Goal: Task Accomplishment & Management: Manage account settings

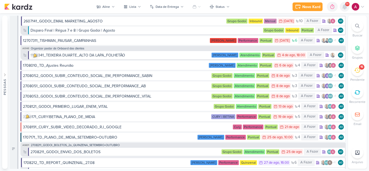
click at [346, 9] on icon at bounding box center [345, 6] width 4 height 5
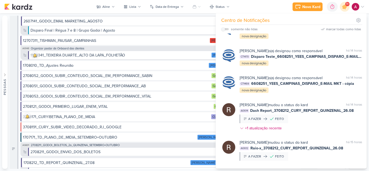
scroll to position [669, 0]
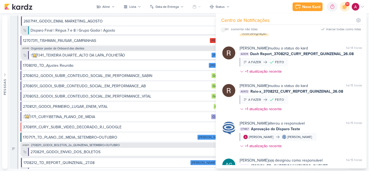
click at [224, 30] on input "checkbox" at bounding box center [223, 29] width 4 height 4
checkbox input "true"
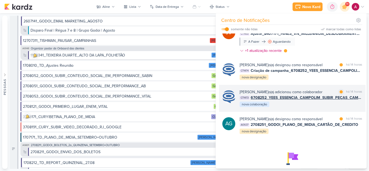
scroll to position [481, 0]
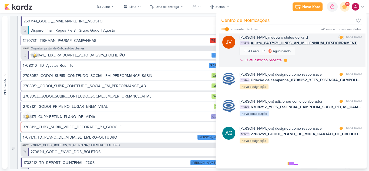
click at [319, 65] on div "[PERSON_NAME] mudou o status do kard marcar como lida há 14 horas CT1433 Ajuste…" at bounding box center [301, 50] width 123 height 31
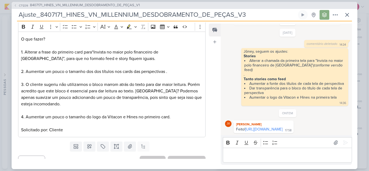
scroll to position [82, 0]
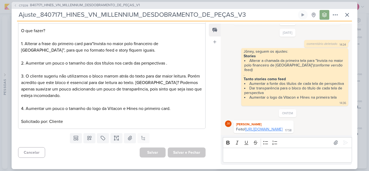
click at [275, 127] on link "[URL][DOMAIN_NAME]" at bounding box center [263, 129] width 37 height 5
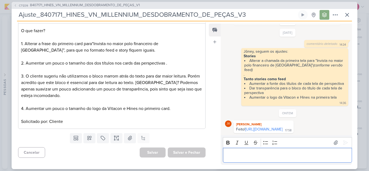
click at [280, 152] on p "Editor editing area: main" at bounding box center [288, 155] width 124 height 6
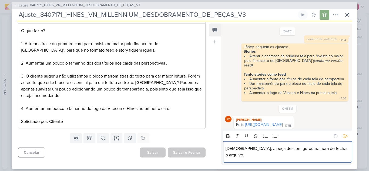
scroll to position [162, 0]
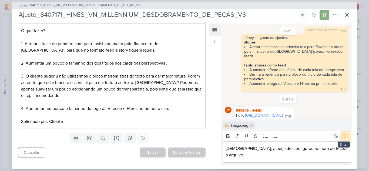
click at [345, 139] on icon at bounding box center [345, 136] width 5 height 5
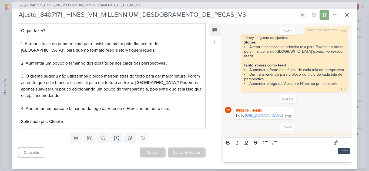
scroll to position [192, 0]
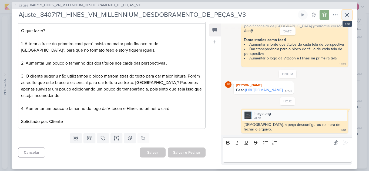
click at [348, 15] on icon at bounding box center [347, 15] width 6 height 6
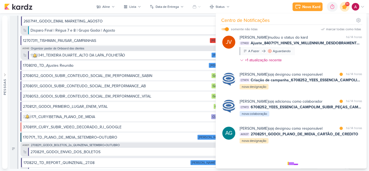
click at [348, 9] on div at bounding box center [345, 7] width 14 height 14
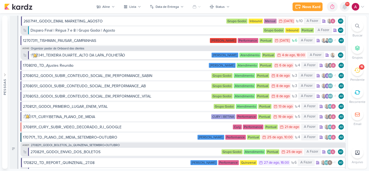
click at [348, 9] on div at bounding box center [345, 7] width 10 height 10
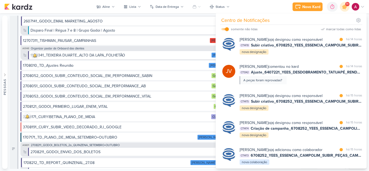
scroll to position [212, 0]
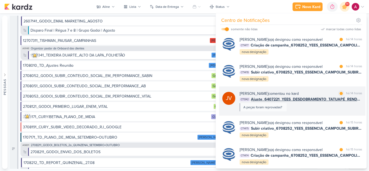
click at [307, 111] on div "[PERSON_NAME] comentou no kard marcar como lida há 14 horas CT1342 Ajuste_64072…" at bounding box center [301, 101] width 123 height 21
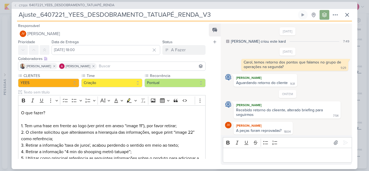
scroll to position [1, 0]
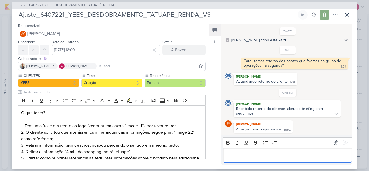
click at [239, 154] on p "Editor editing area: main" at bounding box center [288, 155] width 124 height 6
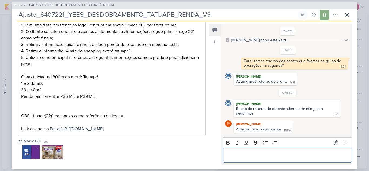
scroll to position [135, 0]
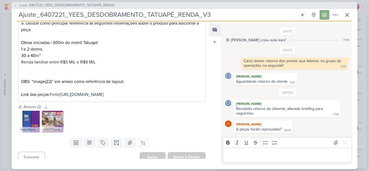
click at [56, 124] on img at bounding box center [53, 122] width 22 height 22
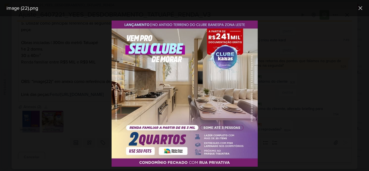
click at [88, 131] on div at bounding box center [184, 93] width 369 height 155
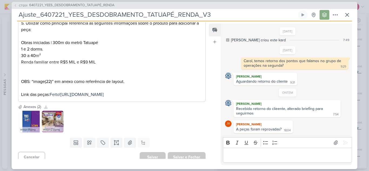
click at [250, 154] on p "Editor editing area: main" at bounding box center [288, 155] width 124 height 6
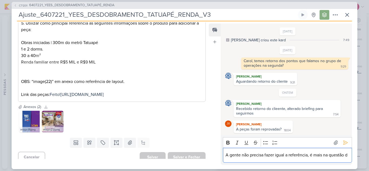
scroll to position [8, 0]
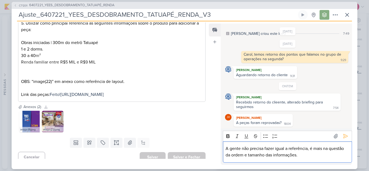
click at [310, 149] on p "A gente não precisa fazer igual a referência, é mais na questão da ordem e tama…" at bounding box center [288, 151] width 124 height 13
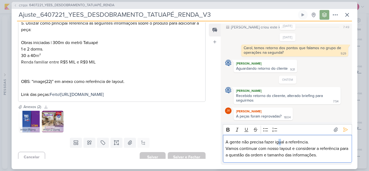
click at [280, 143] on p "A gente não precisa fazer igual a referência." at bounding box center [288, 142] width 124 height 6
click at [281, 143] on p "A gente não precisa fazer igual a referência." at bounding box center [288, 142] width 124 height 6
click at [289, 148] on p "Vamos continuar com nosso layout e considerar a referência para a questão da or…" at bounding box center [288, 151] width 124 height 13
click at [286, 144] on p "A gente não precisa fazer igual a referência." at bounding box center [288, 142] width 124 height 6
click at [0, 0] on lt-span "igual à" at bounding box center [0, 0] width 0 height 0
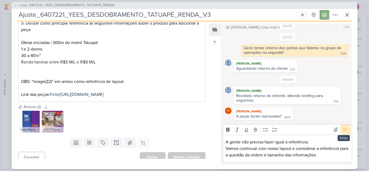
click at [343, 131] on icon at bounding box center [345, 129] width 5 height 5
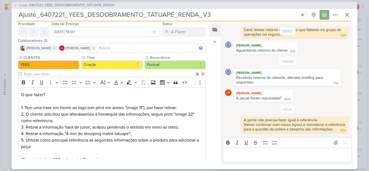
scroll to position [0, 0]
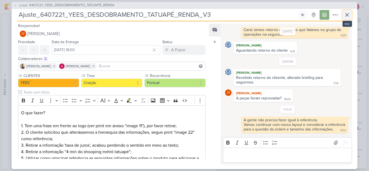
click at [346, 17] on icon at bounding box center [347, 15] width 6 height 6
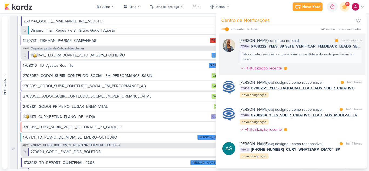
click at [319, 69] on div "Iara Santos comentou no kard marcar como lida há 55 minutos CT1444 6708222_YEES…" at bounding box center [301, 55] width 123 height 35
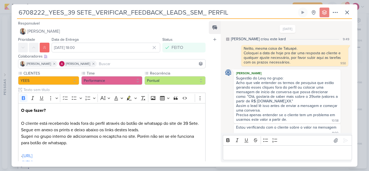
scroll to position [86, 0]
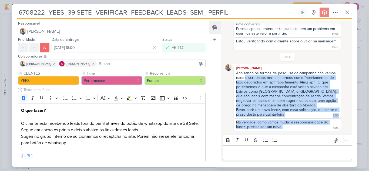
drag, startPoint x: 246, startPoint y: 77, endPoint x: 306, endPoint y: 128, distance: 78.7
click at [306, 128] on div "HOJE Iara Santos Anaisando os termos de pesquisa da campanha não vemos nada dis…" at bounding box center [287, 92] width 125 height 78
click at [277, 145] on div "Bold Italic Underline Strikethrough Bulleted List Numbered List" at bounding box center [287, 140] width 127 height 10
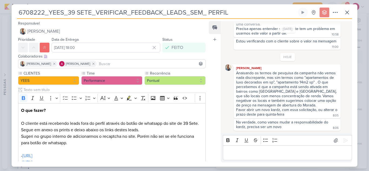
click at [219, 113] on div "Feed Atrelar email Solte o email para atrelar ao kard" at bounding box center [215, 91] width 12 height 141
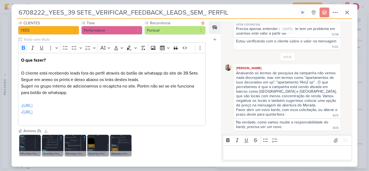
scroll to position [77, 0]
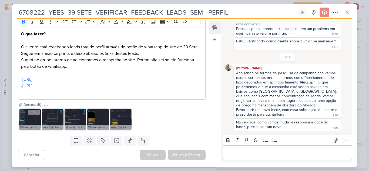
click at [24, 118] on img at bounding box center [30, 120] width 22 height 22
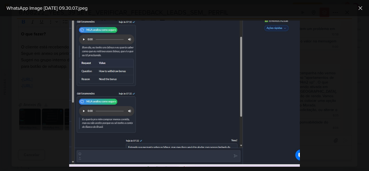
click at [27, 122] on div at bounding box center [184, 93] width 369 height 155
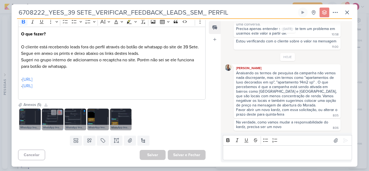
click at [54, 121] on img at bounding box center [53, 120] width 22 height 22
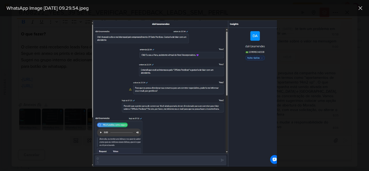
click at [54, 121] on div at bounding box center [184, 93] width 369 height 155
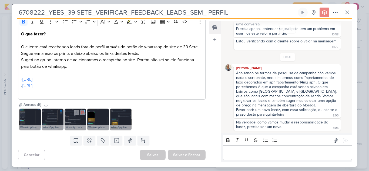
click at [77, 119] on img at bounding box center [76, 120] width 22 height 22
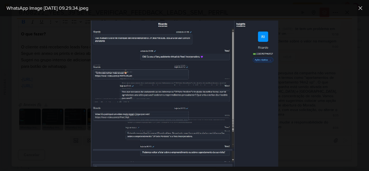
click at [77, 119] on div at bounding box center [184, 93] width 369 height 155
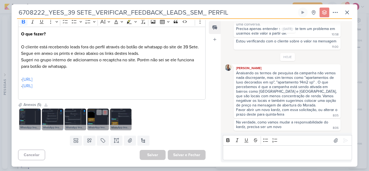
click at [101, 119] on img at bounding box center [98, 120] width 22 height 22
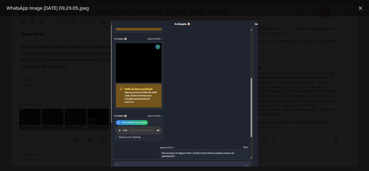
click at [99, 120] on div at bounding box center [184, 93] width 369 height 155
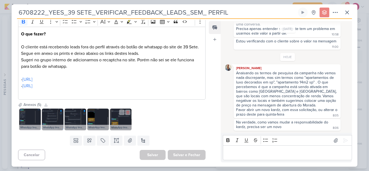
click at [119, 120] on img at bounding box center [121, 120] width 22 height 22
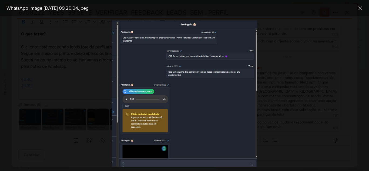
click at [278, 72] on div at bounding box center [184, 93] width 369 height 155
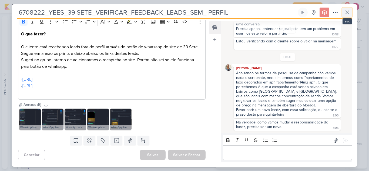
click at [345, 14] on icon at bounding box center [347, 12] width 6 height 6
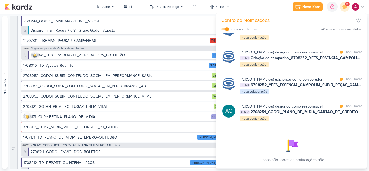
scroll to position [375, 0]
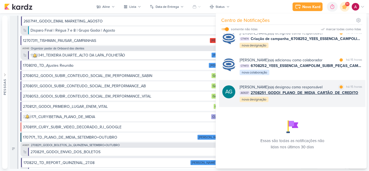
click at [300, 101] on div "Aline Gimenez Graciano o(a) designou como responsável marcar como lida há 15 ho…" at bounding box center [301, 93] width 123 height 18
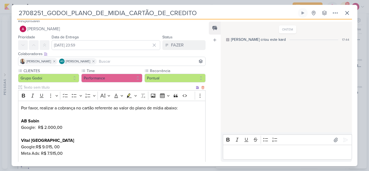
scroll to position [0, 0]
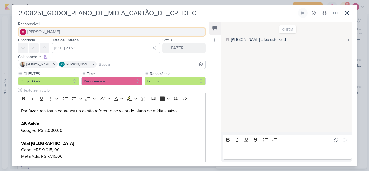
click at [48, 35] on button "[PERSON_NAME]" at bounding box center [112, 32] width 188 height 10
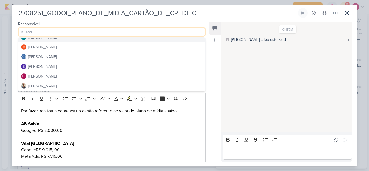
scroll to position [27, 0]
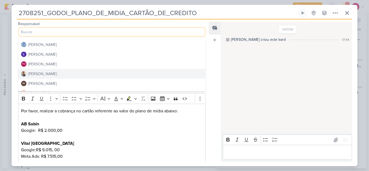
click at [38, 74] on div "[PERSON_NAME]" at bounding box center [42, 74] width 29 height 6
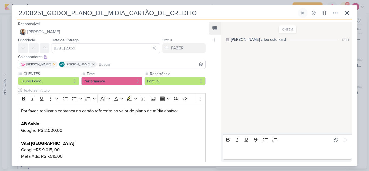
click at [52, 65] on icon at bounding box center [54, 64] width 4 height 4
click at [80, 64] on input at bounding box center [132, 64] width 146 height 6
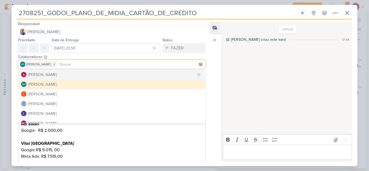
click at [70, 76] on button "[PERSON_NAME]" at bounding box center [111, 75] width 187 height 10
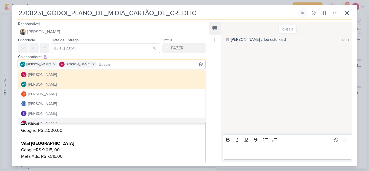
click at [151, 132] on p "Por favor, realizar a cobrança no cartão referente ao valor do plano de mídia a…" at bounding box center [112, 140] width 182 height 65
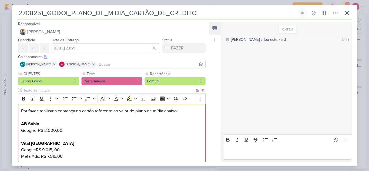
scroll to position [45, 0]
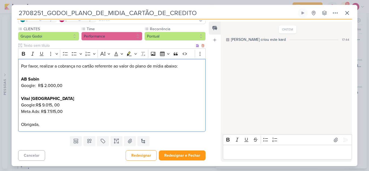
click at [37, 88] on p "Por favor, realizar a cobrança no cartão referente ao valor do plano de mídia a…" at bounding box center [112, 95] width 182 height 65
click at [0, 0] on lt-span "Remover espaço em branco a mais" at bounding box center [0, 0] width 0 height 0
click at [36, 105] on p "Por favor, realizar a cobrança no cartão referente ao valor do plano de mídia a…" at bounding box center [112, 95] width 182 height 65
click at [0, 0] on lt-em ": R$" at bounding box center [0, 0] width 0 height 0
click at [35, 111] on p "Por favor, realizar a cobrança no cartão referente ao valor do plano de mídia a…" at bounding box center [112, 95] width 182 height 65
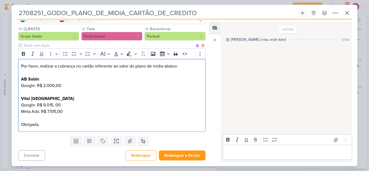
click at [157, 108] on p "Por favor, realizar a cobrança no cartão referente ao valor do plano de mídia a…" at bounding box center [112, 95] width 182 height 65
click at [172, 158] on button "Redesignar e Fechar" at bounding box center [182, 156] width 47 height 10
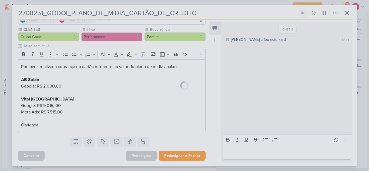
scroll to position [44, 0]
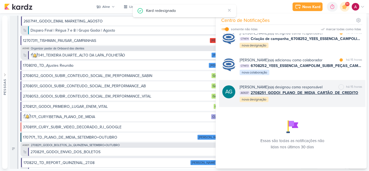
click at [316, 97] on div "Aline Gimenez Graciano o(a) designou como responsável marcar como não lida há 1…" at bounding box center [301, 93] width 123 height 18
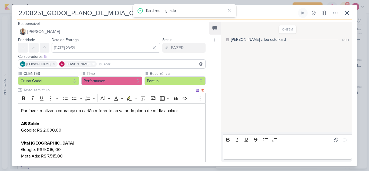
scroll to position [0, 0]
click at [346, 14] on icon at bounding box center [347, 13] width 6 height 6
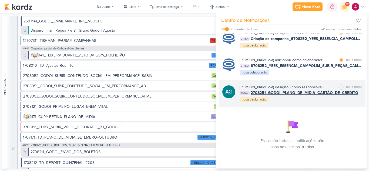
click at [303, 84] on div "Aline Gimenez Graciano o(a) designou como responsável" at bounding box center [281, 87] width 83 height 6
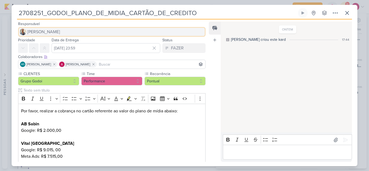
click at [46, 33] on span "[PERSON_NAME]" at bounding box center [43, 32] width 33 height 6
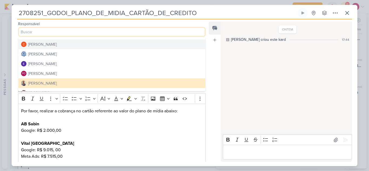
scroll to position [27, 0]
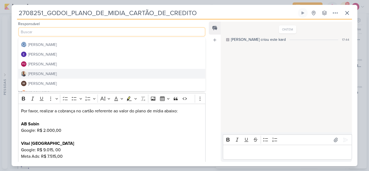
click at [213, 71] on div "Feed Atrelar email Solte o email para atrelar ao kard" at bounding box center [215, 92] width 12 height 140
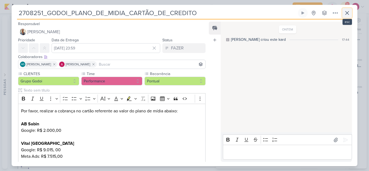
click at [347, 17] on button at bounding box center [348, 13] width 10 height 10
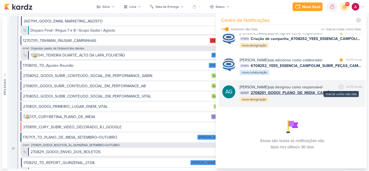
click at [340, 85] on div at bounding box center [341, 86] width 3 height 3
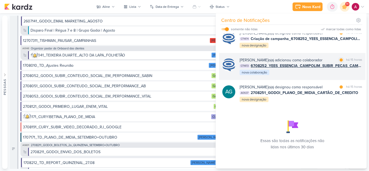
click at [306, 69] on div "Caroline Traven De Andrade o(a) adicionou como colaborador marcar como lida há …" at bounding box center [301, 66] width 123 height 18
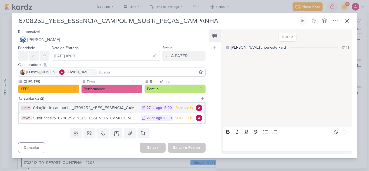
click at [89, 108] on div "Criação de campanha_6708252_YEES_ESSENCIA_CAMPOLIM_SUBIR_PEÇAS_CAMPANHA" at bounding box center [85, 108] width 105 height 6
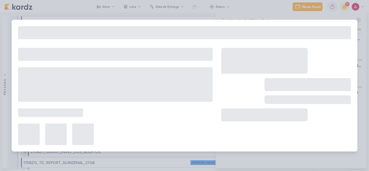
type input "Criação de campanha_6708252_YEES_ESSENCIA_CAMPOLIM_SUBIR_PEÇAS_CAMPANHA"
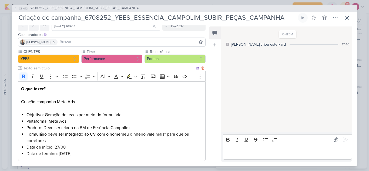
scroll to position [0, 0]
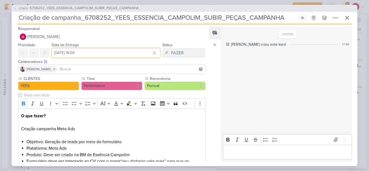
click at [81, 53] on input "[DATE] 18:00" at bounding box center [106, 53] width 109 height 10
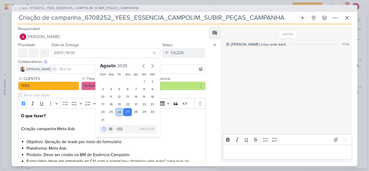
click at [116, 112] on div "26" at bounding box center [119, 112] width 8 height 8
type input "[DATE] 18:00"
click at [70, 120] on p "O que fazer? Criação campanha Meta Ads" at bounding box center [112, 126] width 182 height 26
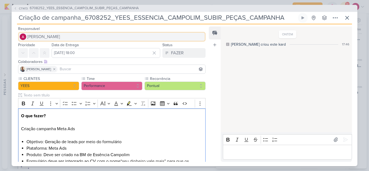
click at [65, 36] on button "[PERSON_NAME]" at bounding box center [112, 37] width 188 height 10
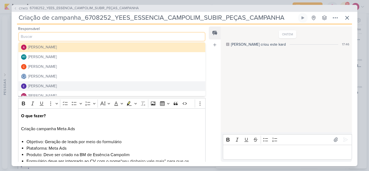
click at [56, 85] on div "[PERSON_NAME]" at bounding box center [42, 86] width 29 height 6
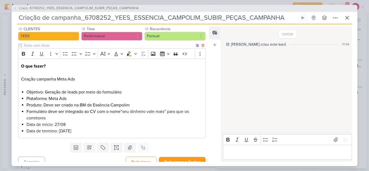
scroll to position [56, 0]
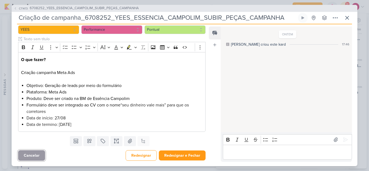
click at [31, 150] on button "Cancelar" at bounding box center [31, 155] width 27 height 11
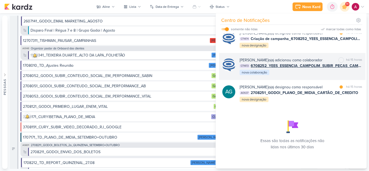
click at [313, 69] on div "Caroline Traven De Andrade o(a) adicionou como colaborador marcar como não lida…" at bounding box center [301, 66] width 123 height 18
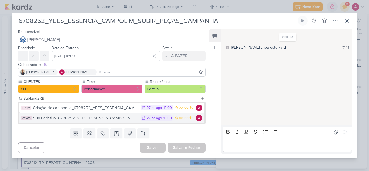
click at [98, 120] on div "Subir criativo_6708252_YEES_ESSENCIA_CAMPOLIM_SUBIR_PEÇAS_CAMPANHA" at bounding box center [85, 118] width 105 height 6
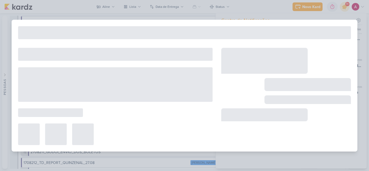
type input "Subir criativo_6708252_YEES_ESSENCIA_CAMPOLIM_SUBIR_PEÇAS_CAMPANHA"
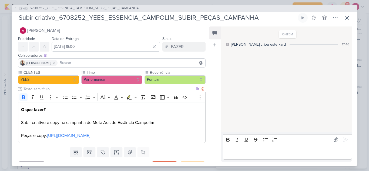
scroll to position [0, 0]
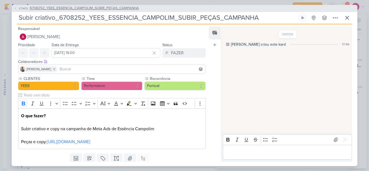
click at [21, 9] on span "CT1473" at bounding box center [23, 8] width 11 height 4
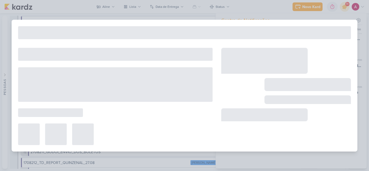
type input "6708252_YEES_ESSENCIA_CAMPOLIM_SUBIR_PEÇAS_CAMPANHA"
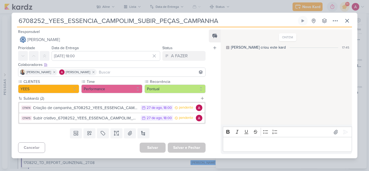
click at [241, 146] on p "Editor editing area: main" at bounding box center [288, 144] width 124 height 6
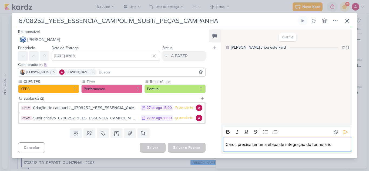
click at [238, 145] on p "Carol, precisa ter uma etapa de integração do formulário" at bounding box center [288, 144] width 124 height 6
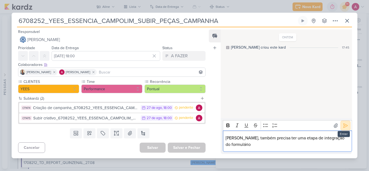
click at [343, 127] on icon at bounding box center [345, 125] width 5 height 5
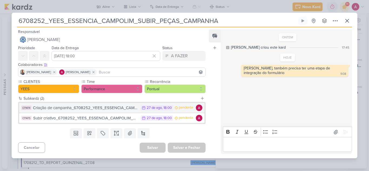
click at [110, 110] on div "Criação de campanha_6708252_YEES_ESSENCIA_CAMPOLIM_SUBIR_PEÇAS_CAMPANHA" at bounding box center [85, 108] width 105 height 6
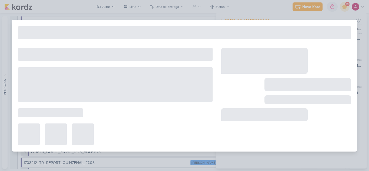
type input "Criação de campanha_6708252_YEES_ESSENCIA_CAMPOLIM_SUBIR_PEÇAS_CAMPANHA"
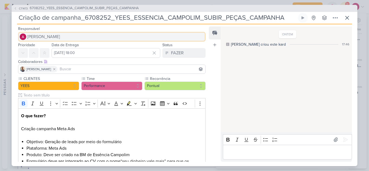
click at [60, 34] on span "[PERSON_NAME]" at bounding box center [43, 37] width 33 height 6
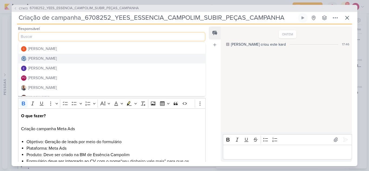
scroll to position [27, 0]
click at [48, 61] on div "[PERSON_NAME]" at bounding box center [42, 59] width 29 height 6
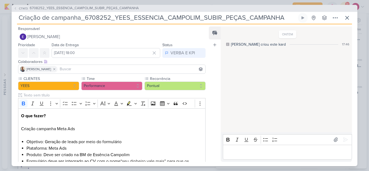
click at [59, 69] on input at bounding box center [132, 69] width 146 height 6
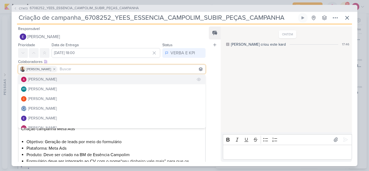
click at [46, 80] on div "[PERSON_NAME]" at bounding box center [42, 80] width 29 height 6
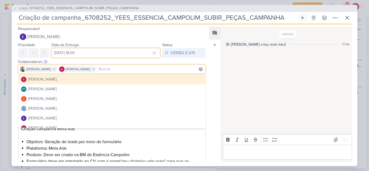
click at [85, 57] on input "[DATE] 18:00" at bounding box center [106, 53] width 109 height 10
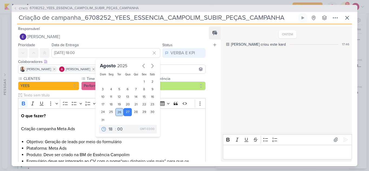
click at [118, 114] on div "26" at bounding box center [119, 112] width 8 height 8
type input "[DATE] 18:00"
click at [210, 119] on div "Feed Atrelar email Solte o email para atrelar ao kard" at bounding box center [215, 93] width 12 height 135
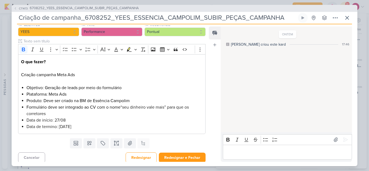
scroll to position [56, 0]
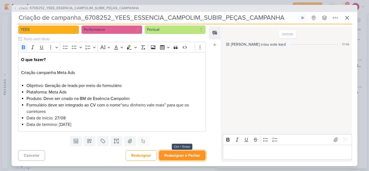
click at [175, 155] on button "Redesignar e Fechar" at bounding box center [182, 156] width 47 height 10
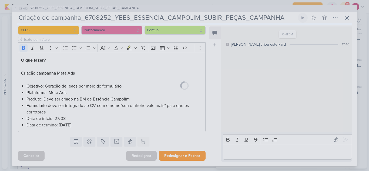
scroll to position [56, 0]
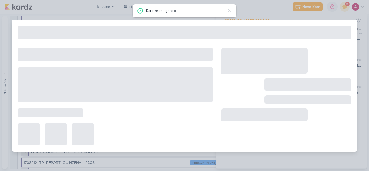
type input "6708252_YEES_ESSENCIA_CAMPOLIM_SUBIR_PEÇAS_CAMPANHA"
type input "[DATE] 18:00"
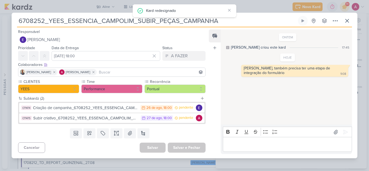
scroll to position [0, 0]
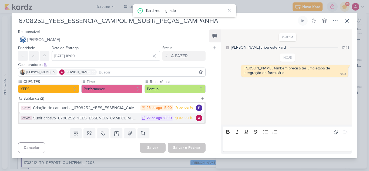
click at [116, 119] on div "Subir criativo_6708252_YEES_ESSENCIA_CAMPOLIM_SUBIR_PEÇAS_CAMPANHA" at bounding box center [85, 118] width 105 height 6
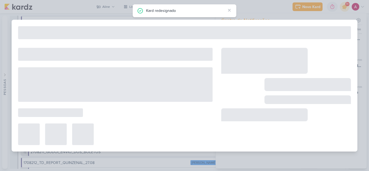
type input "Subir criativo_6708252_YEES_ESSENCIA_CAMPOLIM_SUBIR_PEÇAS_CAMPANHA"
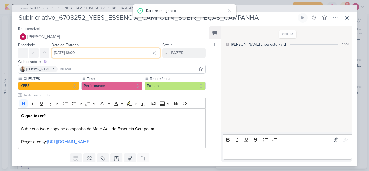
click at [79, 54] on input "[DATE] 18:00" at bounding box center [106, 53] width 109 height 10
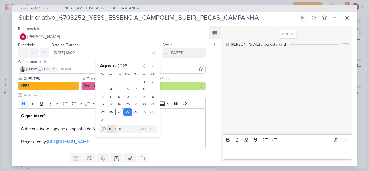
click at [110, 129] on select "00 01 02 03 04 05 06 07 08 09 10 11 12 13 14 15 16 17 18 19 20 21 22 23" at bounding box center [112, 129] width 8 height 6
select select "10"
click at [108, 126] on select "00 01 02 03 04 05 06 07 08 09 10 11 12 13 14 15 16 17 18 19 20 21 22 23" at bounding box center [112, 129] width 8 height 6
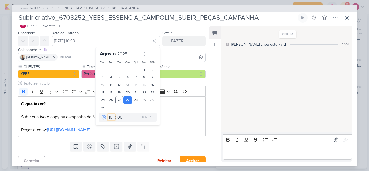
scroll to position [17, 0]
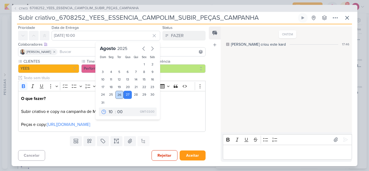
click at [119, 95] on div "26" at bounding box center [119, 95] width 8 height 8
type input "26 de agosto de 2025 às 10:00"
click at [69, 55] on input at bounding box center [132, 52] width 146 height 6
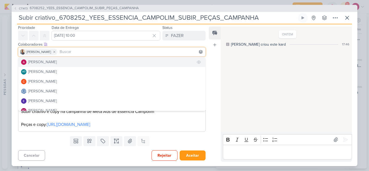
click at [57, 62] on div "[PERSON_NAME]" at bounding box center [42, 62] width 29 height 6
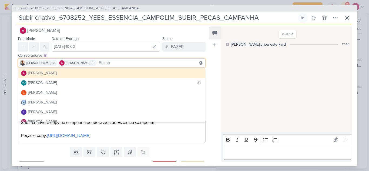
scroll to position [0, 0]
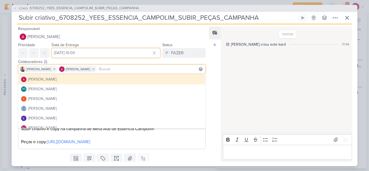
click at [95, 54] on input "26 de agosto de 2025 às 10:00" at bounding box center [106, 53] width 109 height 10
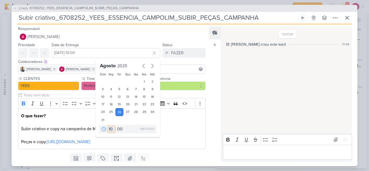
click at [111, 129] on select "00 01 02 03 04 05 06 07 08 09 10 11 12 13 14 15 16 17 18 19 20 21 22 23" at bounding box center [112, 129] width 8 height 6
select select "18"
click at [108, 126] on select "00 01 02 03 04 05 06 07 08 09 10 11 12 13 14 15 16 17 18 19 20 21 22 23" at bounding box center [112, 129] width 8 height 6
type input "[DATE] 18:00"
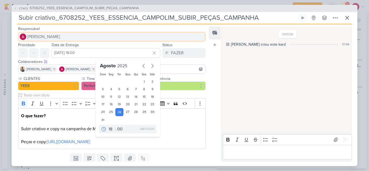
click at [64, 39] on button "[PERSON_NAME]" at bounding box center [112, 37] width 188 height 10
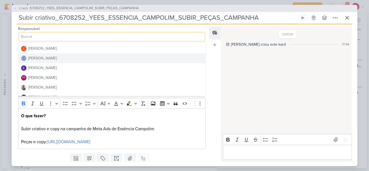
scroll to position [27, 0]
click at [57, 59] on div "[PERSON_NAME]" at bounding box center [42, 59] width 29 height 6
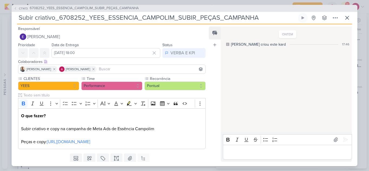
click at [250, 152] on p "Editor editing area: main" at bounding box center [288, 152] width 124 height 6
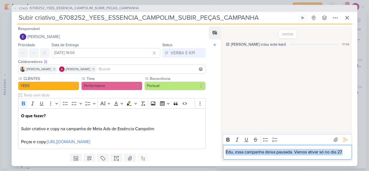
drag, startPoint x: 226, startPoint y: 152, endPoint x: 345, endPoint y: 148, distance: 119.0
click at [345, 148] on div "Edu, essa campanha deixa pausada. Vamos ativar só no dia 27." at bounding box center [287, 152] width 129 height 15
copy p "Edu, essa campanha deixa pausada. Vamos ativar só no dia 27."
click at [242, 155] on p "Edu, essa campanha deixa pausada. Vamos ativar só no dia 27." at bounding box center [288, 152] width 124 height 6
click at [237, 154] on p "Edu, essa campanha deixa pausada. Vamos ativar só no dia 27." at bounding box center [288, 152] width 124 height 6
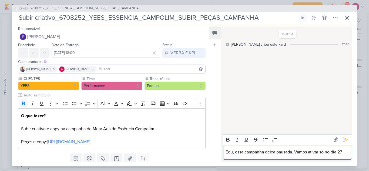
click at [235, 154] on p "Edu, essa campanha deixa pausada. Vamos ativar só no dia 27." at bounding box center [288, 152] width 124 height 6
drag, startPoint x: 297, startPoint y: 152, endPoint x: 225, endPoint y: 155, distance: 72.0
click at [225, 155] on div "Edu, essa campanha deixa pausada. Vamos ativar só no dia 27." at bounding box center [287, 152] width 129 height 15
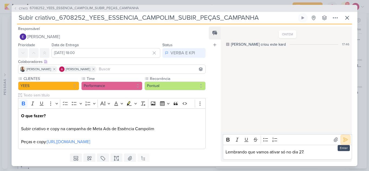
click at [345, 140] on icon at bounding box center [346, 140] width 4 height 4
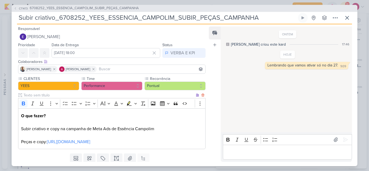
scroll to position [17, 0]
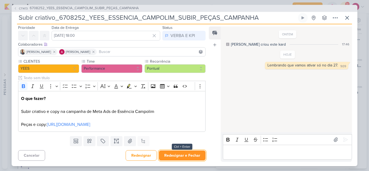
click at [182, 156] on button "Redesignar e Fechar" at bounding box center [182, 156] width 47 height 10
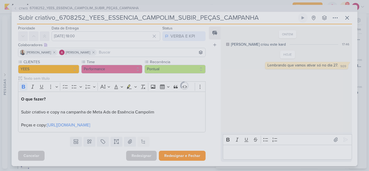
scroll to position [17, 0]
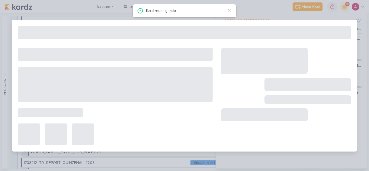
type input "6708252_YEES_ESSENCIA_CAMPOLIM_SUBIR_PEÇAS_CAMPANHA"
type input "[DATE] 18:00"
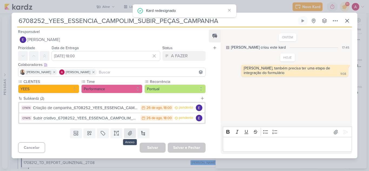
scroll to position [0, 0]
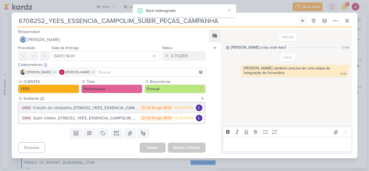
click at [106, 109] on div "Criação de campanha_6708252_YEES_ESSENCIA_CAMPOLIM_SUBIR_PEÇAS_CAMPANHA" at bounding box center [85, 108] width 105 height 6
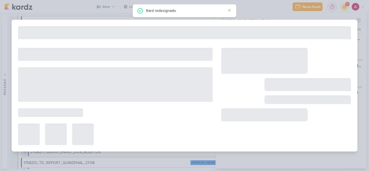
type input "Criação de campanha_6708252_YEES_ESSENCIA_CAMPOLIM_SUBIR_PEÇAS_CAMPANHA"
type input "[DATE] 18:00"
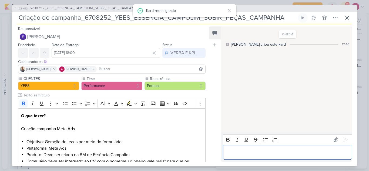
click at [243, 147] on div "Editor editing area: main" at bounding box center [287, 152] width 129 height 15
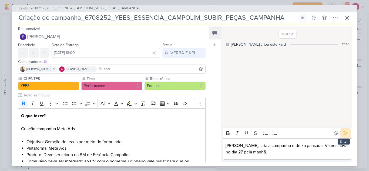
click at [344, 134] on icon at bounding box center [346, 133] width 4 height 4
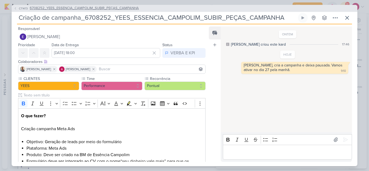
click at [19, 8] on span "CT1473" at bounding box center [23, 8] width 11 height 4
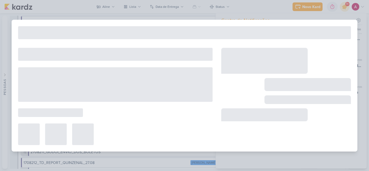
type input "6708252_YEES_ESSENCIA_CAMPOLIM_SUBIR_PEÇAS_CAMPANHA"
type input "[DATE] 18:00"
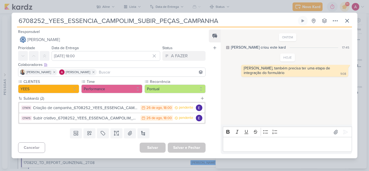
click at [248, 145] on p "Editor editing area: main" at bounding box center [288, 144] width 124 height 6
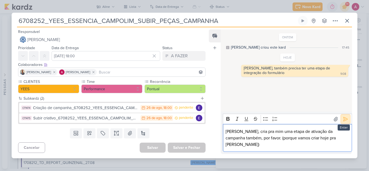
click at [344, 121] on icon at bounding box center [346, 119] width 4 height 4
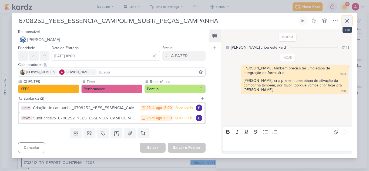
click at [345, 20] on icon at bounding box center [347, 21] width 6 height 6
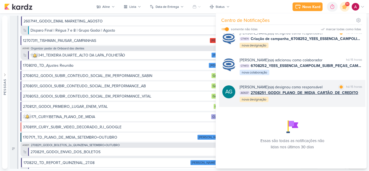
click at [318, 100] on div "Aline Gimenez Graciano o(a) designou como responsável marcar como lida há 15 ho…" at bounding box center [301, 93] width 123 height 18
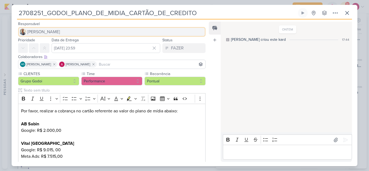
click at [37, 34] on span "[PERSON_NAME]" at bounding box center [43, 32] width 33 height 6
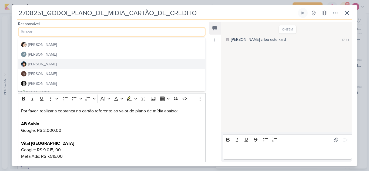
scroll to position [102, 0]
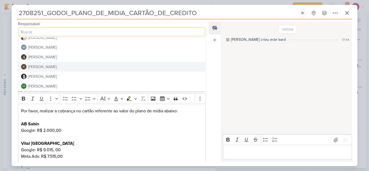
click at [41, 68] on div "[PERSON_NAME]" at bounding box center [42, 67] width 29 height 6
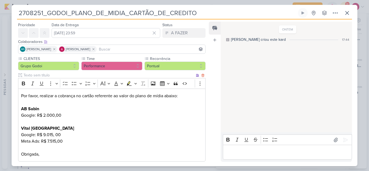
scroll to position [45, 0]
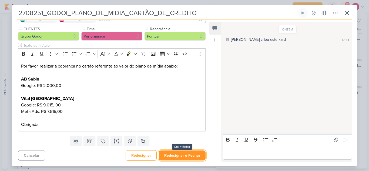
click at [184, 155] on button "Redesignar e Fechar" at bounding box center [182, 156] width 47 height 10
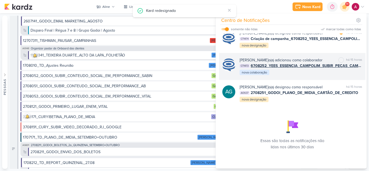
scroll to position [348, 0]
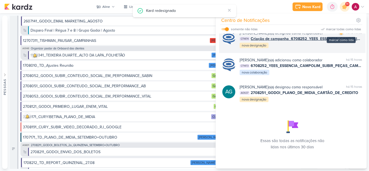
click at [340, 35] on div at bounding box center [341, 32] width 3 height 3
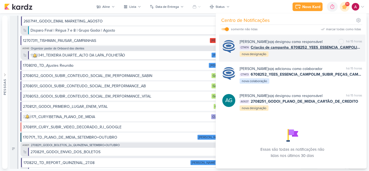
scroll to position [294, 0]
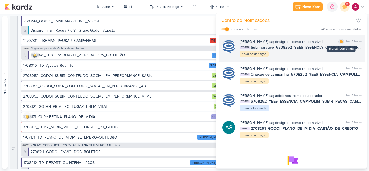
click at [340, 43] on div at bounding box center [341, 41] width 3 height 3
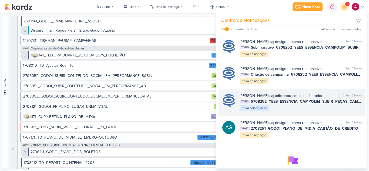
click at [295, 111] on div "Caroline Traven De Andrade o(a) adicionou como colaborador marcar como não lida…" at bounding box center [301, 102] width 123 height 18
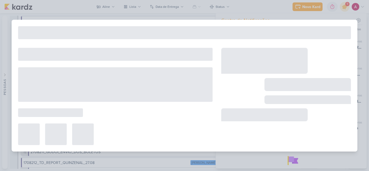
type input "6708252_YEES_ESSENCIA_CAMPOLIM_SUBIR_PEÇAS_CAMPANHA"
type input "[DATE] 18:00"
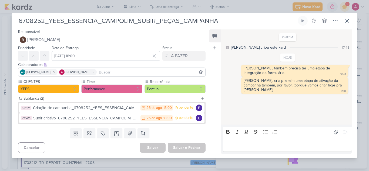
scroll to position [0, 0]
click at [113, 71] on input at bounding box center [151, 72] width 107 height 6
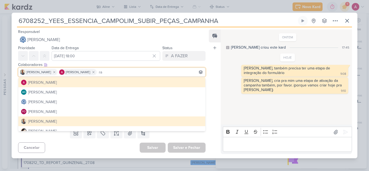
drag, startPoint x: 100, startPoint y: 72, endPoint x: 90, endPoint y: 74, distance: 10.2
click at [90, 74] on div "Iara Santos Alessandra Gomes ra" at bounding box center [112, 72] width 188 height 9
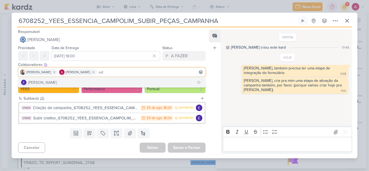
type input "ed"
click at [47, 81] on div "[PERSON_NAME]" at bounding box center [42, 83] width 29 height 6
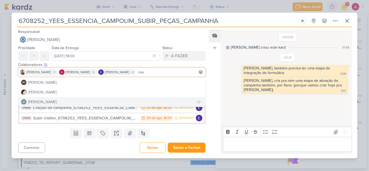
type input "mar"
click at [55, 101] on div "[PERSON_NAME]" at bounding box center [42, 102] width 29 height 6
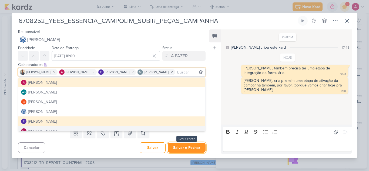
click at [188, 147] on button "Salvar e Fechar" at bounding box center [187, 148] width 38 height 10
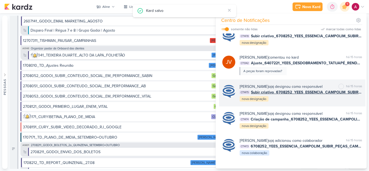
scroll to position [240, 0]
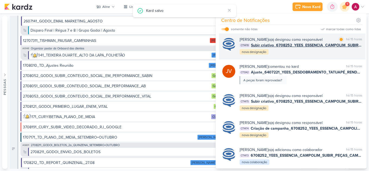
click at [306, 59] on div "Caroline Traven De Andrade o(a) designou como responsável marcar como lida há 1…" at bounding box center [292, 45] width 147 height 27
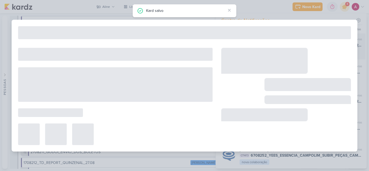
type input "Subir criativo_6708253_YEES_MANSÕES_SUBIR_PEÇAS_CAMPANHA"
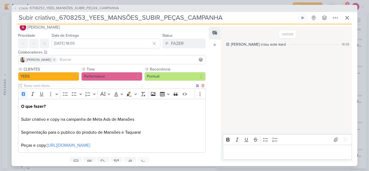
scroll to position [0, 0]
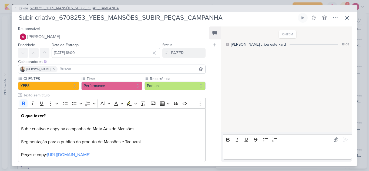
click at [67, 8] on span "6708253_YEES_MANSÕES_SUBIR_PEÇAS_CAMPANHA" at bounding box center [74, 8] width 89 height 5
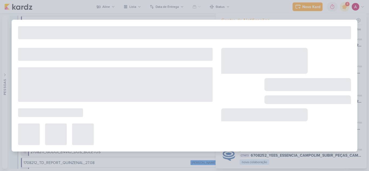
type input "6708253_YEES_MANSÕES_SUBIR_PEÇAS_CAMPANHA"
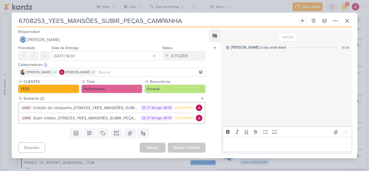
click at [102, 73] on input at bounding box center [151, 72] width 107 height 6
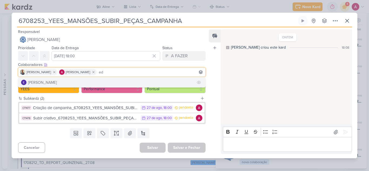
type input "ed"
click at [61, 83] on button "[PERSON_NAME]" at bounding box center [111, 83] width 187 height 10
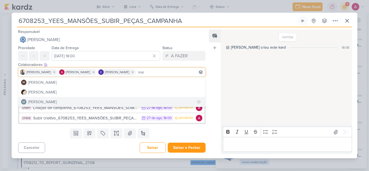
type input "mar"
click at [53, 102] on div "[PERSON_NAME]" at bounding box center [42, 102] width 29 height 6
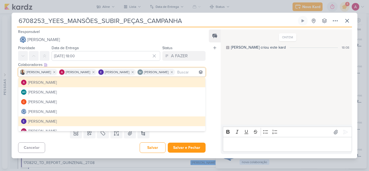
click at [210, 78] on div "Feed Atrelar email Solte o email para atrelar ao kard" at bounding box center [215, 91] width 12 height 125
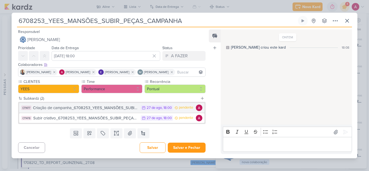
click at [88, 110] on div "Criação de campanha_6708253_YEES_MANSÕES_SUBIR_PEÇAS_CAMPANHA" at bounding box center [85, 108] width 105 height 6
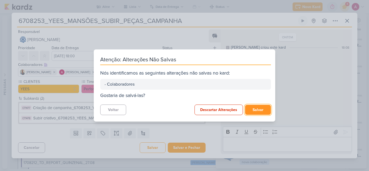
click at [257, 106] on button "Salvar" at bounding box center [258, 110] width 26 height 10
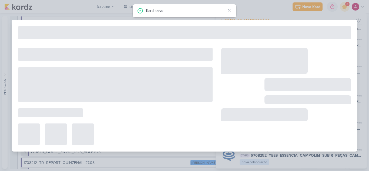
type input "Criação de campanha_6708253_YEES_MANSÕES_SUBIR_PEÇAS_CAMPANHA"
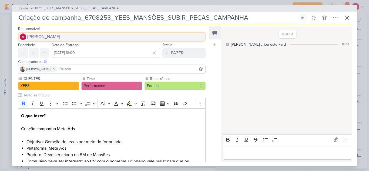
click at [54, 37] on span "[PERSON_NAME]" at bounding box center [43, 37] width 33 height 6
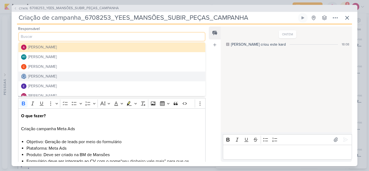
scroll to position [27, 0]
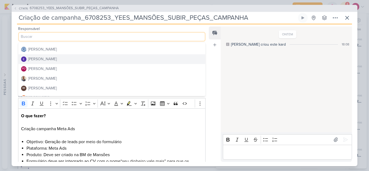
click at [54, 61] on div "[PERSON_NAME]" at bounding box center [42, 59] width 29 height 6
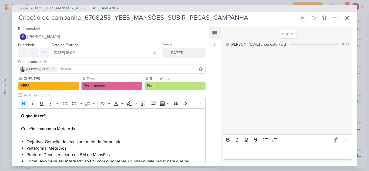
click at [59, 67] on input at bounding box center [132, 69] width 146 height 6
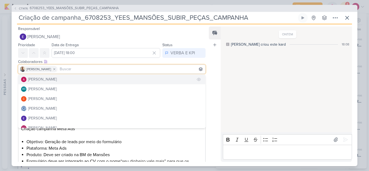
click at [54, 80] on div "[PERSON_NAME]" at bounding box center [42, 80] width 29 height 6
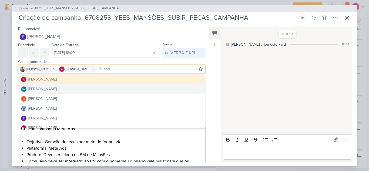
click at [211, 91] on div "Feed Atrelar email Solte o email para atrelar ao kard" at bounding box center [215, 93] width 12 height 135
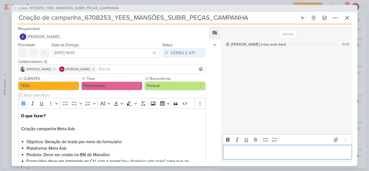
click at [243, 154] on p "Editor editing area: main" at bounding box center [288, 152] width 124 height 6
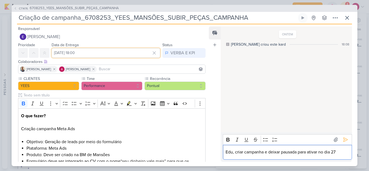
click at [99, 49] on input "[DATE] 18:00" at bounding box center [106, 53] width 109 height 10
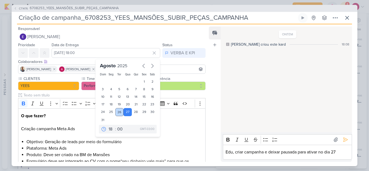
click at [120, 112] on div "26" at bounding box center [119, 112] width 8 height 8
type input "[DATE] 18:00"
click at [318, 156] on div "Edu, criar campanha e deixar pausada para ativar no dia 27" at bounding box center [287, 152] width 129 height 15
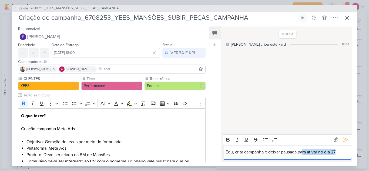
drag, startPoint x: 338, startPoint y: 151, endPoint x: 303, endPoint y: 155, distance: 35.4
click at [303, 155] on p "Edu, criar campanha e deixar pausada para ativar no dia 27" at bounding box center [288, 152] width 124 height 6
click at [343, 139] on icon at bounding box center [345, 139] width 5 height 5
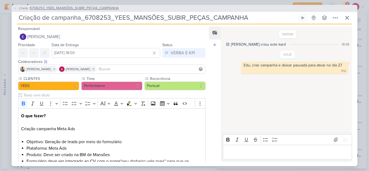
click at [20, 8] on span "CT1476" at bounding box center [23, 8] width 11 height 4
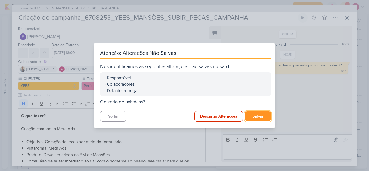
click at [257, 116] on button "Salvar" at bounding box center [258, 116] width 26 height 10
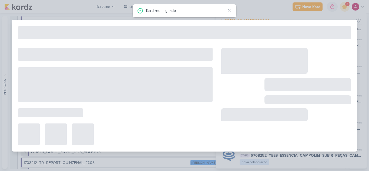
type input "6708253_YEES_MANSÕES_SUBIR_PEÇAS_CAMPANHA"
type input "[DATE] 18:00"
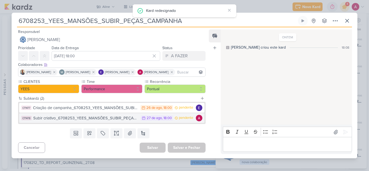
click at [118, 119] on div "Subir criativo_6708253_YEES_MANSÕES_SUBIR_PEÇAS_CAMPANHA" at bounding box center [85, 118] width 105 height 6
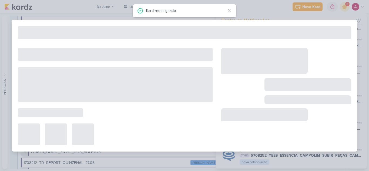
type input "Subir criativo_6708253_YEES_MANSÕES_SUBIR_PEÇAS_CAMPANHA"
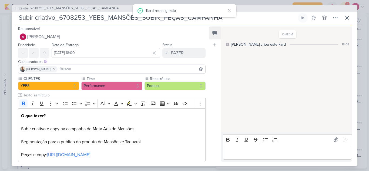
click at [254, 150] on p "Editor editing area: main" at bounding box center [288, 152] width 124 height 6
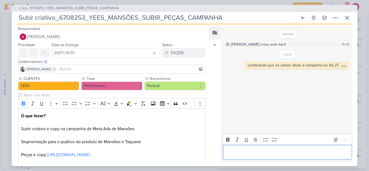
click at [77, 69] on input at bounding box center [132, 69] width 146 height 6
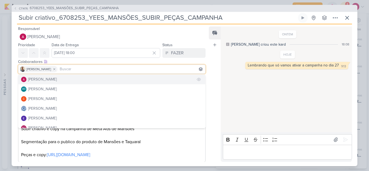
click at [61, 82] on button "[PERSON_NAME]" at bounding box center [111, 80] width 187 height 10
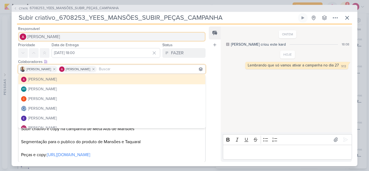
click at [56, 37] on span "[PERSON_NAME]" at bounding box center [43, 37] width 33 height 6
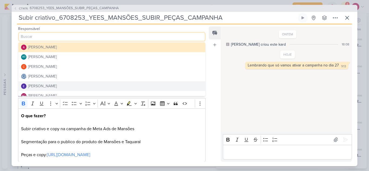
click at [55, 84] on div "[PERSON_NAME]" at bounding box center [42, 86] width 29 height 6
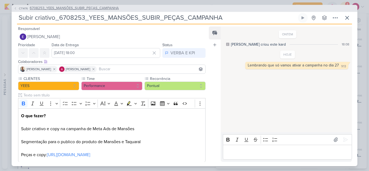
click at [18, 9] on button "CT1476 6708253_YEES_MANSÕES_SUBIR_PEÇAS_CAMPANHA" at bounding box center [66, 8] width 105 height 5
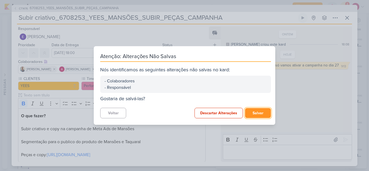
click at [257, 117] on button "Salvar" at bounding box center [258, 113] width 26 height 10
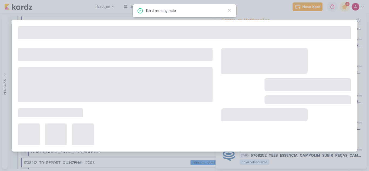
type input "6708253_YEES_MANSÕES_SUBIR_PEÇAS_CAMPANHA"
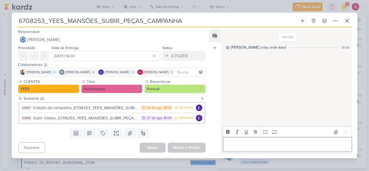
click at [238, 142] on p "Editor editing area: main" at bounding box center [288, 144] width 124 height 6
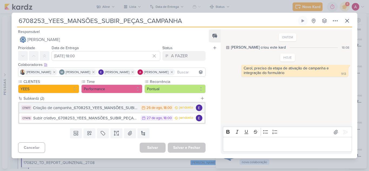
click at [119, 112] on button "CT1477 Criação de campanha_6708253_YEES_MANSÕES_SUBIR_PEÇAS_CAMPANHA 26/8 26 de…" at bounding box center [111, 108] width 185 height 10
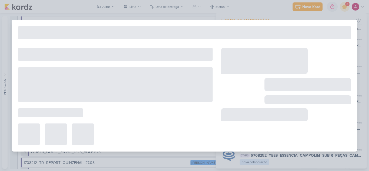
type input "Criação de campanha_6708253_YEES_MANSÕES_SUBIR_PEÇAS_CAMPANHA"
type input "[DATE] 18:00"
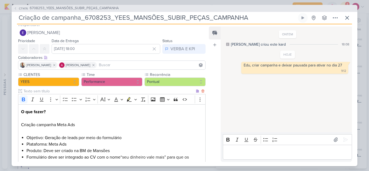
scroll to position [0, 0]
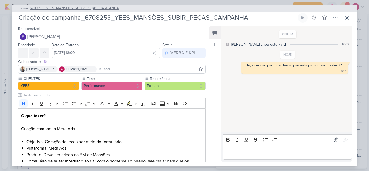
click at [15, 10] on button "CT1476 6708253_YEES_MANSÕES_SUBIR_PEÇAS_CAMPANHA" at bounding box center [66, 8] width 105 height 5
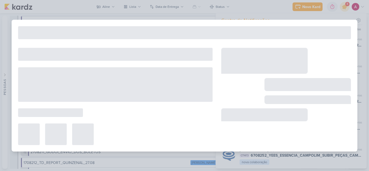
type input "6708253_YEES_MANSÕES_SUBIR_PEÇAS_CAMPANHA"
type input "[DATE] 18:00"
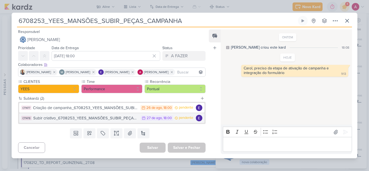
click at [125, 117] on div "Subir criativo_6708253_YEES_MANSÕES_SUBIR_PEÇAS_CAMPANHA" at bounding box center [85, 118] width 105 height 6
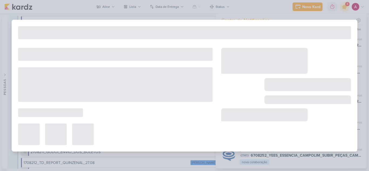
type input "Subir criativo_6708253_YEES_MANSÕES_SUBIR_PEÇAS_CAMPANHA"
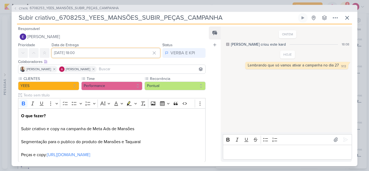
click at [67, 54] on input "[DATE] 18:00" at bounding box center [106, 53] width 109 height 10
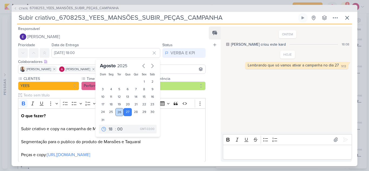
click at [115, 112] on div "26" at bounding box center [119, 112] width 8 height 8
type input "[DATE] 18:00"
click at [204, 123] on div "CLIENTES YEES Time" at bounding box center [110, 120] width 196 height 88
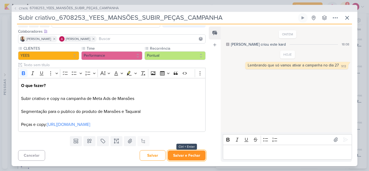
click at [176, 152] on button "Salvar e Fechar" at bounding box center [187, 156] width 38 height 10
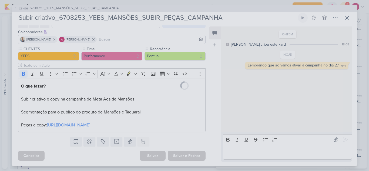
scroll to position [30, 0]
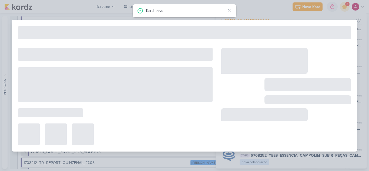
type input "6708253_YEES_MANSÕES_SUBIR_PEÇAS_CAMPANHA"
type input "[DATE] 18:00"
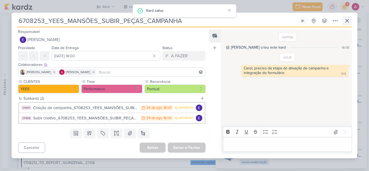
scroll to position [0, 0]
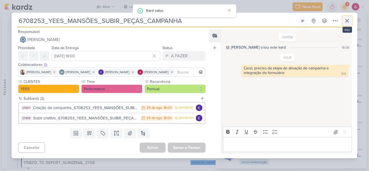
click at [345, 21] on icon at bounding box center [347, 21] width 6 height 6
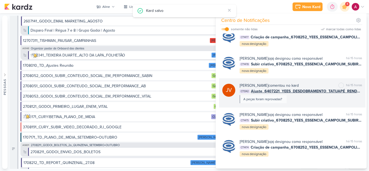
scroll to position [212, 0]
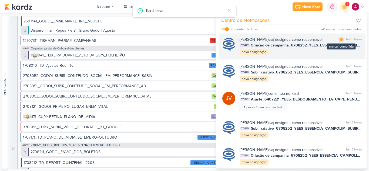
click at [340, 41] on div at bounding box center [341, 39] width 3 height 3
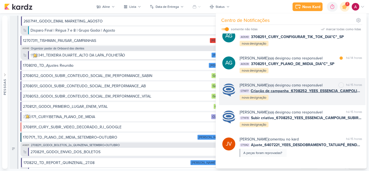
scroll to position [158, 0]
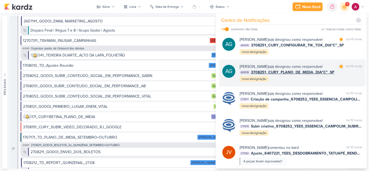
click at [301, 82] on div "Aline Gimenez Graciano o(a) designou como responsável marcar como lida há 14 ho…" at bounding box center [301, 73] width 123 height 18
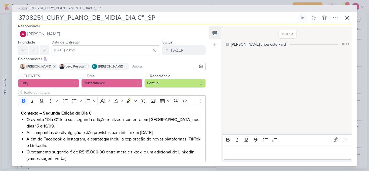
scroll to position [0, 0]
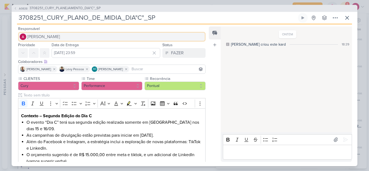
click at [52, 34] on span "[PERSON_NAME]" at bounding box center [43, 37] width 33 height 6
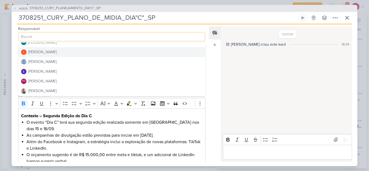
scroll to position [27, 0]
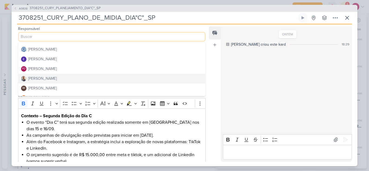
click at [51, 77] on button "[PERSON_NAME]" at bounding box center [111, 79] width 187 height 10
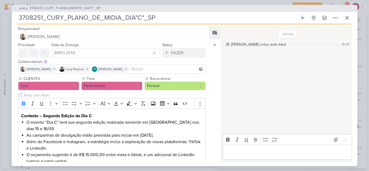
click at [139, 70] on input at bounding box center [168, 69] width 74 height 6
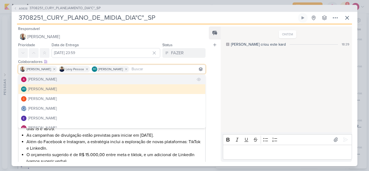
click at [71, 79] on button "[PERSON_NAME]" at bounding box center [111, 80] width 187 height 10
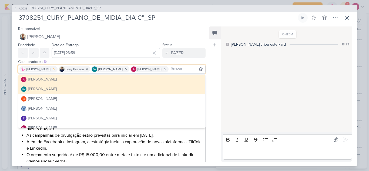
click at [52, 69] on icon at bounding box center [54, 69] width 4 height 4
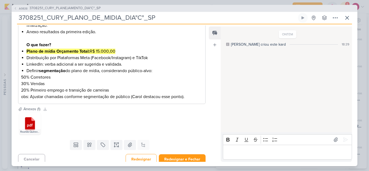
scroll to position [153, 0]
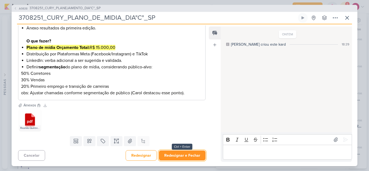
click at [193, 156] on button "Redesignar e Fechar" at bounding box center [182, 156] width 47 height 10
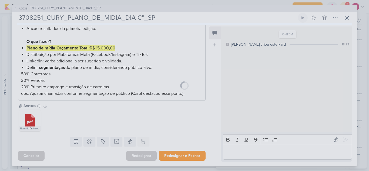
scroll to position [152, 0]
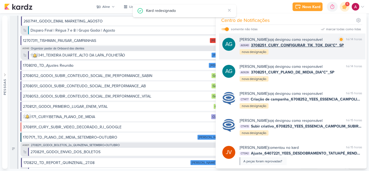
click at [308, 59] on div "AG Aline Gimenez Graciano o(a) designou como responsável marcar como lida há 14…" at bounding box center [292, 45] width 147 height 27
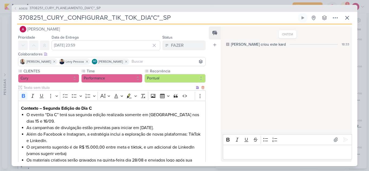
scroll to position [0, 0]
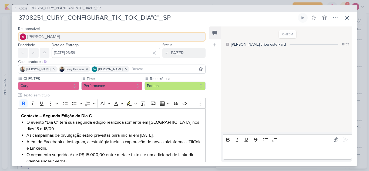
click at [47, 34] on span "[PERSON_NAME]" at bounding box center [43, 37] width 33 height 6
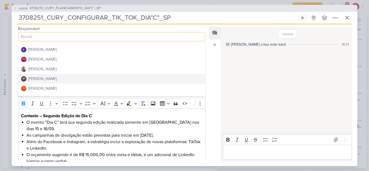
scroll to position [27, 0]
click at [45, 77] on div "[PERSON_NAME]" at bounding box center [42, 79] width 29 height 6
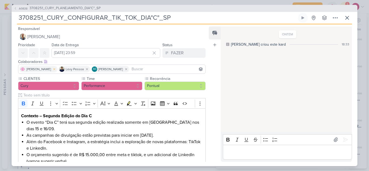
click at [52, 69] on icon at bounding box center [54, 69] width 4 height 4
click at [120, 70] on input at bounding box center [147, 69] width 113 height 6
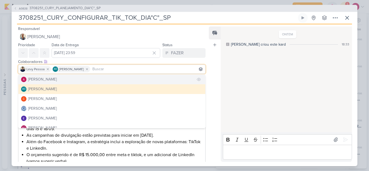
click at [79, 76] on button "[PERSON_NAME]" at bounding box center [111, 80] width 187 height 10
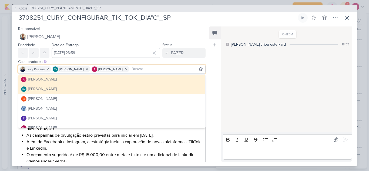
click at [213, 91] on div "Feed Atrelar email Solte o email para atrelar ao kard" at bounding box center [215, 93] width 12 height 135
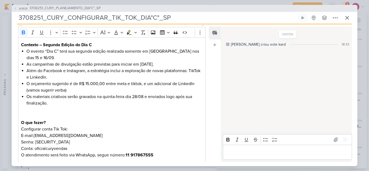
scroll to position [102, 0]
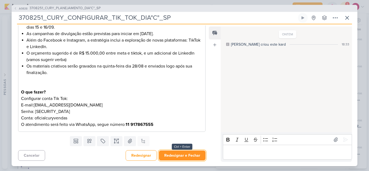
click at [186, 156] on button "Redesignar e Fechar" at bounding box center [182, 156] width 47 height 10
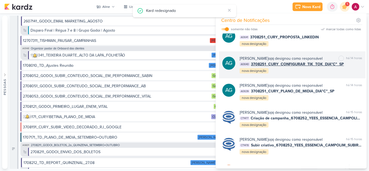
scroll to position [131, 0]
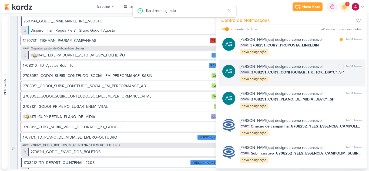
click at [311, 55] on div "Aline Gimenez Graciano o(a) designou como responsável marcar como lida há 14 ho…" at bounding box center [301, 46] width 123 height 18
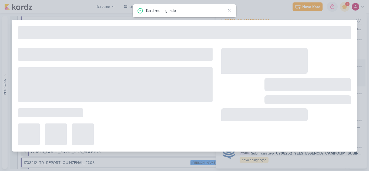
type input "3708251_CURY_PROPOSTA_LINKEDIN"
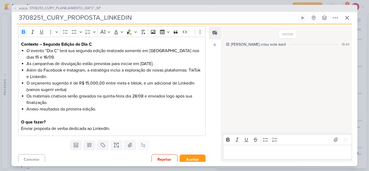
scroll to position [76, 0]
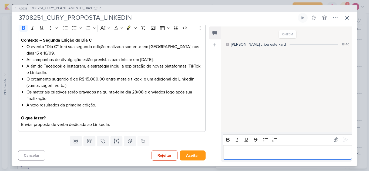
click at [261, 151] on p "Editor editing area: main" at bounding box center [288, 152] width 124 height 6
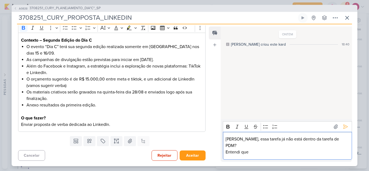
drag, startPoint x: 241, startPoint y: 148, endPoint x: 253, endPoint y: 155, distance: 14.3
click at [253, 155] on div "Aline, essa tarefa já não está dentro da tarefa de PDM? Entendi que" at bounding box center [287, 146] width 129 height 28
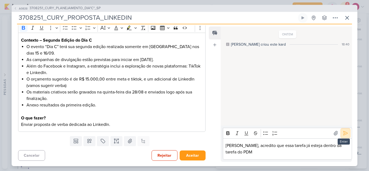
click at [344, 131] on icon at bounding box center [345, 133] width 5 height 5
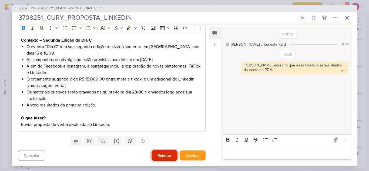
click at [152, 155] on button "Rejeitar" at bounding box center [165, 155] width 26 height 11
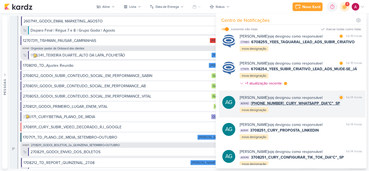
scroll to position [54, 0]
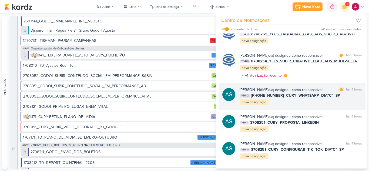
click at [290, 105] on div "Aline Gimenez Graciano o(a) designou como responsável marcar como lida há 14 ho…" at bounding box center [301, 96] width 123 height 18
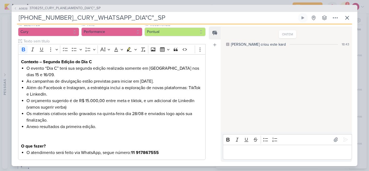
click at [255, 149] on p "Editor editing area: main" at bounding box center [288, 152] width 124 height 6
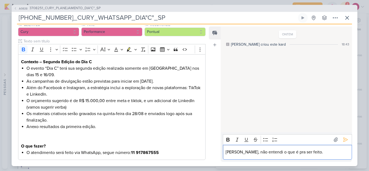
click at [234, 151] on p "Alin, não entendi o que é pra ser feito." at bounding box center [288, 152] width 124 height 6
click at [233, 153] on p "Alin, não entendi o que é pra ser feito." at bounding box center [288, 152] width 124 height 6
click at [304, 152] on p "Aline, não entendi o que é pra ser feito." at bounding box center [288, 152] width 124 height 6
click at [280, 153] on p "Aline, não entendi o que é pra ser feito." at bounding box center [288, 152] width 124 height 6
click at [316, 149] on p "Aline, não entendi o que é para ser feito." at bounding box center [288, 152] width 124 height 6
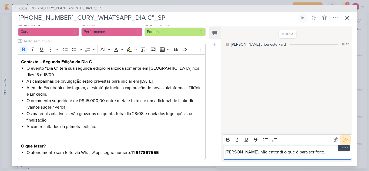
click at [345, 139] on icon at bounding box center [345, 139] width 5 height 5
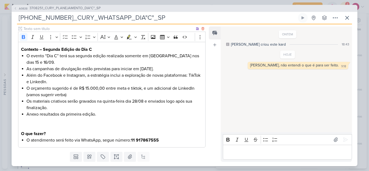
scroll to position [82, 0]
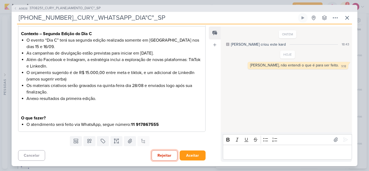
click at [160, 158] on button "Rejeitar" at bounding box center [165, 155] width 26 height 11
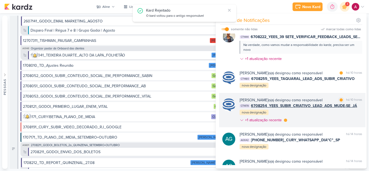
scroll to position [0, 0]
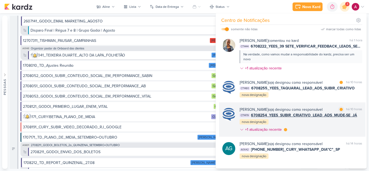
click at [316, 134] on div "Caroline Traven De Andrade o(a) designou como responsável marcar como lida há 1…" at bounding box center [301, 121] width 123 height 28
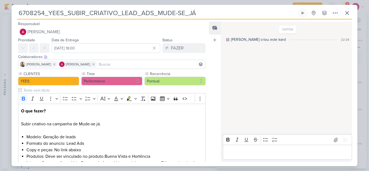
click at [251, 156] on div "Editor editing area: main" at bounding box center [287, 152] width 129 height 15
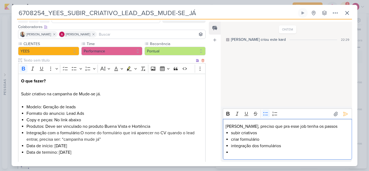
scroll to position [77, 0]
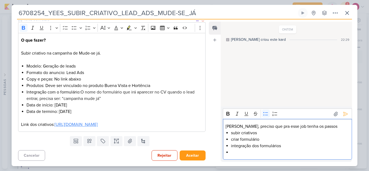
click at [98, 126] on link "[URL][DOMAIN_NAME]" at bounding box center [76, 124] width 43 height 5
click at [251, 154] on li "Editor editing area: main" at bounding box center [290, 152] width 118 height 6
click at [238, 127] on p "Carol, preciso que pra esse job tenha os passos" at bounding box center [288, 126] width 124 height 6
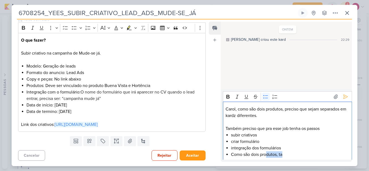
scroll to position [2, 0]
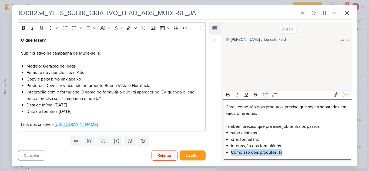
drag, startPoint x: 285, startPoint y: 155, endPoint x: 224, endPoint y: 158, distance: 60.9
click at [224, 158] on div "Carol, como são dois produtos, preciso que sejam separados em kardz diferentes.…" at bounding box center [287, 129] width 129 height 60
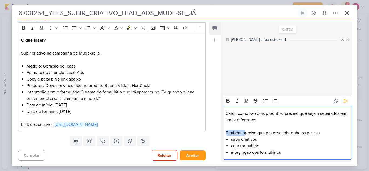
drag, startPoint x: 245, startPoint y: 133, endPoint x: 226, endPoint y: 134, distance: 19.5
click at [226, 134] on p "Também preciso que pra esse job tenha os passos" at bounding box center [288, 133] width 124 height 6
click at [291, 152] on li "integração dos formulários" at bounding box center [290, 152] width 118 height 6
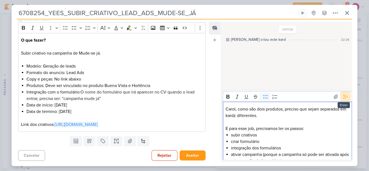
click at [345, 99] on icon at bounding box center [345, 96] width 5 height 5
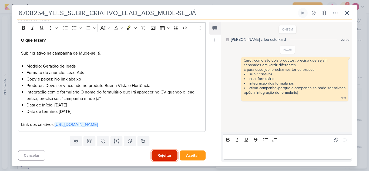
click at [165, 154] on button "Rejeitar" at bounding box center [165, 155] width 26 height 11
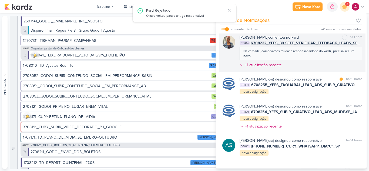
scroll to position [54, 0]
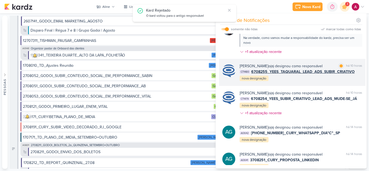
click at [310, 82] on div "Caroline Traven De Andrade o(a) designou como responsável marcar como lida há 1…" at bounding box center [301, 72] width 123 height 18
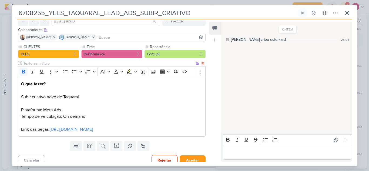
scroll to position [38, 0]
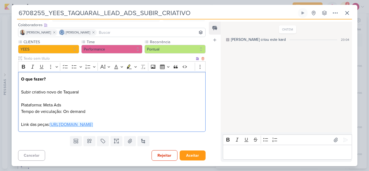
click at [67, 124] on link "[URL][DOMAIN_NAME]" at bounding box center [71, 124] width 43 height 5
click at [107, 108] on p "Tempo de veiculação: On demand Link das peças: https://drive.google.com/drive/f…" at bounding box center [112, 117] width 182 height 19
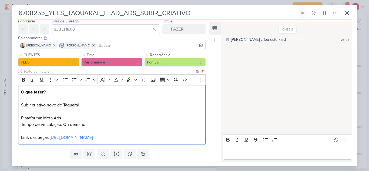
scroll to position [0, 0]
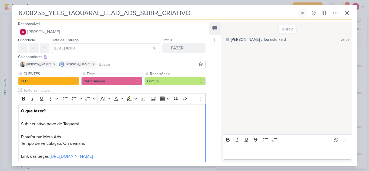
click at [117, 65] on input at bounding box center [151, 64] width 107 height 6
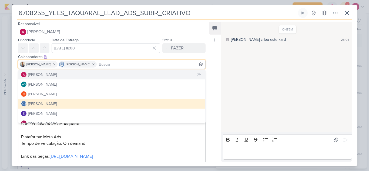
click at [54, 71] on button "[PERSON_NAME]" at bounding box center [111, 75] width 187 height 10
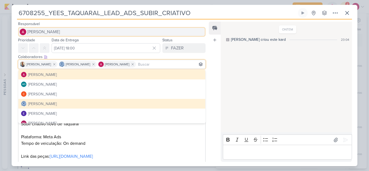
click at [57, 28] on button "[PERSON_NAME]" at bounding box center [112, 32] width 188 height 10
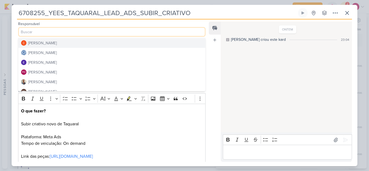
scroll to position [27, 0]
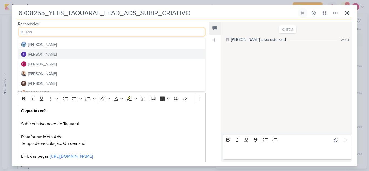
click at [53, 55] on div "[PERSON_NAME]" at bounding box center [42, 55] width 29 height 6
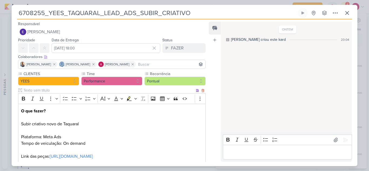
click at [172, 124] on p "O que fazer? Subir criativo novo de Taquaral Plataforma: Meta Ads" at bounding box center [112, 124] width 182 height 32
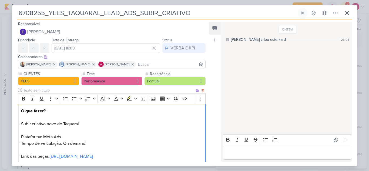
scroll to position [38, 0]
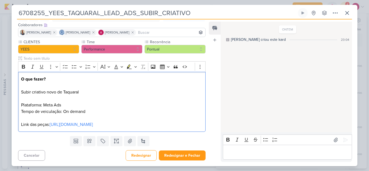
click at [247, 154] on p "Editor editing area: main" at bounding box center [288, 152] width 124 height 6
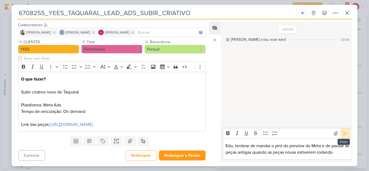
click at [344, 133] on icon at bounding box center [346, 133] width 4 height 4
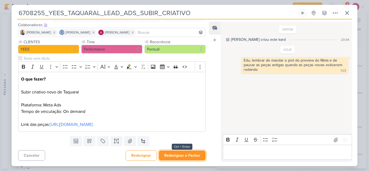
click at [173, 154] on button "Redesignar e Fechar" at bounding box center [182, 156] width 47 height 10
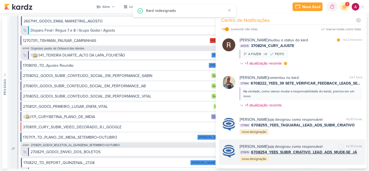
scroll to position [0, 0]
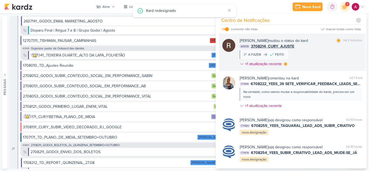
click at [314, 58] on div "Rafael Dornelles mudou o status do kard marcar como lida há 2 minutos AG635 370…" at bounding box center [301, 53] width 123 height 31
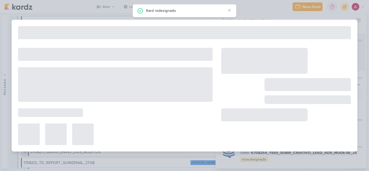
type input "3708214_CURY_AJUSTE"
type input "[DATE] 23:59"
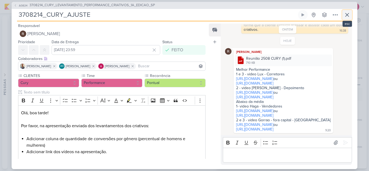
click at [346, 16] on icon at bounding box center [347, 15] width 6 height 6
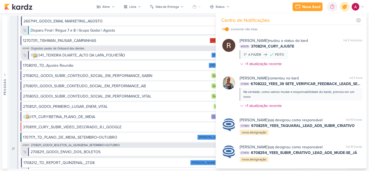
click at [344, 6] on icon at bounding box center [345, 7] width 6 height 6
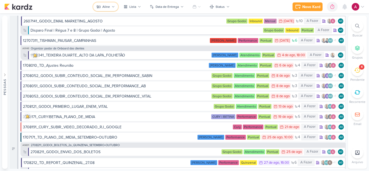
click at [108, 10] on button "Aline" at bounding box center [105, 6] width 25 height 9
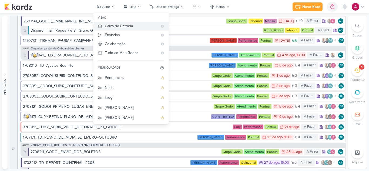
click at [111, 25] on div "Caixa de Entrada" at bounding box center [131, 26] width 53 height 6
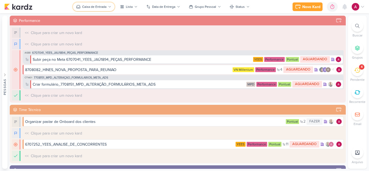
click at [102, 4] on button "Caixa de Entrada" at bounding box center [94, 6] width 42 height 9
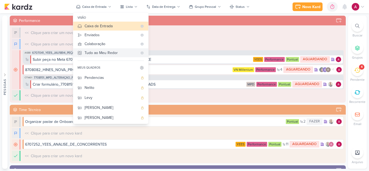
click at [104, 55] on div "Tudo ao Meu Redor" at bounding box center [111, 53] width 53 height 6
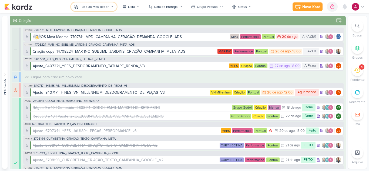
click at [102, 8] on div "Tudo ao Meu Redor" at bounding box center [94, 6] width 28 height 5
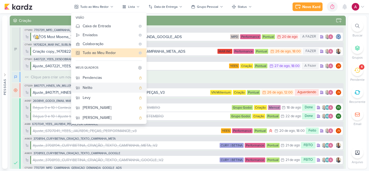
click at [92, 90] on div "Nelito" at bounding box center [110, 88] width 54 height 6
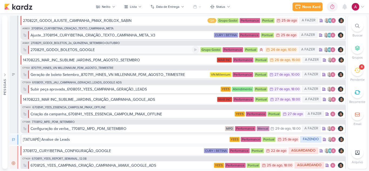
click at [146, 50] on div "2708211_GODOI_BOLETOS_GOOGLE" at bounding box center [111, 50] width 161 height 6
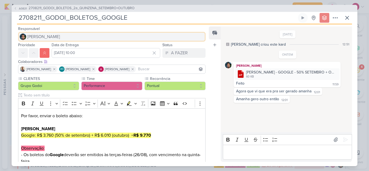
click at [50, 41] on button "[PERSON_NAME]" at bounding box center [112, 37] width 188 height 10
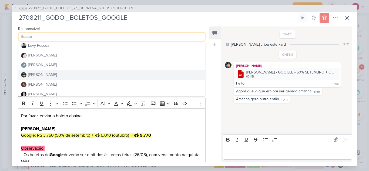
scroll to position [102, 0]
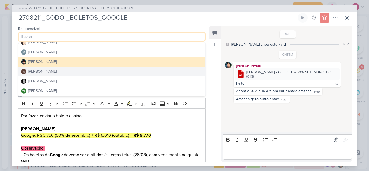
click at [47, 74] on div "[PERSON_NAME]" at bounding box center [42, 72] width 29 height 6
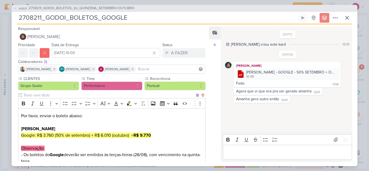
scroll to position [69, 0]
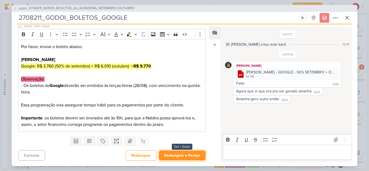
click at [178, 155] on button "Redesignar e Fechar" at bounding box center [182, 156] width 47 height 10
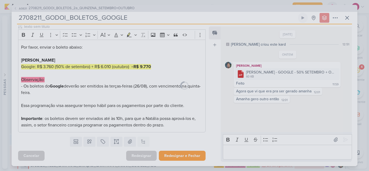
scroll to position [69, 0]
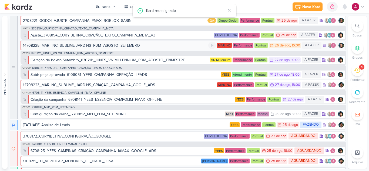
click at [140, 45] on div "14708225_MAR_INC_SUBLIME JARDINS_PDM_AGOSTO_SETEMBRO" at bounding box center [115, 46] width 185 height 6
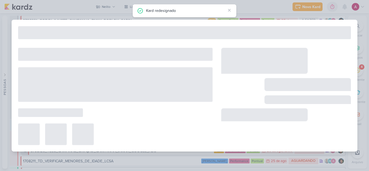
type input "14708225_MAR_INC_SUBLIME JARDINS_PDM_AGOSTO_SETEMBRO"
type input "26 de agosto de 2025 às 16:00"
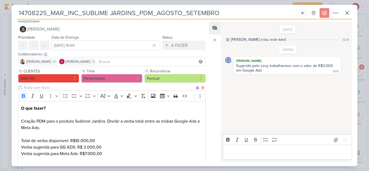
scroll to position [0, 0]
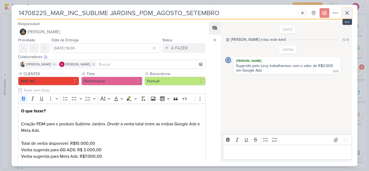
click at [346, 13] on icon at bounding box center [347, 13] width 6 height 6
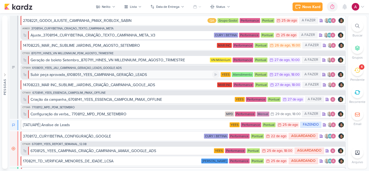
click at [136, 75] on div "Subir peça aprovada_6108051_YEES_CAMPANHA_GERAÇÃO_LEADS" at bounding box center [89, 75] width 117 height 6
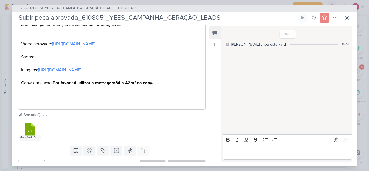
scroll to position [101, 0]
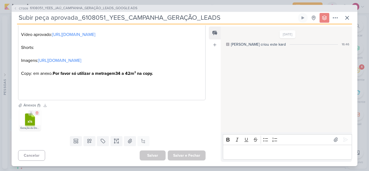
click at [25, 120] on icon at bounding box center [30, 120] width 10 height 13
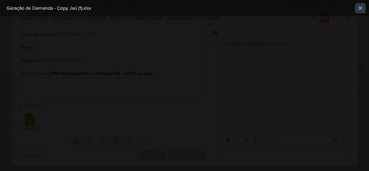
click at [359, 7] on icon at bounding box center [360, 8] width 6 height 6
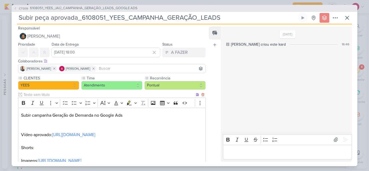
scroll to position [0, 0]
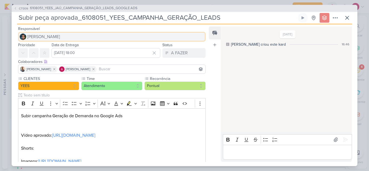
click at [38, 40] on button "[PERSON_NAME]" at bounding box center [112, 37] width 188 height 10
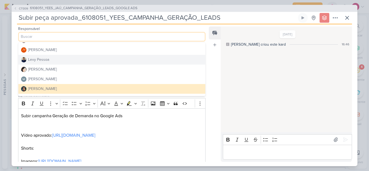
scroll to position [102, 0]
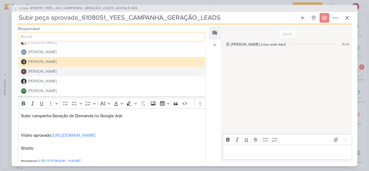
click at [46, 70] on div "[PERSON_NAME]" at bounding box center [42, 72] width 29 height 6
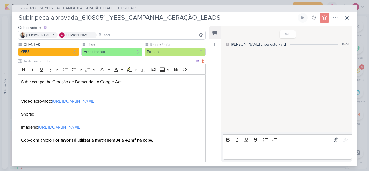
scroll to position [101, 0]
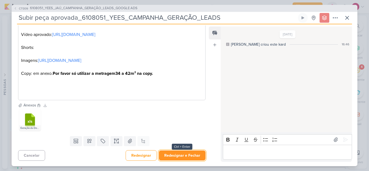
click at [180, 155] on button "Redesignar e Fechar" at bounding box center [182, 156] width 47 height 10
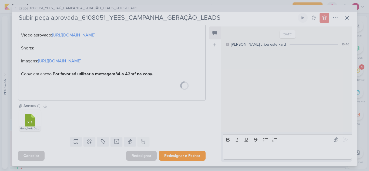
scroll to position [100, 0]
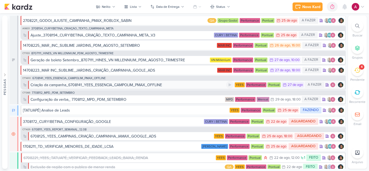
click at [126, 86] on div "Criação da campanha_6708141_YEES_ESSENCIA_CAMPOLIM_PMAX_OFFLINE" at bounding box center [97, 85] width 132 height 6
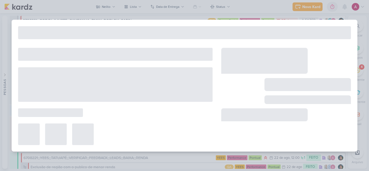
type input "Criação da campanha_6708141_YEES_ESSENCIA_CAMPOLIM_PMAX_OFFLINE"
type input "[DATE] 23:59"
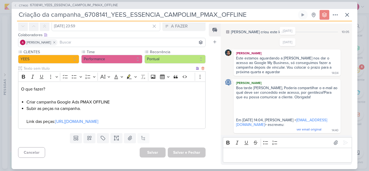
scroll to position [0, 0]
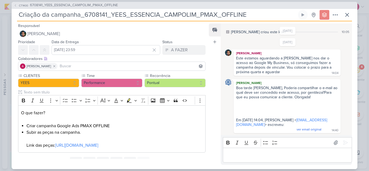
click at [75, 67] on input at bounding box center [132, 66] width 146 height 6
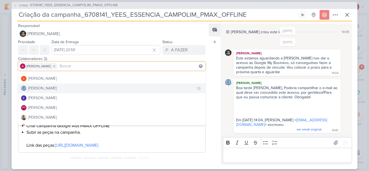
scroll to position [27, 0]
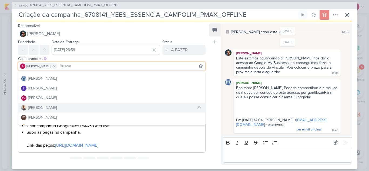
click at [46, 105] on div "[PERSON_NAME]" at bounding box center [42, 108] width 29 height 6
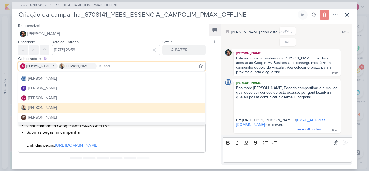
click at [205, 139] on div "CLIENTES YEES Time" at bounding box center [110, 114] width 196 height 82
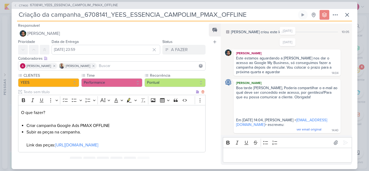
scroll to position [0, 0]
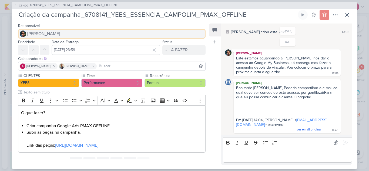
click at [50, 34] on span "[PERSON_NAME]" at bounding box center [43, 34] width 33 height 6
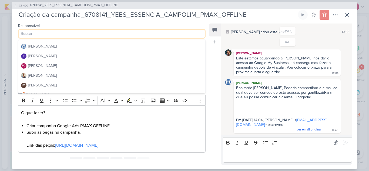
scroll to position [54, 0]
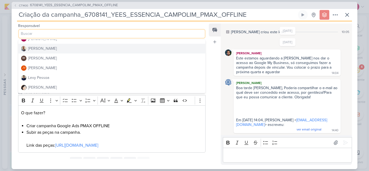
click at [51, 51] on button "[PERSON_NAME]" at bounding box center [111, 49] width 187 height 10
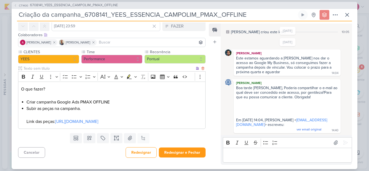
scroll to position [30, 0]
click at [193, 152] on button "Redesignar e Fechar" at bounding box center [182, 153] width 47 height 10
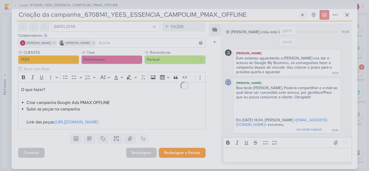
scroll to position [30, 0]
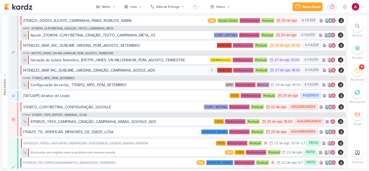
click at [121, 71] on div "14708223_MAR INC_SUBLIME_JARDINS_CRIAÇÃO_CAMPANHA_GOOLE_ADS" at bounding box center [89, 71] width 132 height 6
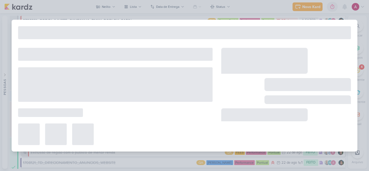
type input "14708223_MAR INC_SUBLIME_JARDINS_CRIAÇÃO_CAMPANHA_GOOLE_ADS"
type input "[DATE] 18:00"
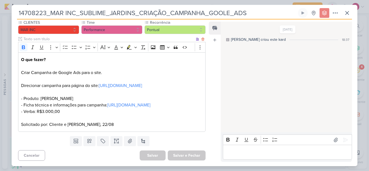
scroll to position [71, 0]
click at [248, 148] on div "Editor editing area: main" at bounding box center [287, 152] width 129 height 15
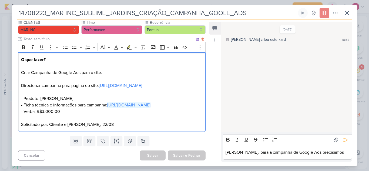
click at [107, 102] on link "https://docs.google.com/document/d/1FRHl5LcNoA1gyZSZwQpvr3PnGtZ5D2M3_hshJstWZKA…" at bounding box center [128, 104] width 43 height 5
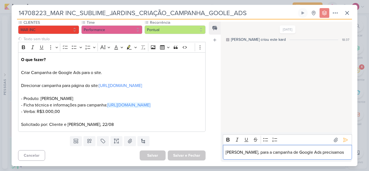
click at [331, 152] on p "Carol, para a campanha de Google Ads precisamos" at bounding box center [288, 152] width 124 height 6
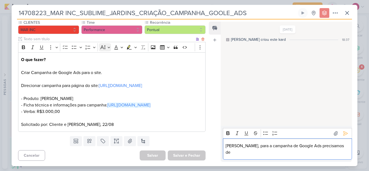
scroll to position [54, 0]
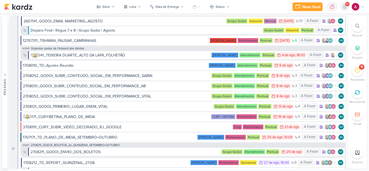
click at [345, 8] on icon at bounding box center [345, 6] width 4 height 5
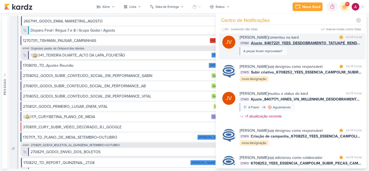
scroll to position [431, 0]
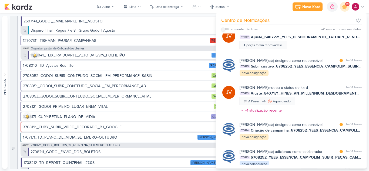
click at [223, 28] on input "checkbox" at bounding box center [223, 29] width 4 height 4
checkbox input "true"
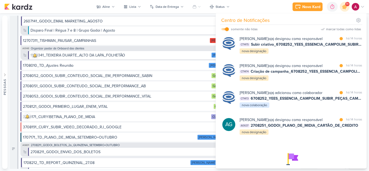
scroll to position [444, 0]
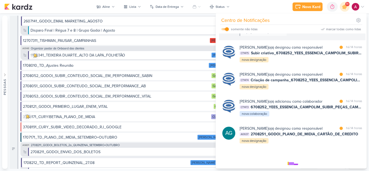
click at [301, 36] on div "[PERSON_NAME] comentou no kard marcar como lida há 14 horas CT1342 Ajuste_64072…" at bounding box center [301, 25] width 123 height 21
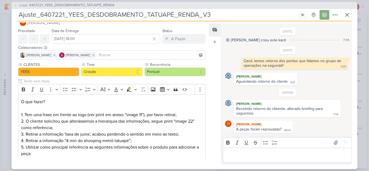
scroll to position [0, 0]
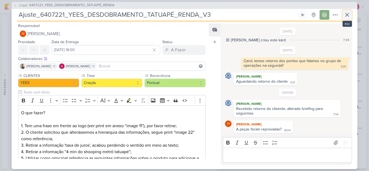
click at [345, 16] on icon at bounding box center [347, 15] width 6 height 6
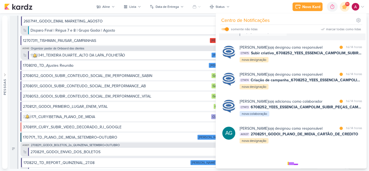
click at [340, 20] on div at bounding box center [341, 17] width 3 height 3
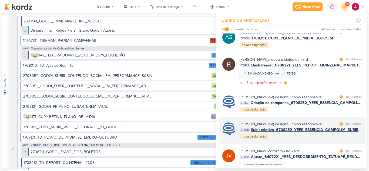
scroll to position [309, 0]
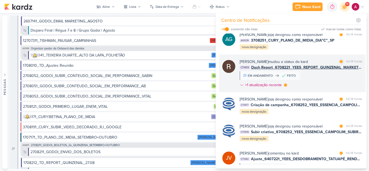
click at [317, 86] on div "Rafael Dornelles mudou o status do kard marcar como lida há 14 horas CT1459 Das…" at bounding box center [301, 74] width 123 height 31
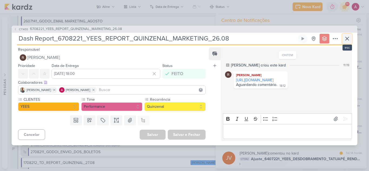
click at [347, 39] on icon at bounding box center [347, 38] width 6 height 6
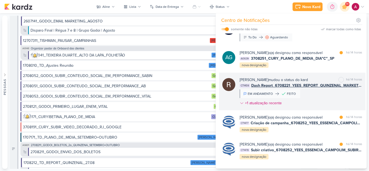
scroll to position [282, 0]
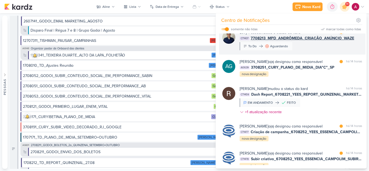
click at [327, 50] on div "Levy Pessoa mudou o status do kard marcar como lida há 14 horas CT1437 7708213_…" at bounding box center [301, 40] width 123 height 21
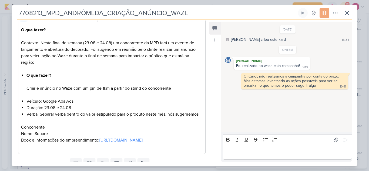
scroll to position [0, 0]
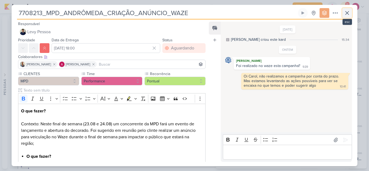
click at [350, 15] on icon at bounding box center [347, 13] width 6 height 6
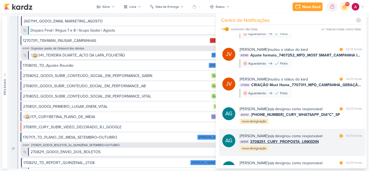
scroll to position [119, 0]
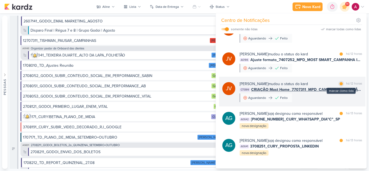
click at [340, 87] on div "marcar como lida" at bounding box center [341, 83] width 5 height 5
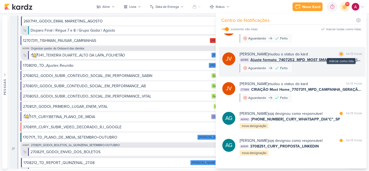
click at [340, 56] on div at bounding box center [341, 53] width 3 height 3
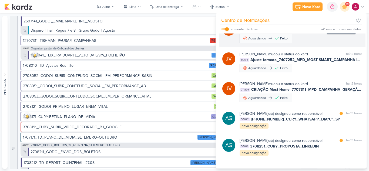
click at [340, 26] on div at bounding box center [341, 24] width 3 height 3
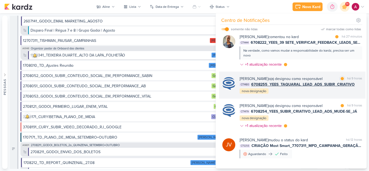
scroll to position [0, 0]
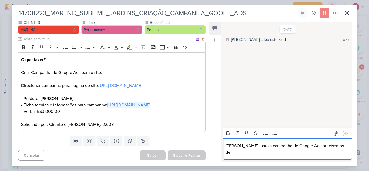
scroll to position [71, 0]
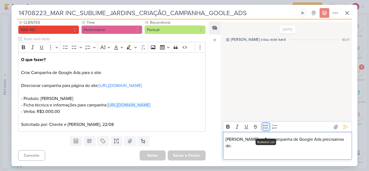
click at [265, 129] on icon "Editor toolbar" at bounding box center [265, 126] width 5 height 5
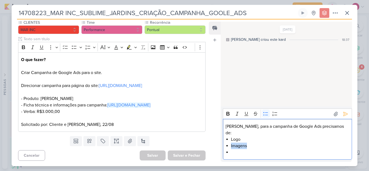
drag, startPoint x: 248, startPoint y: 143, endPoint x: 231, endPoint y: 147, distance: 17.6
click at [231, 147] on li "Imagens" at bounding box center [290, 146] width 118 height 6
click at [236, 154] on li "Editor editing area: main" at bounding box center [290, 152] width 118 height 6
click at [238, 151] on li "Editor editing area: main" at bounding box center [290, 152] width 118 height 6
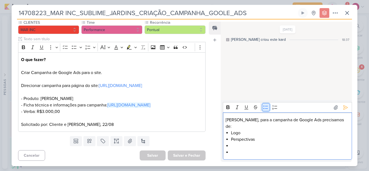
click at [265, 111] on button "Bulleted List" at bounding box center [266, 107] width 8 height 8
click at [240, 147] on li "Editor editing area: main" at bounding box center [290, 146] width 118 height 6
click at [267, 110] on icon "Editor toolbar" at bounding box center [265, 107] width 5 height 5
click at [237, 155] on p "Editor editing area: main" at bounding box center [288, 152] width 124 height 6
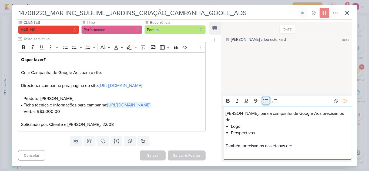
click at [264, 104] on icon "Editor toolbar" at bounding box center [265, 100] width 5 height 5
drag, startPoint x: 278, startPoint y: 151, endPoint x: 272, endPoint y: 151, distance: 5.9
click at [272, 151] on li "Criação e aprovação de das palavras-chave e" at bounding box center [290, 152] width 118 height 6
click at [319, 152] on li "Criação e aprovação das palavras-chave e" at bounding box center [290, 152] width 118 height 6
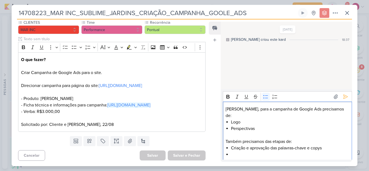
click at [326, 145] on li "Criação e aprovação das palavras-chave e copys" at bounding box center [290, 148] width 118 height 6
click at [306, 148] on li "Criação e aprovação das palavras-chave e copys (precisa sinalizar os pontos for…" at bounding box center [290, 151] width 118 height 13
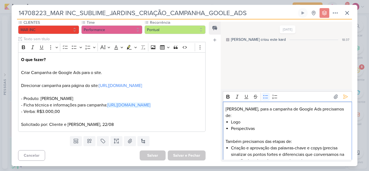
click at [287, 155] on li "Criação e aprovação das palavras-chave e copys (precisa sinalizar os pontos for…" at bounding box center [290, 154] width 118 height 19
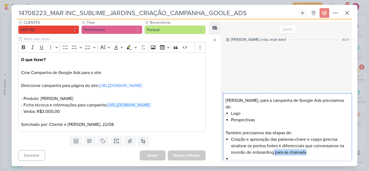
drag, startPoint x: 308, startPoint y: 154, endPoint x: 273, endPoint y: 146, distance: 36.0
click at [273, 146] on li "Criação e aprovação das palavras-chave e copys (precisa sinalizar os pontos for…" at bounding box center [290, 145] width 118 height 19
click at [260, 156] on li "Editor editing area: main" at bounding box center [290, 159] width 118 height 6
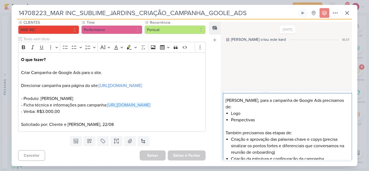
click at [260, 117] on li "Perspectivas" at bounding box center [290, 120] width 118 height 6
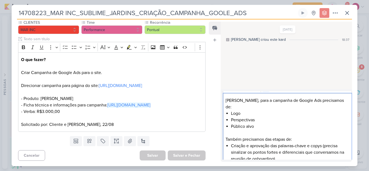
scroll to position [15, 0]
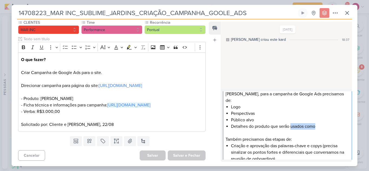
drag, startPoint x: 292, startPoint y: 119, endPoint x: 316, endPoint y: 121, distance: 23.8
click at [316, 123] on li "Detalhes do produto que serão usados como" at bounding box center [290, 126] width 118 height 6
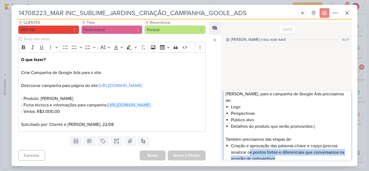
drag, startPoint x: 251, startPoint y: 147, endPoint x: 275, endPoint y: 152, distance: 24.8
click at [275, 152] on li "Criação e aprovação das palavras-chave e copys (precisa sinalizar os pontos for…" at bounding box center [290, 152] width 118 height 19
copy li "s pontos fortes e diferenciais que conversamos na reunião de onboarding)"
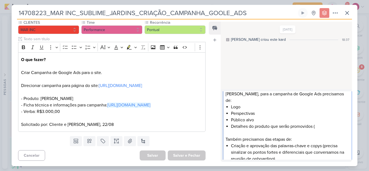
click at [321, 123] on li "Detalhes do produto que serão promovidos (" at bounding box center [290, 126] width 118 height 6
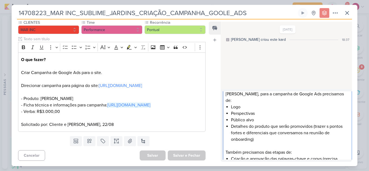
click at [245, 127] on li "Detalhes do produto que serão promovidos (trazer s pontos fortes e diferenciais…" at bounding box center [290, 132] width 118 height 19
click at [242, 126] on li "Detalhes do produto que serão promovidos (trazer s pontos fortes e diferenciais…" at bounding box center [290, 132] width 118 height 19
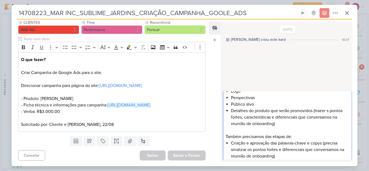
scroll to position [35, 0]
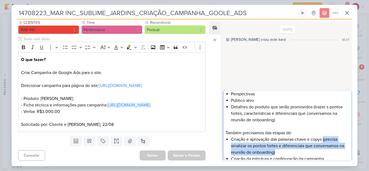
drag, startPoint x: 284, startPoint y: 146, endPoint x: 325, endPoint y: 131, distance: 43.8
click at [325, 136] on li "Criação e aprovação das palavras-chave e copys (precisa sinalizar os pontos for…" at bounding box center [290, 145] width 118 height 19
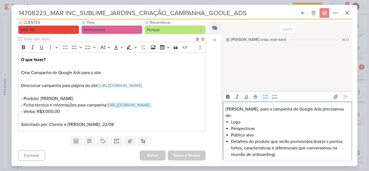
scroll to position [17, 0]
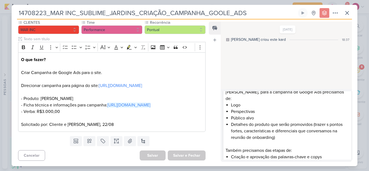
drag, startPoint x: 75, startPoint y: 13, endPoint x: 52, endPoint y: 14, distance: 23.0
click at [52, 14] on input "14708223_MAR INC_SUBLIME_JARDINS_CRIAÇÃO_CAMPANHA_GOOLE_ADS" at bounding box center [157, 13] width 280 height 10
click at [249, 108] on li "Perspectivas" at bounding box center [290, 111] width 118 height 6
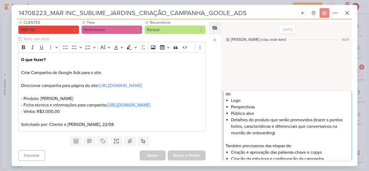
scroll to position [0, 0]
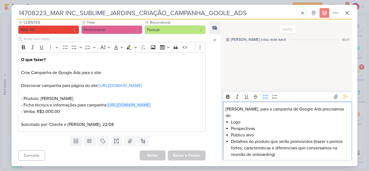
click at [302, 109] on p "Carol, para a campanha de Google Ads precisamos de:" at bounding box center [288, 112] width 124 height 13
click at [324, 109] on p "Carol, para a campanha de Google Ads precisamos de:" at bounding box center [288, 112] width 124 height 13
click at [326, 109] on p "Carol, para a campanha de Google Ads precisamos de:" at bounding box center [288, 112] width 124 height 13
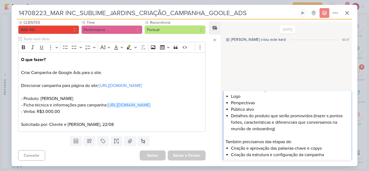
scroll to position [27, 0]
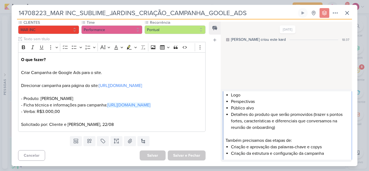
click at [257, 103] on li "Perspectivas" at bounding box center [290, 101] width 118 height 6
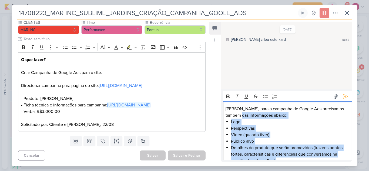
scroll to position [0, 0]
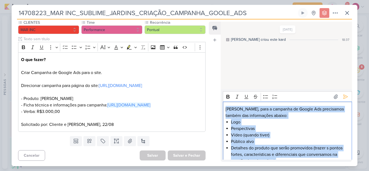
drag, startPoint x: 329, startPoint y: 151, endPoint x: 226, endPoint y: 108, distance: 111.4
click at [226, 108] on div "Carol, para a campanha de Google Ads precisamos também das informações abaixo: …" at bounding box center [287, 148] width 129 height 93
copy div "Carol, para a campanha de Google Ads precisamos também das informações abaixo: …"
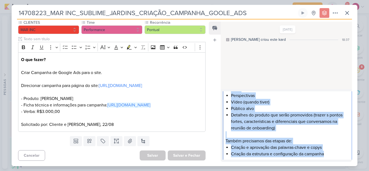
scroll to position [35, 0]
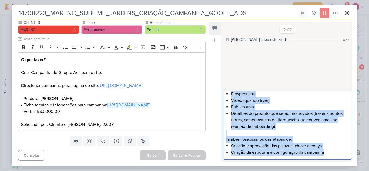
click at [298, 136] on p "Também precisamos das etapas de:" at bounding box center [288, 139] width 124 height 6
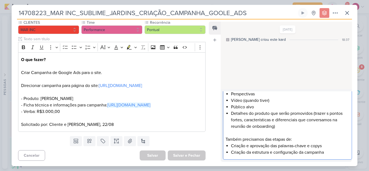
click at [327, 154] on li "Criação da estrutura e configuração da campanha" at bounding box center [290, 152] width 118 height 6
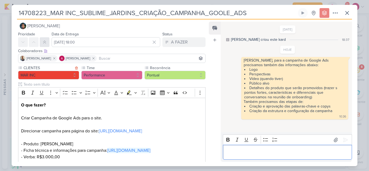
scroll to position [0, 0]
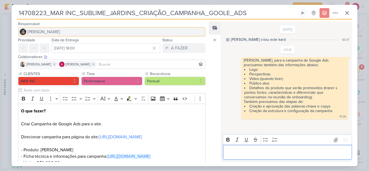
click at [43, 32] on span "[PERSON_NAME]" at bounding box center [43, 32] width 33 height 6
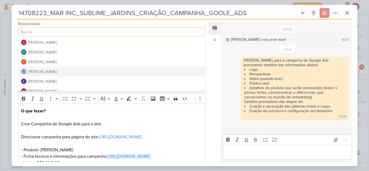
click at [49, 72] on div "[PERSON_NAME]" at bounding box center [42, 72] width 29 height 6
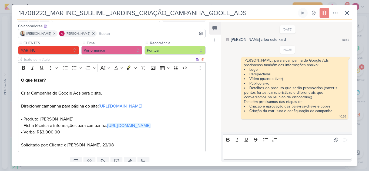
scroll to position [71, 0]
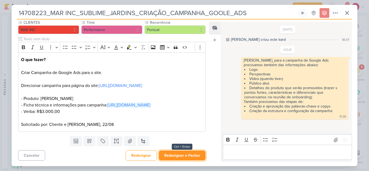
click at [175, 154] on button "Redesignar e Fechar" at bounding box center [182, 156] width 47 height 10
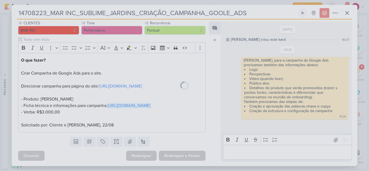
scroll to position [70, 0]
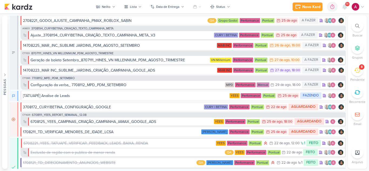
click at [335, 28] on icon at bounding box center [357, 26] width 4 height 4
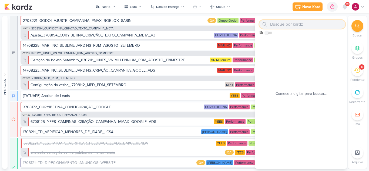
paste input "MAR INC"
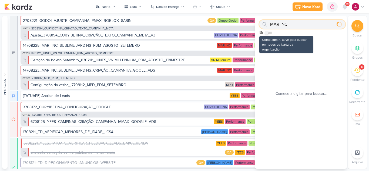
type input "MAR INC"
click at [267, 32] on input "checkbox" at bounding box center [267, 33] width 4 height 4
checkbox input "true"
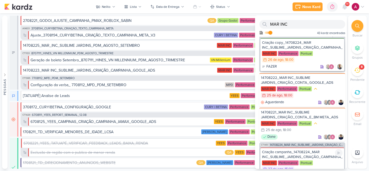
scroll to position [81, 0]
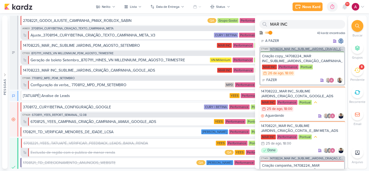
click at [308, 48] on span "14708224_MAR INC_SUBLIME_JARDINS_CRIAÇÃO_CAMPANHA_META_ADS" at bounding box center [307, 49] width 74 height 3
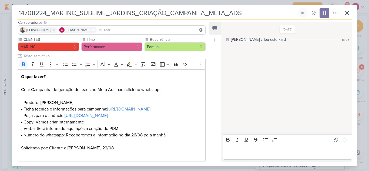
scroll to position [115, 0]
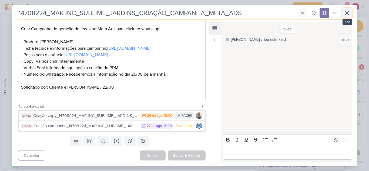
click at [335, 16] on icon at bounding box center [347, 13] width 6 height 6
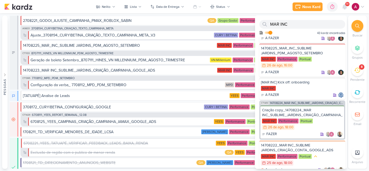
scroll to position [0, 0]
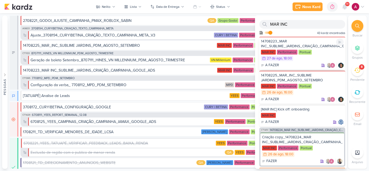
click at [300, 62] on div "14708223_MAR INC_SUBLIME_JARDINS_CRIAÇÃO_CAMPANHA_GOOLE_ADS MAR INC Performance…" at bounding box center [303, 53] width 86 height 33
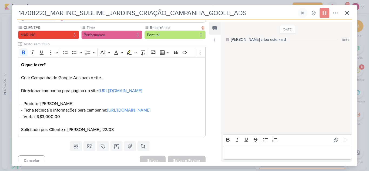
scroll to position [71, 0]
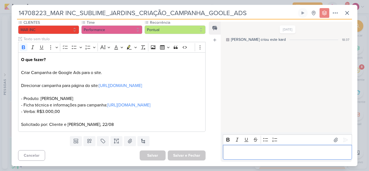
click at [242, 147] on p "Editor editing area: main" at bounding box center [288, 152] width 124 height 6
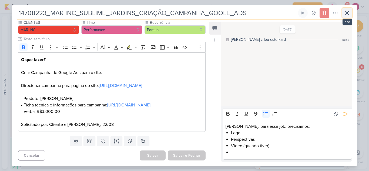
click at [335, 14] on icon at bounding box center [347, 13] width 6 height 6
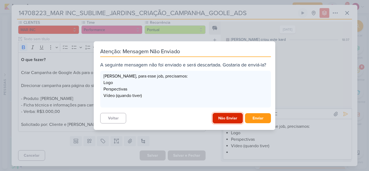
click at [215, 117] on button "Não Enviar" at bounding box center [228, 118] width 30 height 11
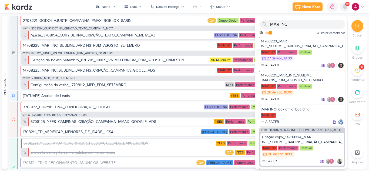
click at [335, 9] on icon at bounding box center [345, 6] width 4 height 5
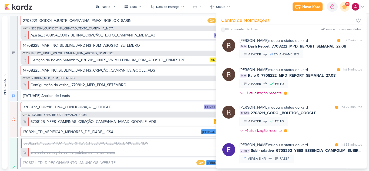
click at [222, 29] on input "checkbox" at bounding box center [223, 29] width 4 height 4
checkbox input "true"
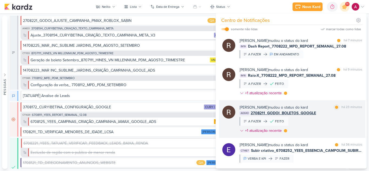
click at [325, 117] on div "Rafael Dornelles mudou o status do kard marcar como lida há 23 minutos AG643 27…" at bounding box center [301, 120] width 123 height 31
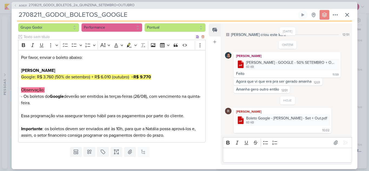
scroll to position [69, 0]
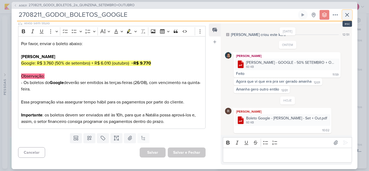
click at [335, 16] on icon at bounding box center [347, 15] width 6 height 6
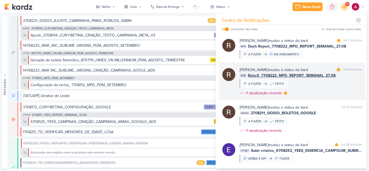
click at [331, 87] on div "Rafael Dornelles mudou o status do kard marcar como lida há 9 minutos IM16 Raio…" at bounding box center [301, 82] width 123 height 31
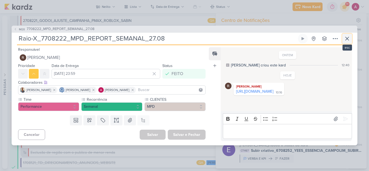
click at [335, 40] on icon at bounding box center [347, 38] width 6 height 6
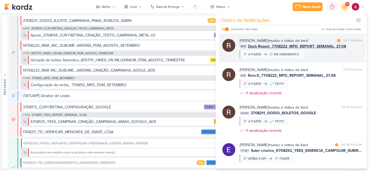
click at [335, 58] on div "Rafael Dornelles mudou o status do kard marcar como lida há 7 minutos IM19 Dash…" at bounding box center [301, 48] width 123 height 21
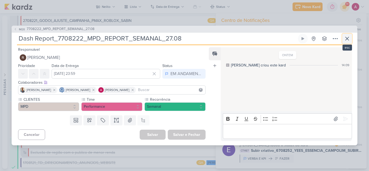
click at [335, 38] on icon at bounding box center [347, 38] width 3 height 3
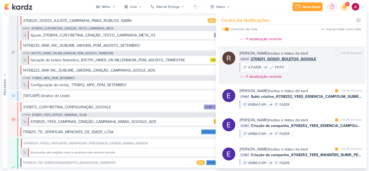
scroll to position [81, 0]
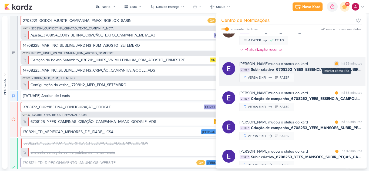
click at [335, 63] on div at bounding box center [336, 63] width 3 height 3
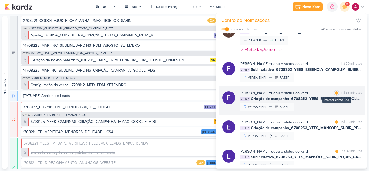
click at [335, 93] on div "marcar como lida" at bounding box center [336, 92] width 5 height 5
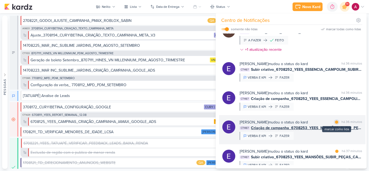
click at [335, 123] on div at bounding box center [336, 122] width 3 height 3
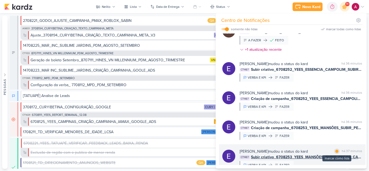
click at [335, 147] on div at bounding box center [336, 151] width 3 height 3
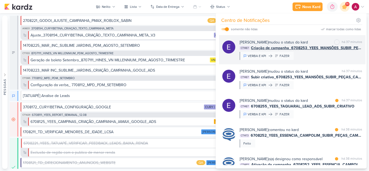
scroll to position [189, 0]
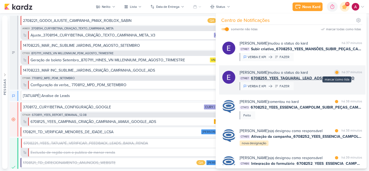
click at [335, 72] on div at bounding box center [336, 72] width 3 height 3
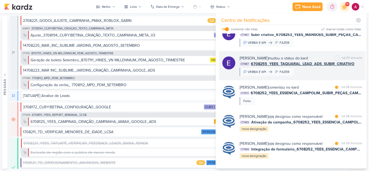
scroll to position [216, 0]
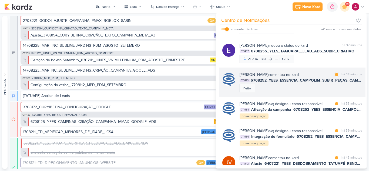
click at [335, 87] on div "Caroline Traven De Andrade comentou no kard marcar como lida há 38 minutos CT14…" at bounding box center [301, 82] width 123 height 21
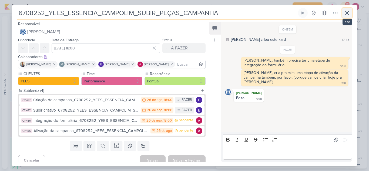
click at [335, 15] on icon at bounding box center [347, 13] width 6 height 6
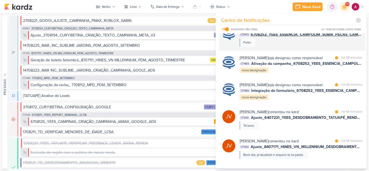
scroll to position [270, 0]
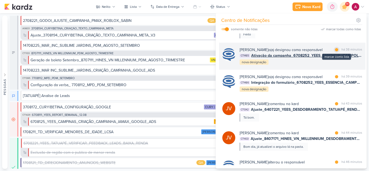
click at [335, 50] on div at bounding box center [336, 49] width 3 height 3
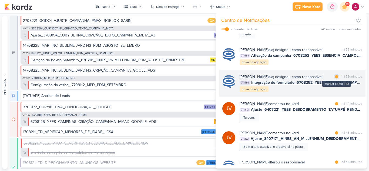
click at [335, 79] on div "marcar como lida" at bounding box center [336, 76] width 5 height 5
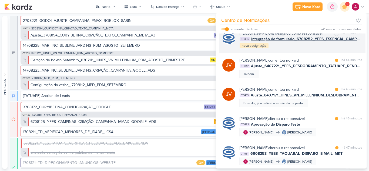
scroll to position [324, 0]
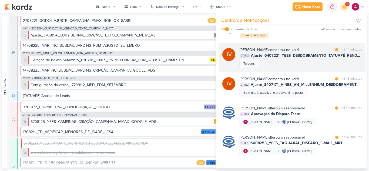
click at [314, 68] on div "Joney Viana comentou no kard marcar como lida há 44 minutos CT1342 Ajuste_64072…" at bounding box center [301, 57] width 123 height 21
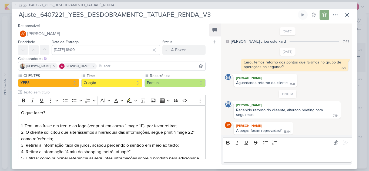
scroll to position [48, 0]
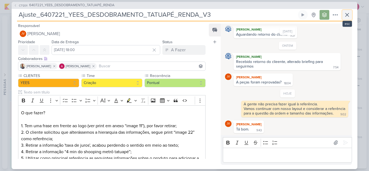
click at [335, 17] on icon at bounding box center [347, 15] width 6 height 6
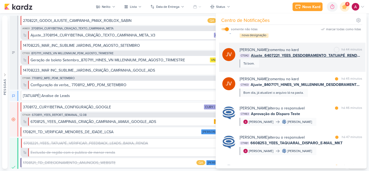
scroll to position [351, 0]
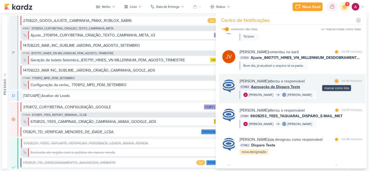
click at [335, 83] on div at bounding box center [336, 80] width 3 height 3
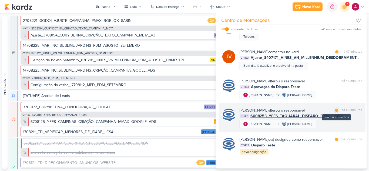
click at [335, 112] on div at bounding box center [336, 110] width 3 height 3
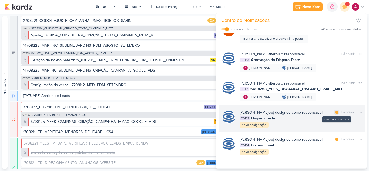
click at [335, 114] on div at bounding box center [336, 112] width 3 height 3
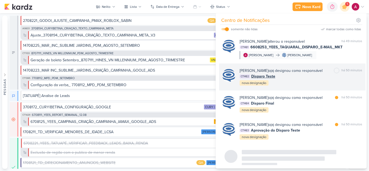
scroll to position [428, 0]
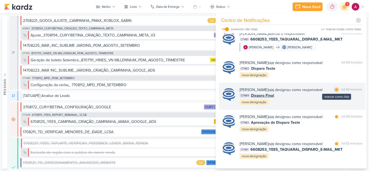
click at [335, 91] on div at bounding box center [336, 89] width 3 height 3
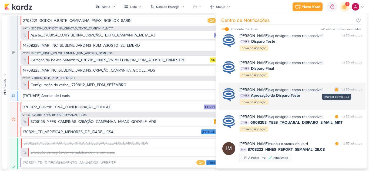
click at [335, 91] on div at bounding box center [336, 89] width 3 height 3
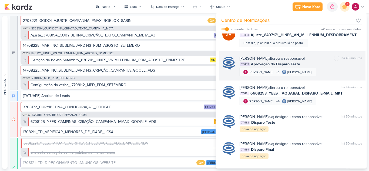
scroll to position [347, 0]
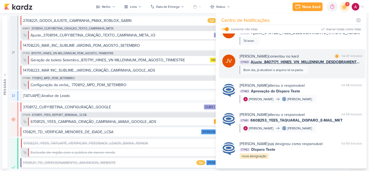
click at [322, 74] on div "Joney Viana comentou no kard marcar como lida há 47 minutos CT1433 Ajuste_84071…" at bounding box center [301, 64] width 123 height 21
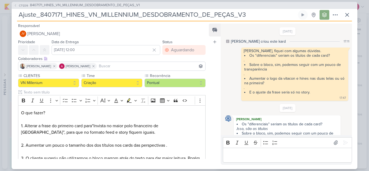
scroll to position [208, 0]
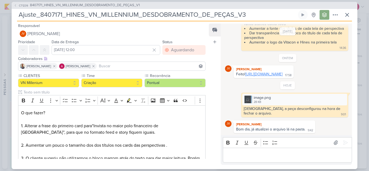
click at [263, 74] on link "https://drive.google.com/drive/folders/1zmO5n_vhwbjPn_UuamX8h5UU1KTUZFsC?usp=sh…" at bounding box center [263, 74] width 37 height 5
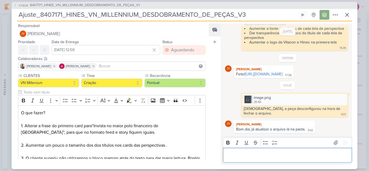
click at [252, 147] on p "Editor editing area: main" at bounding box center [288, 155] width 124 height 6
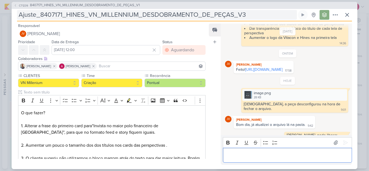
scroll to position [219, 0]
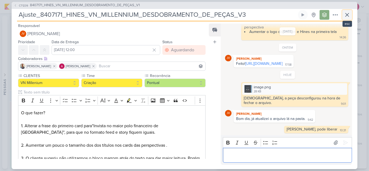
click at [335, 15] on icon at bounding box center [347, 14] width 3 height 3
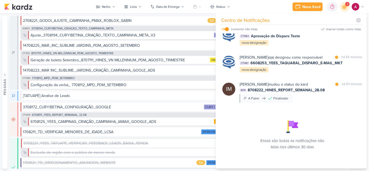
scroll to position [549, 0]
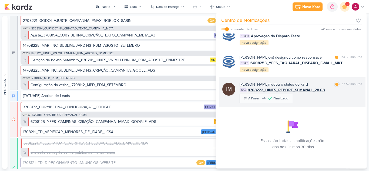
click at [310, 95] on div "Isabella Machado Guimarães mudou o status do kard marcar como lida há 57 minuto…" at bounding box center [301, 92] width 123 height 21
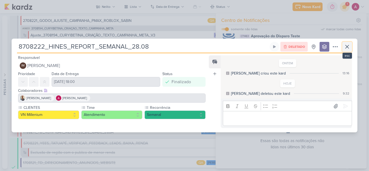
click at [335, 47] on icon at bounding box center [347, 47] width 6 height 6
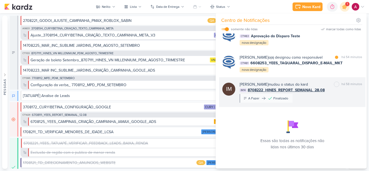
scroll to position [522, 0]
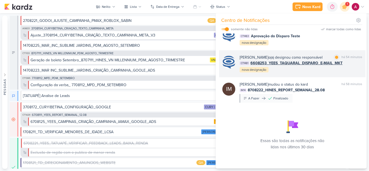
click at [307, 73] on div "Caroline Traven De Andrade o(a) designou como responsável marcar como lida há 5…" at bounding box center [301, 64] width 123 height 18
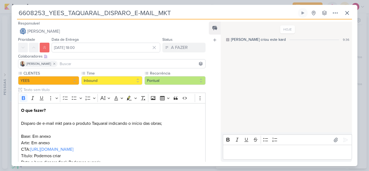
scroll to position [0, 0]
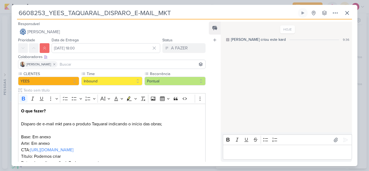
click at [82, 67] on input at bounding box center [132, 64] width 146 height 6
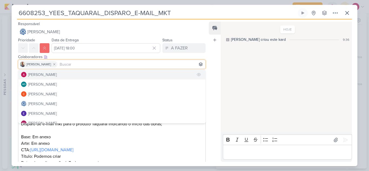
click at [46, 76] on div "[PERSON_NAME]" at bounding box center [42, 75] width 29 height 6
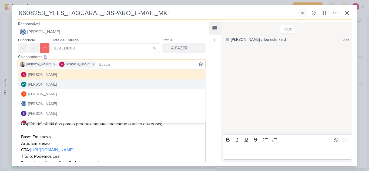
click at [219, 78] on div "Feed Atrelar email Solte o email para atrelar ao kard" at bounding box center [215, 92] width 12 height 140
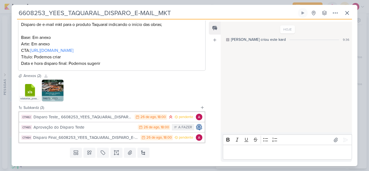
scroll to position [111, 0]
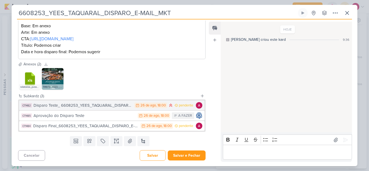
click at [111, 108] on div "Disparo Teste_ 6608253_YEES_TAQUARAL_DISPARO_E-MAIL_MKT" at bounding box center [83, 105] width 98 height 6
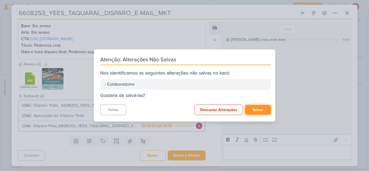
click at [250, 109] on button "Salvar" at bounding box center [258, 110] width 26 height 10
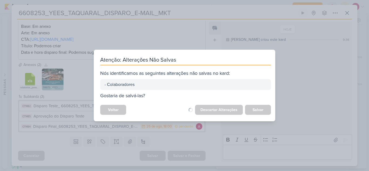
scroll to position [111, 0]
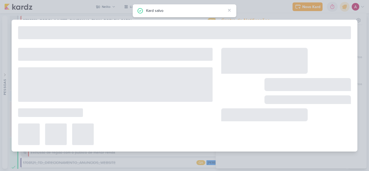
type input "Disparo Teste_ 6608253_YEES_TAQUARAL_DISPARO_E-MAIL_MKT"
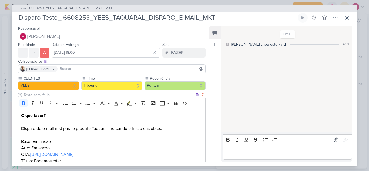
scroll to position [0, 0]
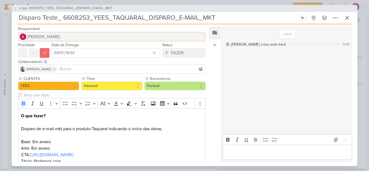
click at [55, 36] on span "[PERSON_NAME]" at bounding box center [43, 37] width 33 height 6
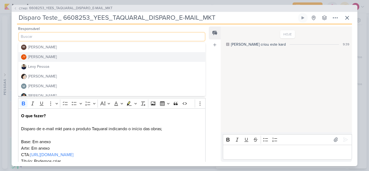
scroll to position [81, 0]
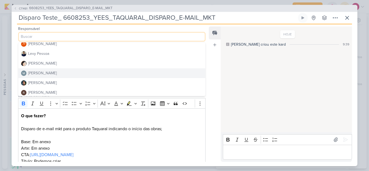
click at [48, 73] on div "[PERSON_NAME]" at bounding box center [42, 73] width 29 height 6
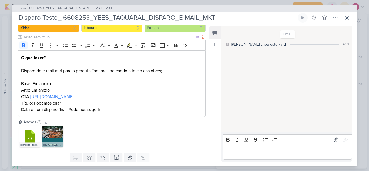
scroll to position [75, 0]
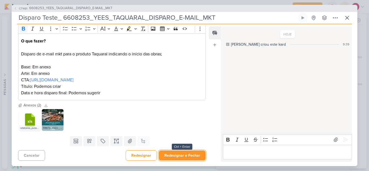
click at [190, 147] on button "Redesignar e Fechar" at bounding box center [182, 156] width 47 height 10
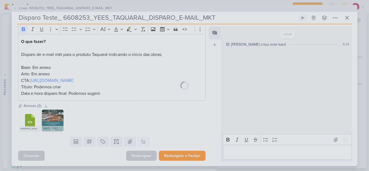
scroll to position [74, 0]
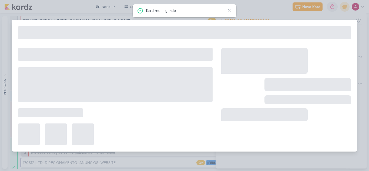
type input "6608253_YEES_TAQUARAL_DISPARO_E-MAIL_MKT"
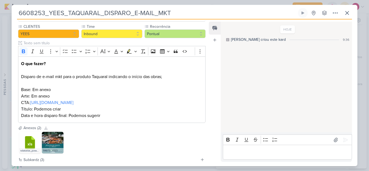
scroll to position [0, 0]
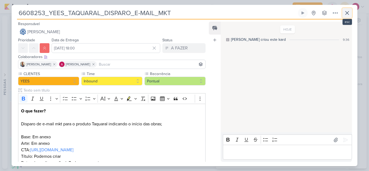
click at [335, 13] on icon at bounding box center [347, 13] width 6 height 6
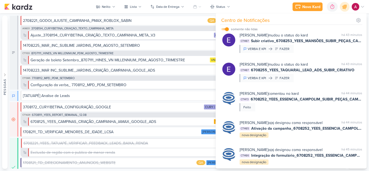
scroll to position [89, 0]
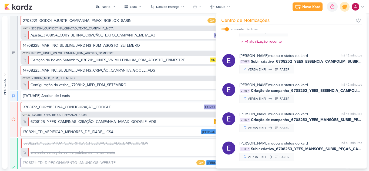
click at [335, 9] on icon at bounding box center [344, 6] width 9 height 9
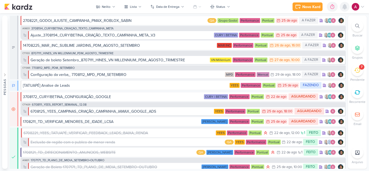
click at [346, 8] on icon at bounding box center [345, 6] width 4 height 5
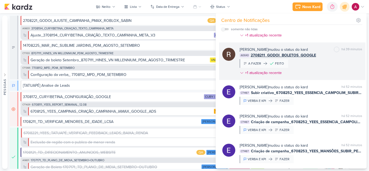
scroll to position [81, 0]
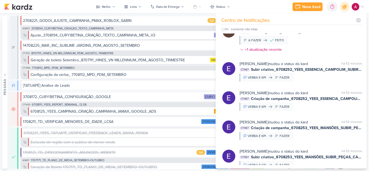
click at [273, 9] on div "Novo Kard Ctrl + k 0h0m Sessão desligada... Hoje 0h0m Semana 0h0m Mês 0h0m" at bounding box center [184, 7] width 361 height 14
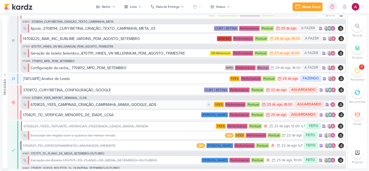
scroll to position [0, 0]
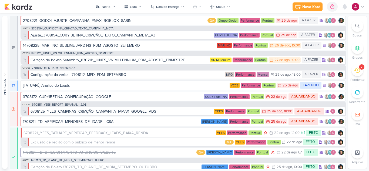
click at [112, 1] on div "Novo Kard Ctrl + k 0h0m Sessão desligada... Hoje 0h0m Semana 0h0m Mês 0h0m" at bounding box center [184, 7] width 361 height 14
click at [110, 5] on div "Nelito" at bounding box center [106, 6] width 9 height 5
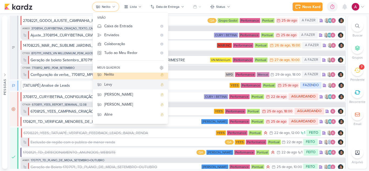
scroll to position [21, 0]
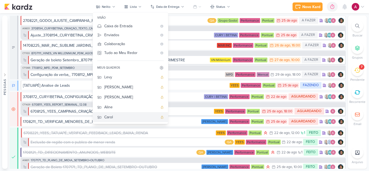
click at [115, 116] on div "Carol" at bounding box center [131, 117] width 54 height 6
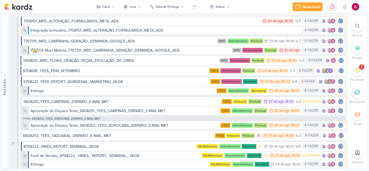
click at [357, 25] on icon at bounding box center [357, 26] width 4 height 4
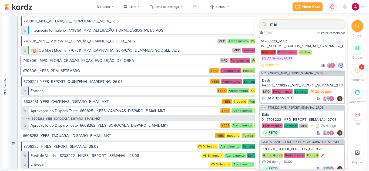
type input "mar"
click at [307, 41] on div "14708223_MAR INC_SUBLIME_JARDINS_CRIAÇÃO_CAMPANHA_GOOLE_ADS" at bounding box center [302, 44] width 83 height 10
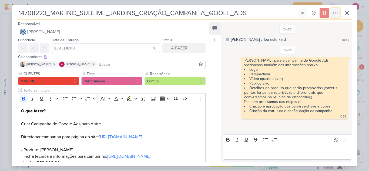
click at [334, 12] on icon at bounding box center [335, 13] width 6 height 6
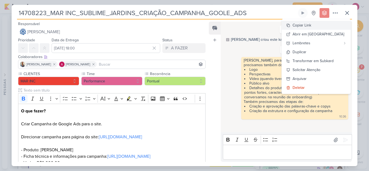
click at [311, 26] on div "Copiar Link" at bounding box center [302, 25] width 19 height 6
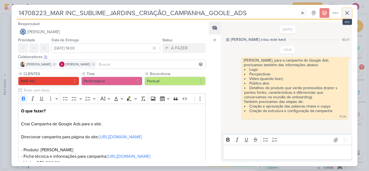
click at [345, 10] on icon at bounding box center [347, 13] width 6 height 6
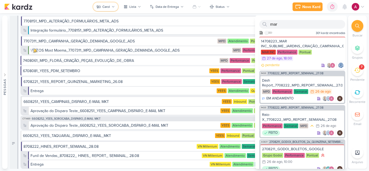
click at [107, 8] on div "Carol" at bounding box center [106, 6] width 8 height 5
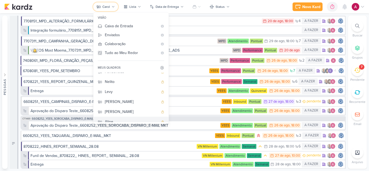
scroll to position [0, 0]
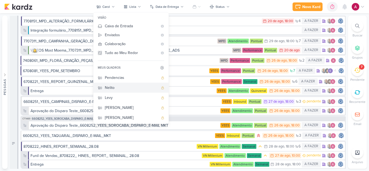
click at [119, 86] on div "Nelito" at bounding box center [132, 88] width 54 height 6
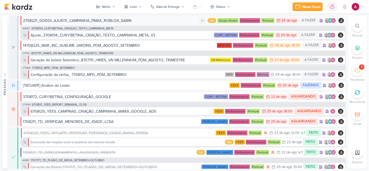
click at [124, 21] on div "2708221_GODOI_AJUSTE_CAMPANHA_PMAX_ROBLOX_SABIN" at bounding box center [77, 21] width 109 height 6
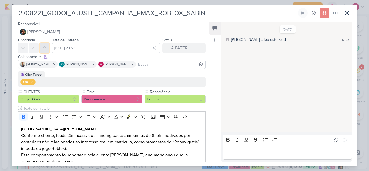
click at [46, 48] on icon at bounding box center [44, 48] width 4 height 4
click at [64, 50] on input "[DATE] 23:59" at bounding box center [106, 48] width 109 height 10
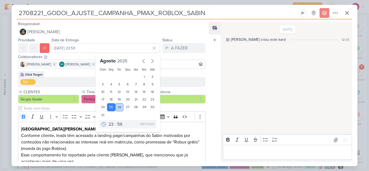
click at [116, 107] on div "26" at bounding box center [119, 107] width 8 height 8
type input "[DATE] 23:59"
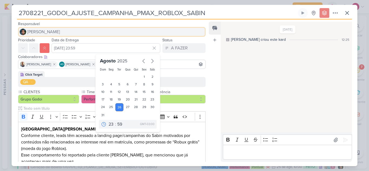
click at [40, 29] on span "[PERSON_NAME]" at bounding box center [43, 32] width 33 height 6
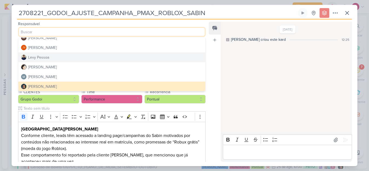
scroll to position [81, 0]
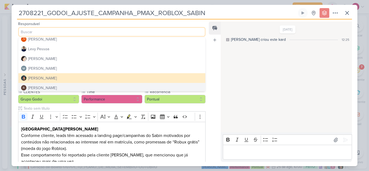
click at [49, 87] on div "[PERSON_NAME]" at bounding box center [42, 88] width 29 height 6
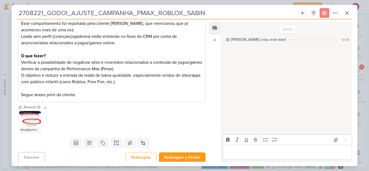
scroll to position [134, 0]
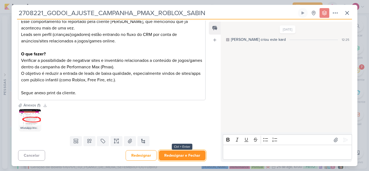
click at [182, 157] on button "Redesignar e Fechar" at bounding box center [182, 156] width 47 height 10
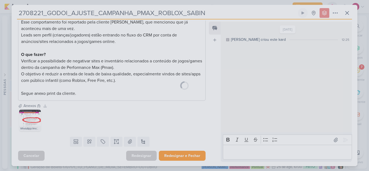
scroll to position [133, 0]
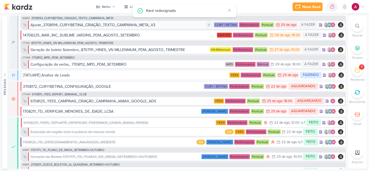
click at [135, 25] on div "Ajuste_3708194_CURY|BETINA_CRIAÇÃO_TEXTO_CAMPANHA_META_V3" at bounding box center [93, 25] width 125 height 6
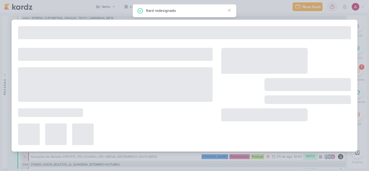
type input "Ajuste_3708194_CURY|BETINA_CRIAÇÃO_TEXTO_CAMPANHA_META_V3"
type input "[DATE] 23:59"
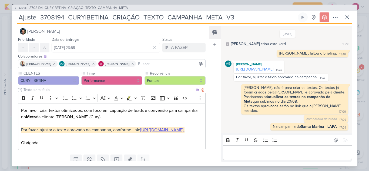
scroll to position [0, 0]
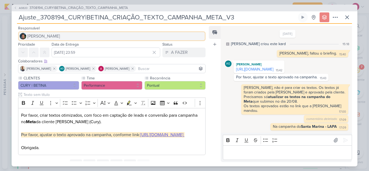
click at [45, 34] on span "[PERSON_NAME]" at bounding box center [43, 36] width 33 height 6
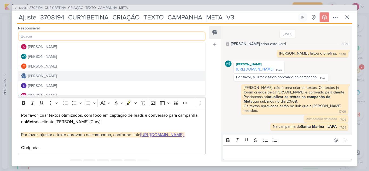
scroll to position [27, 0]
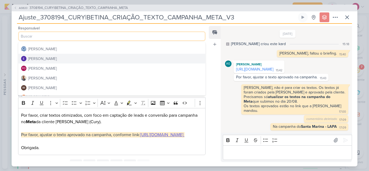
click at [51, 58] on div "[PERSON_NAME]" at bounding box center [42, 59] width 29 height 6
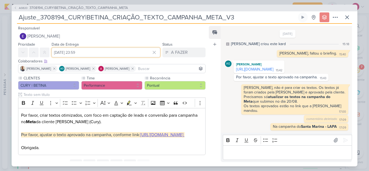
click at [106, 48] on input "[DATE] 23:59" at bounding box center [106, 53] width 109 height 10
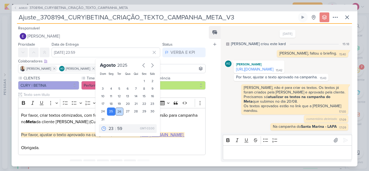
click at [116, 111] on div "26" at bounding box center [119, 112] width 8 height 8
type input "[DATE] 23:59"
click at [45, 51] on icon at bounding box center [44, 52] width 2 height 3
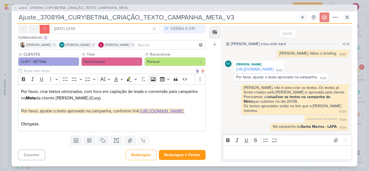
scroll to position [37, 0]
click at [175, 152] on button "Redesignar e Fechar" at bounding box center [182, 155] width 47 height 10
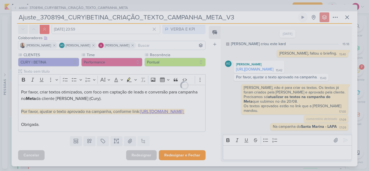
scroll to position [36, 0]
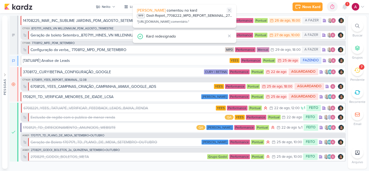
click at [228, 10] on icon at bounding box center [229, 10] width 4 height 4
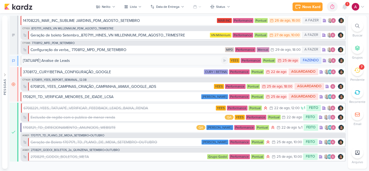
click at [175, 62] on div "[TATUAPÉ] Analise de Leads" at bounding box center [122, 61] width 198 height 6
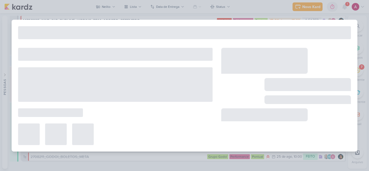
type input "[TATUAPÉ] Analise de Leads"
type input "[DATE] 23:59"
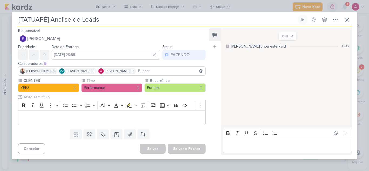
scroll to position [0, 0]
click at [347, 20] on icon at bounding box center [347, 19] width 6 height 6
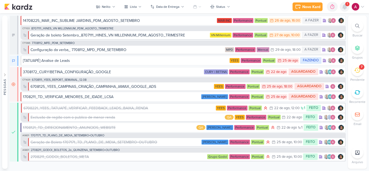
click at [345, 8] on icon at bounding box center [345, 6] width 4 height 5
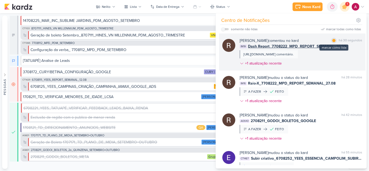
click at [334, 41] on div "marcar como lida" at bounding box center [333, 40] width 5 height 5
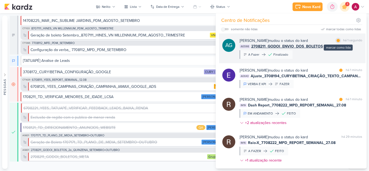
click at [338, 40] on div at bounding box center [338, 40] width 3 height 3
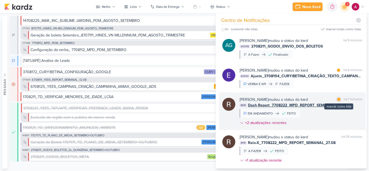
click at [337, 99] on div at bounding box center [338, 99] width 3 height 3
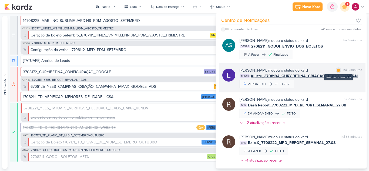
click at [336, 70] on div "marcar como lida" at bounding box center [338, 70] width 5 height 5
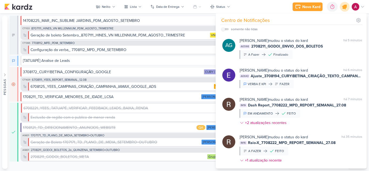
click at [342, 9] on div at bounding box center [345, 7] width 14 height 14
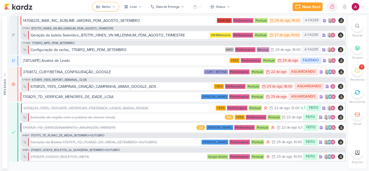
click at [107, 10] on button "Nelito" at bounding box center [106, 6] width 26 height 9
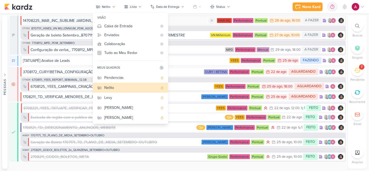
click at [178, 23] on div "14708225_MAR_INC_SUBLIME JARDINS_PDM_AGOSTO_SETEMBRO" at bounding box center [115, 21] width 185 height 6
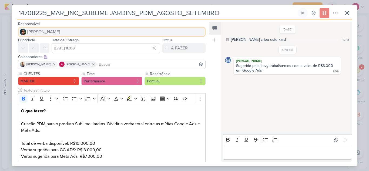
click at [45, 34] on span "[PERSON_NAME]" at bounding box center [43, 32] width 33 height 6
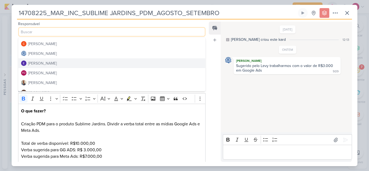
scroll to position [27, 0]
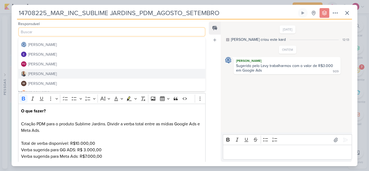
click at [46, 76] on div "[PERSON_NAME]" at bounding box center [42, 74] width 29 height 6
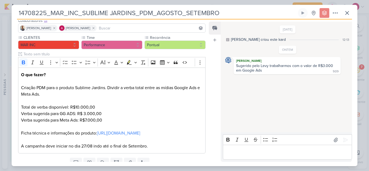
scroll to position [0, 0]
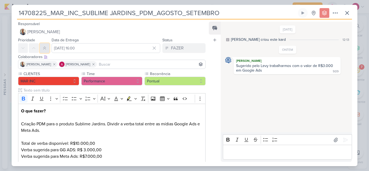
click at [45, 46] on icon at bounding box center [44, 48] width 4 height 4
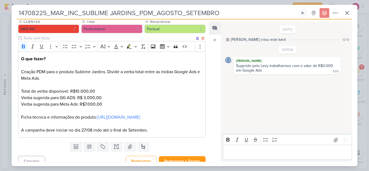
scroll to position [64, 0]
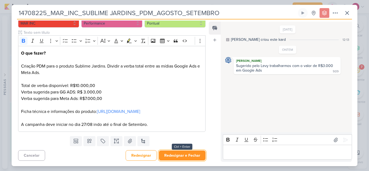
click at [193, 157] on button "Redesignar e Fechar" at bounding box center [182, 156] width 47 height 10
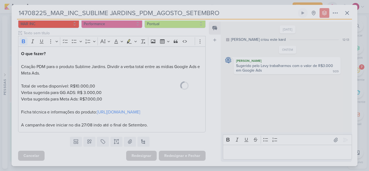
scroll to position [64, 0]
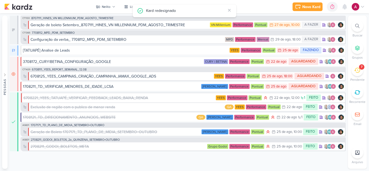
click at [106, 11] on div "Novo Kard Ctrl + k 0h0m Sessão desligada... Hoje 0h0m Semana 0h0m Mês 0h0m" at bounding box center [184, 7] width 361 height 14
click at [109, 7] on div "Nelito" at bounding box center [106, 6] width 9 height 5
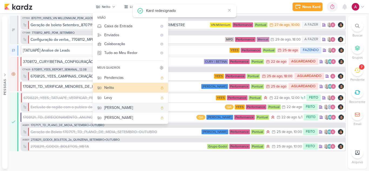
click at [116, 108] on div "[PERSON_NAME]" at bounding box center [131, 108] width 54 height 6
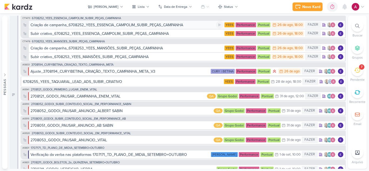
click at [160, 25] on div "Criação de campanha_6708252_YEES_ESSENCIA_CAMPOLIM_SUBIR_PEÇAS_CAMPANHA" at bounding box center [107, 25] width 153 height 6
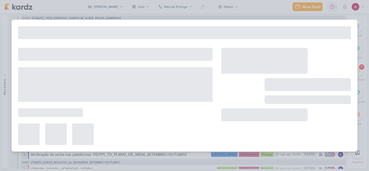
type input "Criação de campanha_6708252_YEES_ESSENCIA_CAMPOLIM_SUBIR_PEÇAS_CAMPANHA"
type input "[DATE] 18:00"
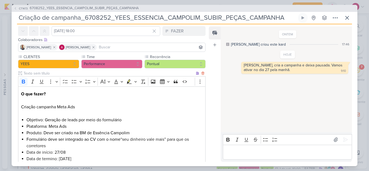
scroll to position [56, 0]
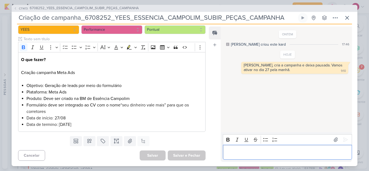
click at [236, 151] on p "Editor editing area: main" at bounding box center [288, 152] width 124 height 6
click at [268, 153] on p "Público: Quem já salvar" at bounding box center [288, 152] width 124 height 6
drag, startPoint x: 270, startPoint y: 152, endPoint x: 267, endPoint y: 153, distance: 3.6
click at [267, 153] on p "Público: Quem já salvar" at bounding box center [288, 152] width 124 height 6
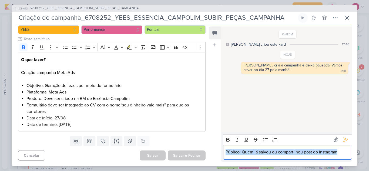
drag, startPoint x: 226, startPoint y: 152, endPoint x: 337, endPoint y: 155, distance: 111.2
click at [337, 155] on p "Público: Quem já salvou ou compartilhou post do instagram" at bounding box center [288, 152] width 124 height 6
copy p "Público: Quem já salvou ou compartilhou post do instagram"
click at [344, 141] on icon at bounding box center [346, 140] width 4 height 4
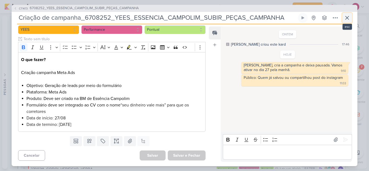
click at [345, 21] on button at bounding box center [348, 18] width 10 height 10
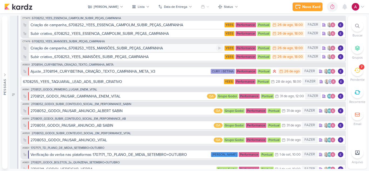
click at [147, 49] on div "Criação de campanha_6708253_YEES_MANSÕES_SUBIR_PEÇAS_CAMPANHA" at bounding box center [97, 48] width 132 height 6
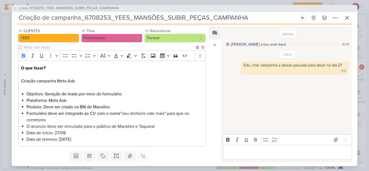
scroll to position [63, 0]
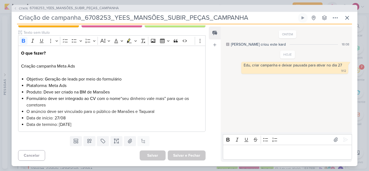
click at [242, 150] on p "Editor editing area: main" at bounding box center [288, 152] width 124 height 6
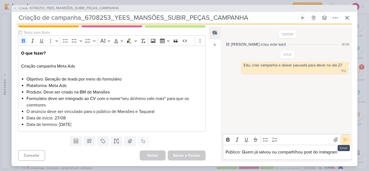
click at [343, 142] on icon at bounding box center [345, 139] width 5 height 5
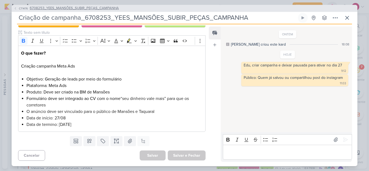
click at [15, 7] on icon at bounding box center [15, 8] width 3 height 3
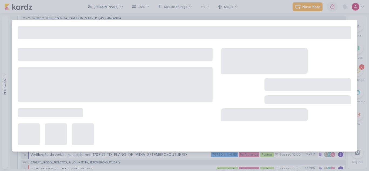
type input "6708253_YEES_MANSÕES_SUBIR_PEÇAS_CAMPANHA"
type input "[DATE] 18:00"
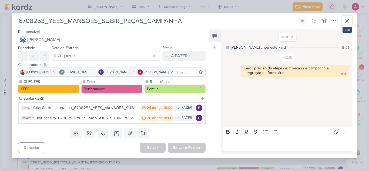
drag, startPoint x: 345, startPoint y: 22, endPoint x: 338, endPoint y: 24, distance: 8.0
click at [345, 22] on icon at bounding box center [347, 21] width 6 height 6
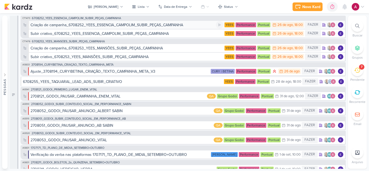
click at [130, 26] on div "Criação de campanha_6708252_YEES_ESSENCIA_CAMPOLIM_SUBIR_PEÇAS_CAMPANHA" at bounding box center [107, 25] width 153 height 6
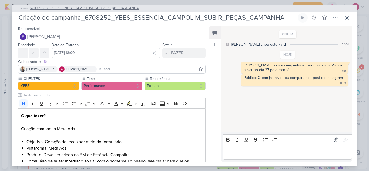
click at [15, 8] on icon at bounding box center [15, 8] width 3 height 3
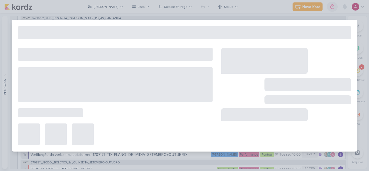
type input "6708252_YEES_ESSENCIA_CAMPOLIM_SUBIR_PEÇAS_CAMPANHA"
type input "[DATE] 18:00"
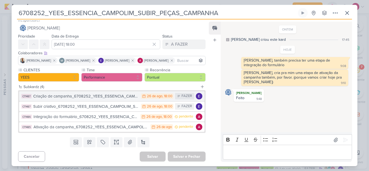
scroll to position [5, 0]
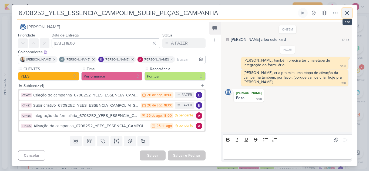
click at [350, 14] on icon at bounding box center [347, 13] width 6 height 6
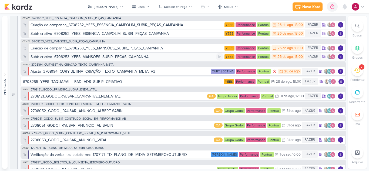
click at [128, 57] on div "Subir criativo_6708253_YEES_MANSÕES_SUBIR_PEÇAS_CAMPANHA" at bounding box center [90, 57] width 118 height 6
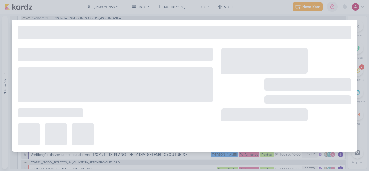
click at [156, 157] on div at bounding box center [184, 85] width 369 height 171
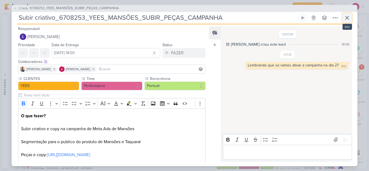
click at [349, 17] on icon at bounding box center [347, 18] width 6 height 6
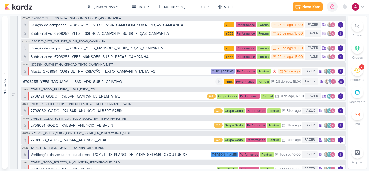
click at [137, 83] on div "6708255_YEES_TAQUARAL_LEAD_ADS_SUBIR_CRIATIVO" at bounding box center [119, 82] width 192 height 6
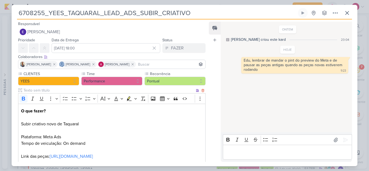
scroll to position [38, 0]
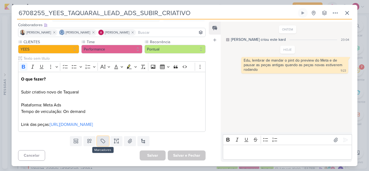
click at [105, 144] on button at bounding box center [103, 141] width 12 height 10
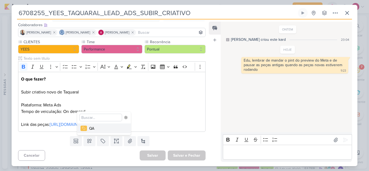
click at [105, 129] on div "QA" at bounding box center [106, 129] width 35 height 6
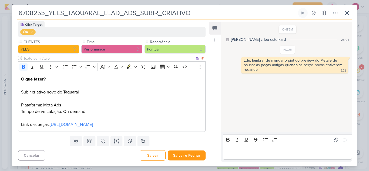
scroll to position [57, 0]
click at [188, 157] on button "Salvar e Fechar" at bounding box center [187, 156] width 38 height 10
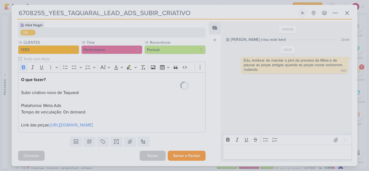
scroll to position [56, 0]
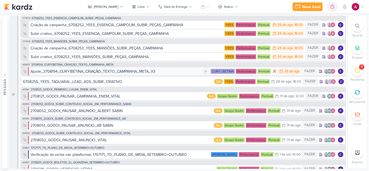
click at [171, 72] on div "Ajuste_3708194_CURY|BETINA_CRIAÇÃO_TEXTO_CAMPANHA_META_V3" at bounding box center [117, 72] width 172 height 6
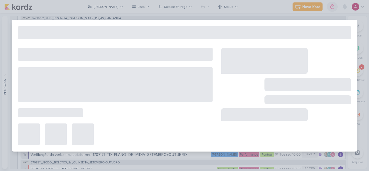
type input "Ajuste_3708194_CURY|BETINA_CRIAÇÃO_TEXTO_CAMPANHA_META_V3"
type input "[DATE] 23:59"
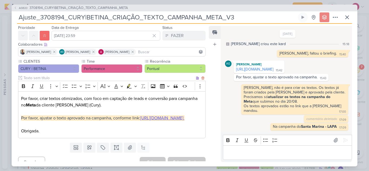
scroll to position [37, 0]
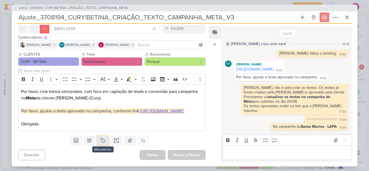
click at [104, 139] on icon at bounding box center [102, 140] width 5 height 5
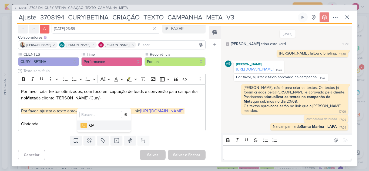
click at [103, 127] on div "QA" at bounding box center [106, 126] width 35 height 6
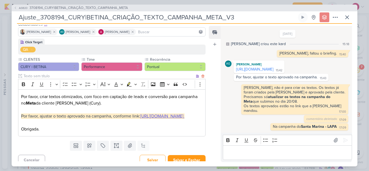
scroll to position [55, 0]
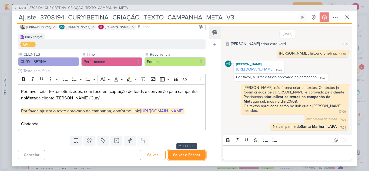
click at [182, 153] on button "Salvar e Fechar" at bounding box center [187, 155] width 38 height 10
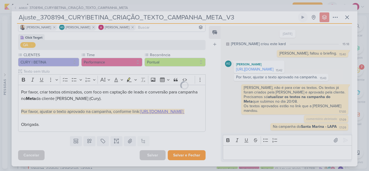
scroll to position [54, 0]
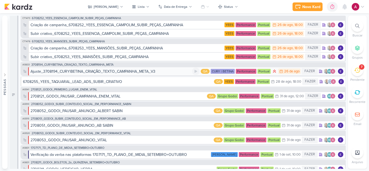
click at [151, 70] on div "Ajuste_3708194_CURY|BETINA_CRIAÇÃO_TEXTO_CAMPANHA_META_V3" at bounding box center [93, 72] width 125 height 6
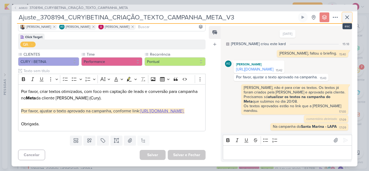
click at [348, 14] on icon at bounding box center [347, 17] width 6 height 6
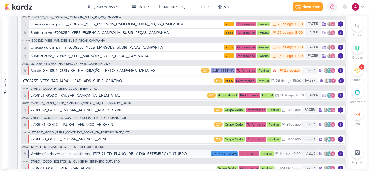
scroll to position [0, 0]
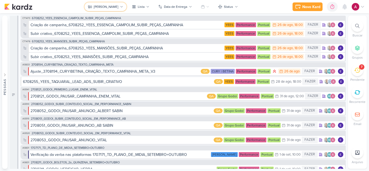
click at [105, 6] on div "[PERSON_NAME]" at bounding box center [106, 6] width 25 height 5
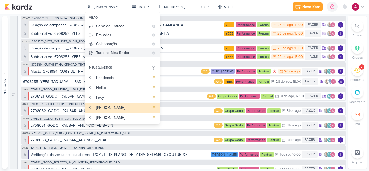
click at [116, 51] on div "Tudo ao Meu Redor" at bounding box center [122, 53] width 53 height 6
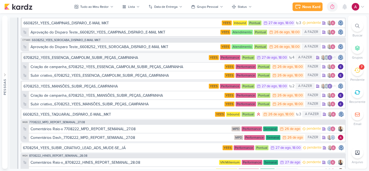
scroll to position [2390, 0]
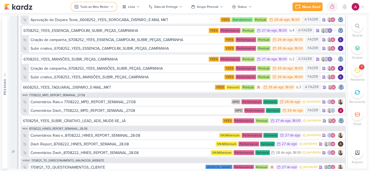
click at [105, 7] on div "Tudo ao Meu Redor" at bounding box center [94, 6] width 28 height 5
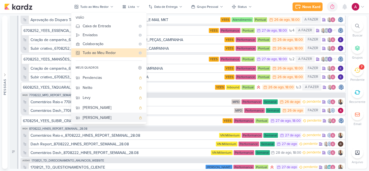
click at [97, 118] on div "[PERSON_NAME]" at bounding box center [110, 118] width 54 height 6
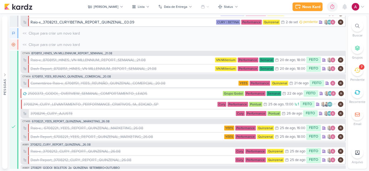
scroll to position [108, 0]
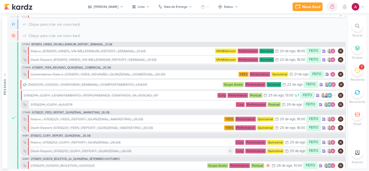
click at [68, 152] on div "Dash Report_3708212_CURY_REPORT_QUINZENAL_26.08" at bounding box center [81, 151] width 101 height 6
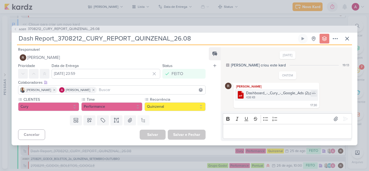
click at [272, 95] on div "Dashboard_-_Cury_-_Google_Ads (2).pdf" at bounding box center [280, 93] width 69 height 6
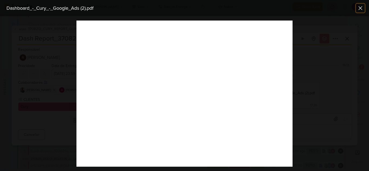
click at [364, 10] on button at bounding box center [360, 8] width 9 height 9
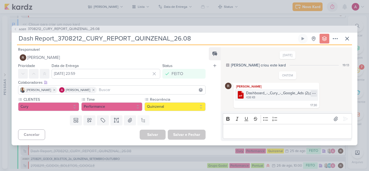
click at [314, 92] on icon at bounding box center [314, 93] width 4 height 4
click at [287, 111] on div "Baixar" at bounding box center [288, 112] width 10 height 6
click at [19, 27] on button "AG611 3708212_CURY_REPORT_QUINZENAL_26.08" at bounding box center [57, 28] width 86 height 5
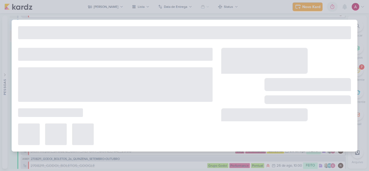
type input "3708212_CURY_REPORT_QUINZENAL_26.08"
type input "26 de agosto de 2025 às 14:00"
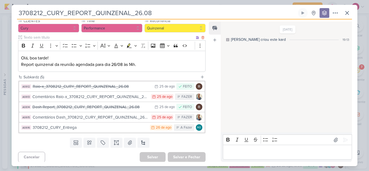
scroll to position [55, 0]
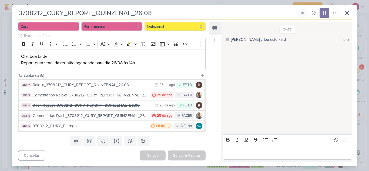
click at [99, 84] on div "Raio-x_3708212_CURY_REPORT_QUINZENAL_26.08" at bounding box center [92, 85] width 119 height 6
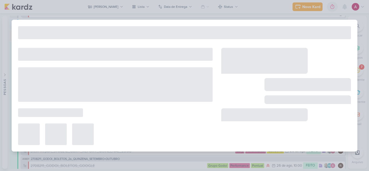
type input "Raio-x_3708212_CURY_REPORT_QUINZENAL_26.08"
type input "[DATE] 23:59"
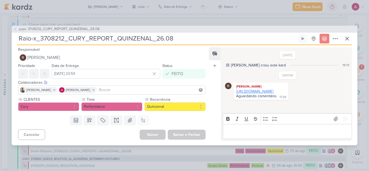
click at [272, 94] on link "https://docs.google.com/spreadsheets/d/1xw3cv4ivPWIVn0iE2QuBwddrAaorbe80vYNchAD…" at bounding box center [254, 91] width 37 height 5
click at [344, 40] on button at bounding box center [348, 39] width 10 height 10
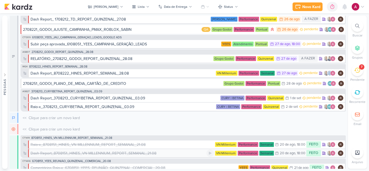
scroll to position [0, 0]
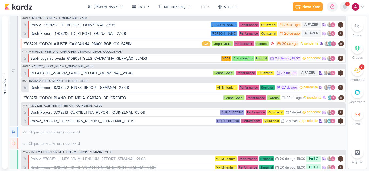
click at [348, 7] on icon at bounding box center [345, 7] width 6 height 6
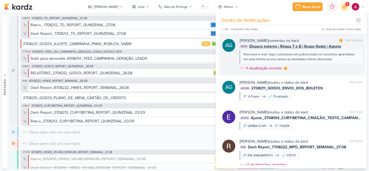
click at [307, 71] on div "Aline Gimenez Graciano comentou no kard marcar como lida há 1 minuto AG93 Dispa…" at bounding box center [301, 55] width 123 height 35
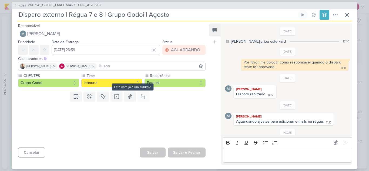
scroll to position [88, 0]
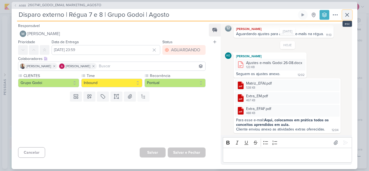
click at [347, 13] on icon at bounding box center [347, 15] width 6 height 6
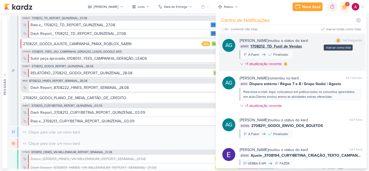
click at [337, 42] on div at bounding box center [338, 40] width 3 height 3
click at [285, 64] on div at bounding box center [285, 63] width 3 height 3
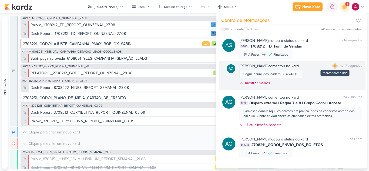
click at [334, 67] on div at bounding box center [335, 65] width 3 height 3
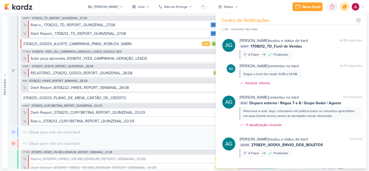
click at [343, 8] on icon at bounding box center [345, 7] width 6 height 6
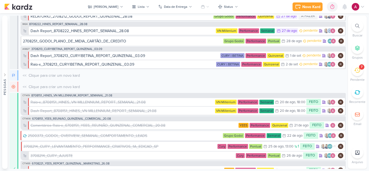
scroll to position [0, 0]
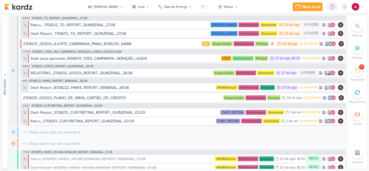
click at [356, 70] on icon at bounding box center [357, 70] width 6 height 6
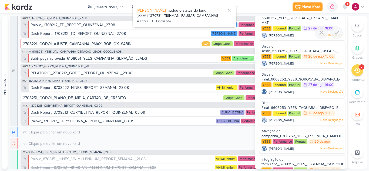
scroll to position [59, 0]
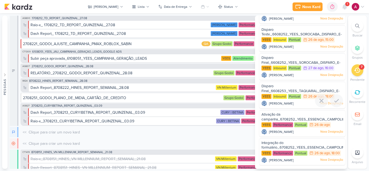
click at [270, 88] on span "Disparo Final_6608253_YEES_TAQUARAL_DISPARO_E-MAIL_MKT" at bounding box center [301, 91] width 78 height 14
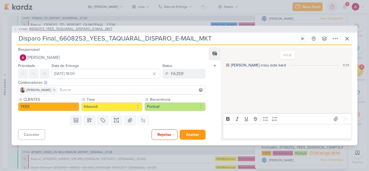
click at [16, 28] on icon at bounding box center [15, 29] width 3 height 3
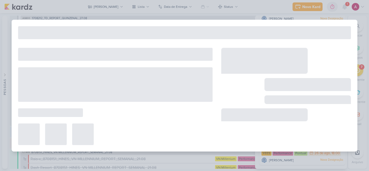
type input "6608253_YEES_TAQUARAL_DISPARO_E-MAIL_MKT"
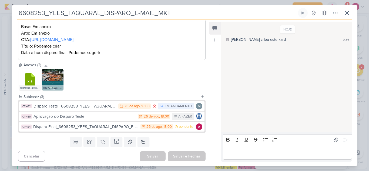
scroll to position [111, 0]
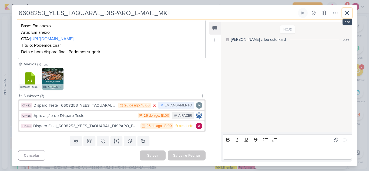
click at [346, 14] on icon at bounding box center [347, 13] width 6 height 6
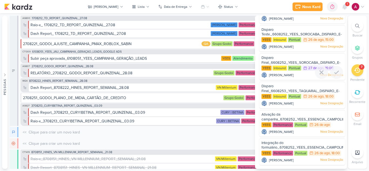
scroll to position [32, 0]
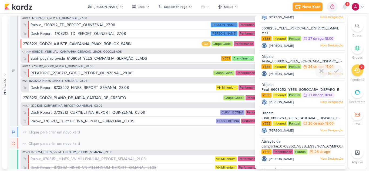
click at [272, 58] on span "Disparo Teste_6608252_YEES_SOROCABA_DISPARO_E-MAIL MKT" at bounding box center [302, 62] width 80 height 14
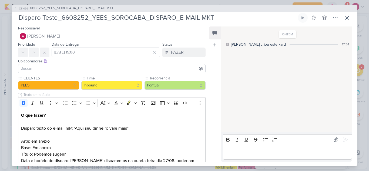
scroll to position [0, 0]
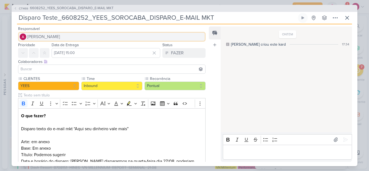
click at [49, 38] on span "[PERSON_NAME]" at bounding box center [43, 37] width 33 height 6
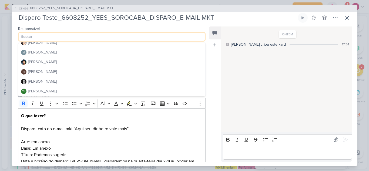
scroll to position [102, 0]
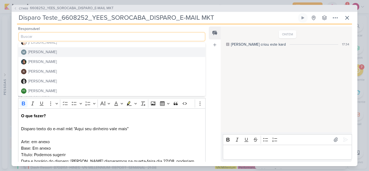
click at [54, 55] on button "[PERSON_NAME]" at bounding box center [111, 52] width 187 height 10
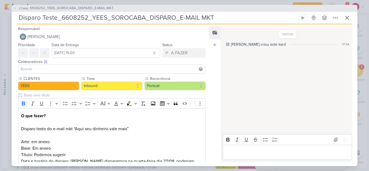
click at [56, 68] on input at bounding box center [111, 69] width 185 height 6
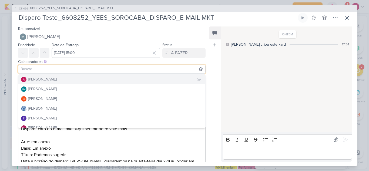
click at [51, 78] on div "[PERSON_NAME]" at bounding box center [42, 80] width 29 height 6
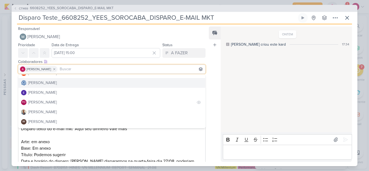
scroll to position [27, 0]
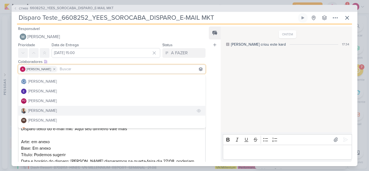
click at [39, 113] on div "[PERSON_NAME]" at bounding box center [42, 111] width 29 height 6
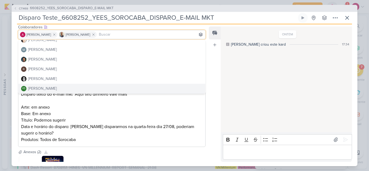
scroll to position [81, 0]
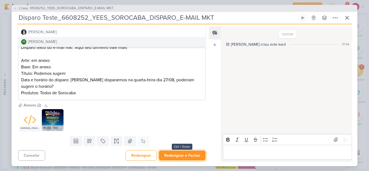
click at [177, 154] on button "Redesignar e Fechar" at bounding box center [182, 156] width 47 height 10
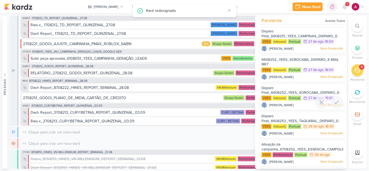
scroll to position [0, 0]
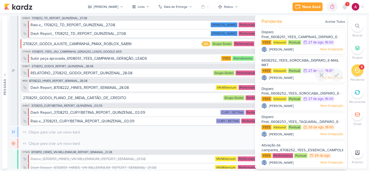
click at [281, 62] on span "6608252_YEES_SOROCABA_DISPARO_E-MAIL MKT" at bounding box center [301, 62] width 78 height 9
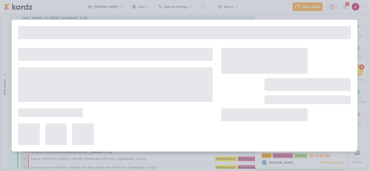
type input "6608252_YEES_SOROCABA_DISPARO_E-MAIL MKT"
type input "[DATE] 18:00"
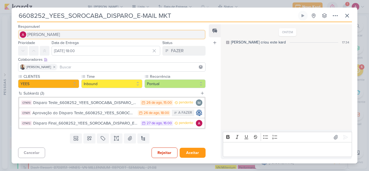
click at [60, 35] on span "[PERSON_NAME]" at bounding box center [43, 34] width 33 height 6
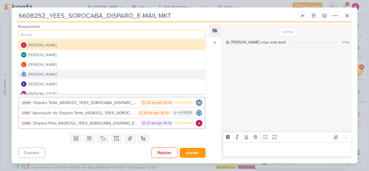
click at [57, 73] on div "[PERSON_NAME]" at bounding box center [42, 75] width 29 height 6
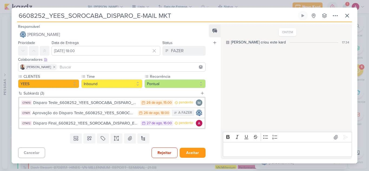
click at [67, 65] on input at bounding box center [132, 67] width 146 height 6
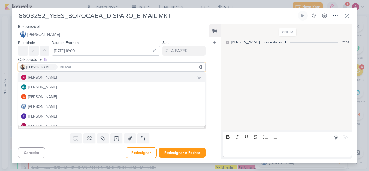
click at [62, 79] on button "[PERSON_NAME]" at bounding box center [111, 77] width 187 height 10
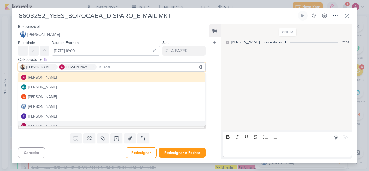
click at [179, 141] on div "Templates Campos Personalizados Marcadores Caixa De Texto Anexo Novo Subkard" at bounding box center [110, 138] width 196 height 14
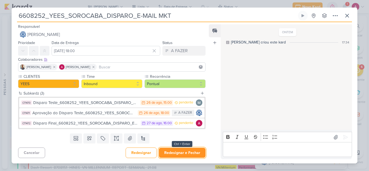
click at [185, 152] on button "Redesignar e Fechar" at bounding box center [182, 153] width 47 height 10
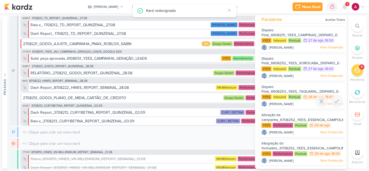
scroll to position [2, 0]
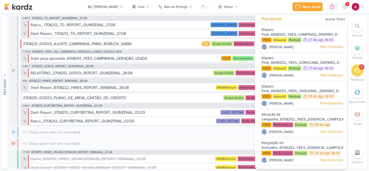
click at [358, 69] on icon at bounding box center [357, 70] width 6 height 5
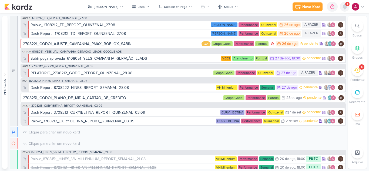
click at [341, 8] on div at bounding box center [345, 7] width 10 height 10
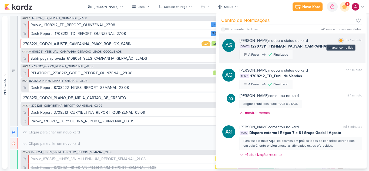
click at [340, 41] on div at bounding box center [341, 40] width 3 height 3
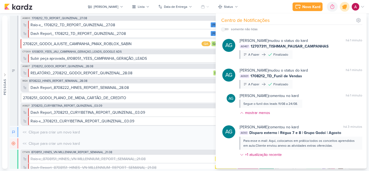
click at [345, 9] on icon at bounding box center [345, 7] width 6 height 6
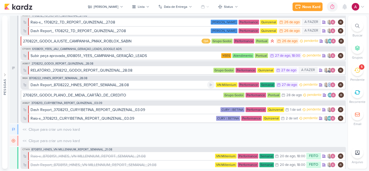
scroll to position [0, 0]
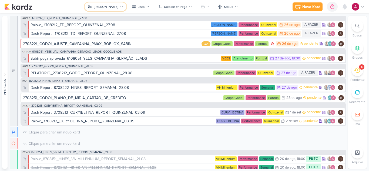
click at [109, 7] on div "[PERSON_NAME]" at bounding box center [106, 6] width 25 height 5
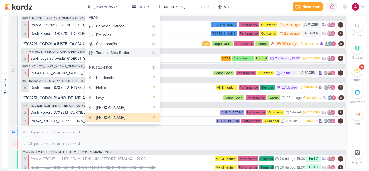
click at [125, 50] on div "Tudo ao Meu Redor" at bounding box center [122, 53] width 53 height 6
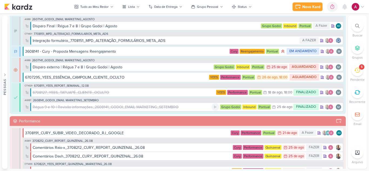
scroll to position [216, 0]
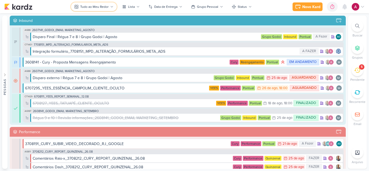
click at [105, 9] on div "Tudo ao Meu Redor" at bounding box center [94, 6] width 28 height 5
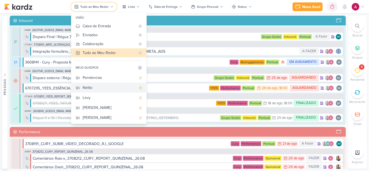
scroll to position [21, 0]
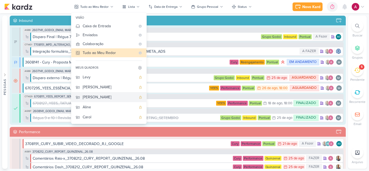
click at [94, 98] on div "[PERSON_NAME]" at bounding box center [110, 97] width 54 height 6
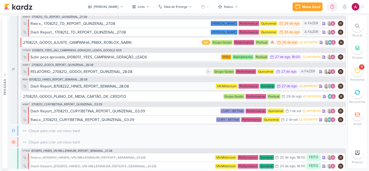
scroll to position [0, 0]
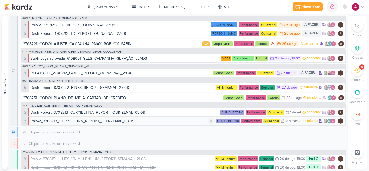
click at [60, 121] on div "Raio-x_3708213_CURY|BETINA_REPORT_QUINZENAL_03.09" at bounding box center [83, 121] width 104 height 6
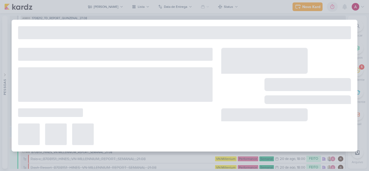
type input "Raio-x_3708213_CURY|BETINA_REPORT_QUINZENAL_03.09"
type input "2 de setembro de 2025 às 23:59"
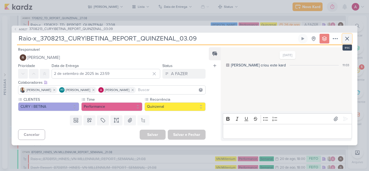
click at [347, 35] on icon at bounding box center [347, 38] width 6 height 6
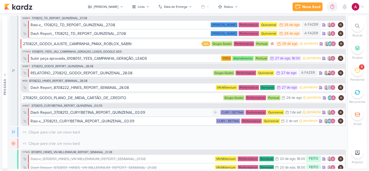
click at [107, 114] on div "Dash Report_3708213_CURY|BETINA_REPORT_QUINZENAL_03.09" at bounding box center [88, 113] width 115 height 6
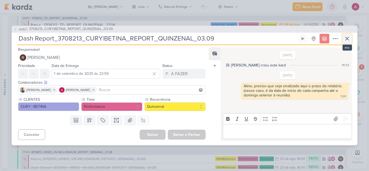
click at [349, 38] on icon at bounding box center [347, 38] width 6 height 6
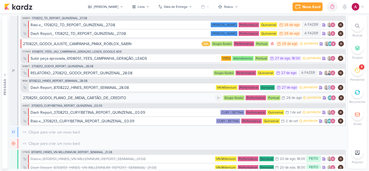
click at [109, 98] on div "2708251_GODOI_PLANO_DE_MIDIA_CARTÃO_DE_CREDITO" at bounding box center [74, 98] width 103 height 6
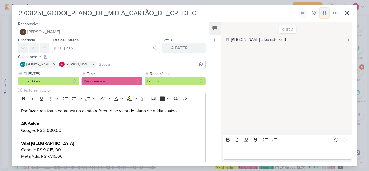
click at [324, 11] on icon at bounding box center [324, 12] width 5 height 5
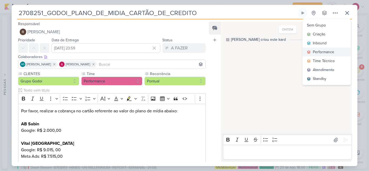
click at [322, 51] on div "Performance" at bounding box center [323, 52] width 21 height 6
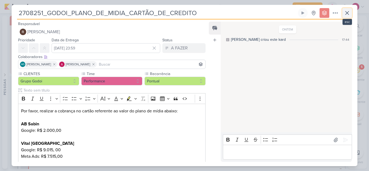
click at [348, 14] on icon at bounding box center [347, 12] width 3 height 3
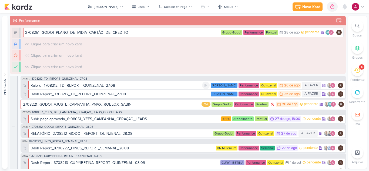
click at [95, 85] on div "Raio-x_ 1708212_TD_REPORT_QUINZENAL_27.08" at bounding box center [73, 86] width 85 height 6
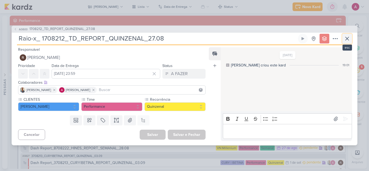
click at [347, 40] on icon at bounding box center [347, 38] width 6 height 6
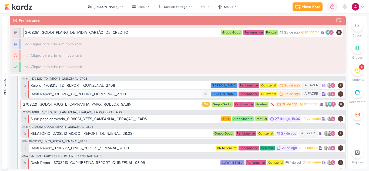
click at [108, 94] on div "Dash Report_ 1708212_TD_REPORT_QUINZENAL_27.08" at bounding box center [78, 94] width 95 height 6
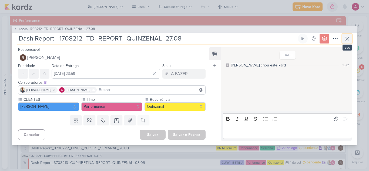
click at [347, 38] on icon at bounding box center [347, 38] width 6 height 6
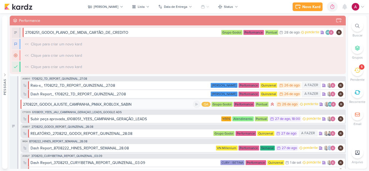
click at [83, 105] on div "2708221_GODOI_AJUSTE_CAMPANHA_PMAX_ROBLOX_SABIN" at bounding box center [77, 105] width 109 height 6
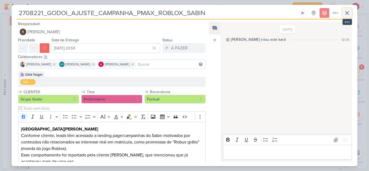
click at [345, 16] on icon at bounding box center [347, 13] width 6 height 6
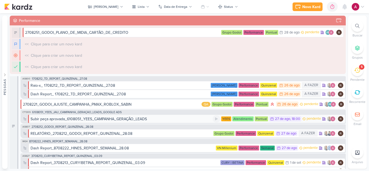
click at [102, 120] on div "Subir peça aprovada_6108051_YEES_CAMPANHA_GERAÇÃO_LEADS" at bounding box center [89, 119] width 117 height 6
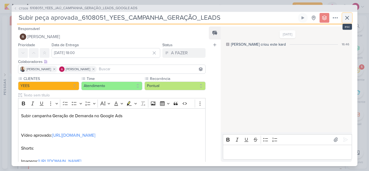
click at [347, 21] on icon at bounding box center [347, 18] width 6 height 6
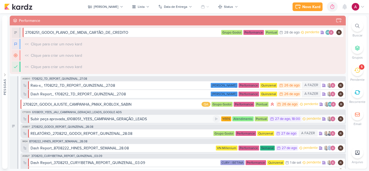
click at [96, 119] on div "Subir peça aprovada_6108051_YEES_CAMPANHA_GERAÇÃO_LEADS" at bounding box center [89, 119] width 117 height 6
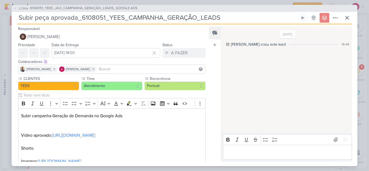
click at [347, 23] on div "Subir peça aprovada_6108051_YEES_CAMPANHA_GERAÇÃO_LEADS Criado por Caroline Sem…" at bounding box center [184, 18] width 335 height 11
click at [347, 19] on icon at bounding box center [347, 18] width 6 height 6
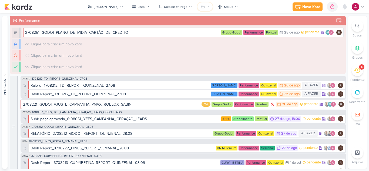
click at [200, 4] on button at bounding box center [205, 6] width 15 height 9
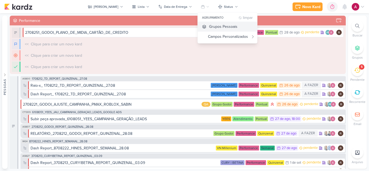
click at [209, 27] on div "Grupos Pessoais" at bounding box center [223, 27] width 28 height 6
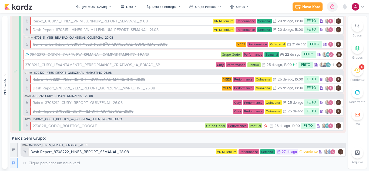
scroll to position [186, 0]
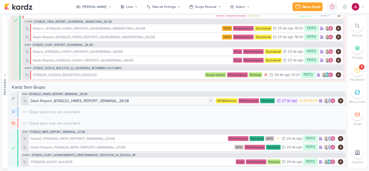
click at [160, 99] on div "Dash Report_8708222_HINES_REPORT_SEMANAL_28.08" at bounding box center [119, 101] width 177 height 6
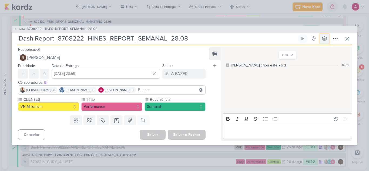
click at [325, 36] on icon at bounding box center [325, 38] width 4 height 4
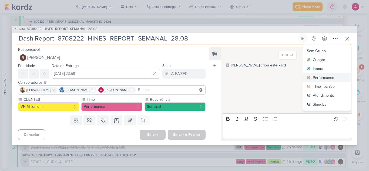
click at [321, 76] on div "Performance" at bounding box center [323, 78] width 21 height 6
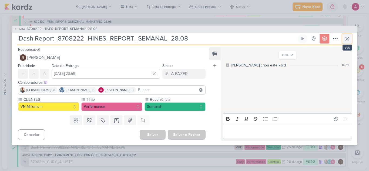
click at [345, 41] on icon at bounding box center [347, 38] width 6 height 6
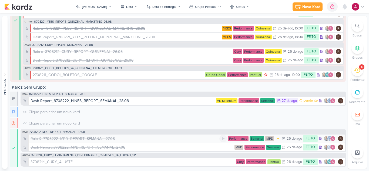
scroll to position [197, 0]
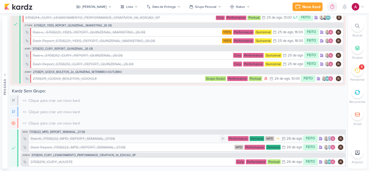
click at [68, 139] on div "Raio-X_7708222_MPD_REPORT_SEMANAL_27.08" at bounding box center [73, 139] width 84 height 6
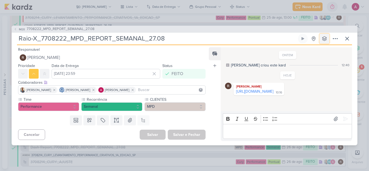
click at [326, 40] on icon at bounding box center [325, 38] width 4 height 4
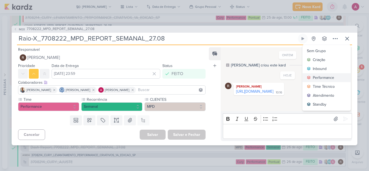
click at [328, 77] on div "Performance" at bounding box center [323, 78] width 21 height 6
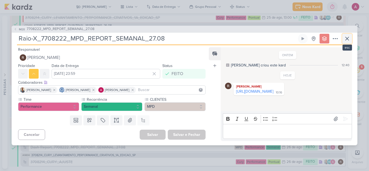
click at [345, 41] on icon at bounding box center [347, 38] width 6 height 6
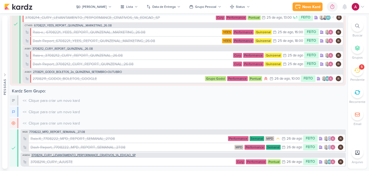
scroll to position [203, 0]
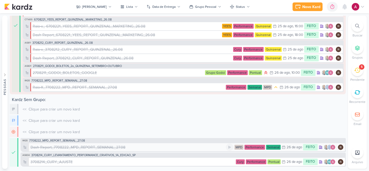
click at [79, 147] on div "Dash Report_7708222_MPD_REPORT_SEMANAL_27.08" at bounding box center [78, 148] width 95 height 6
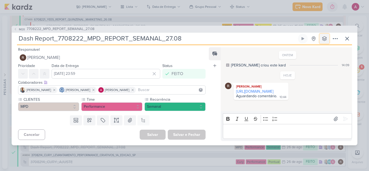
click at [323, 34] on button at bounding box center [325, 39] width 10 height 10
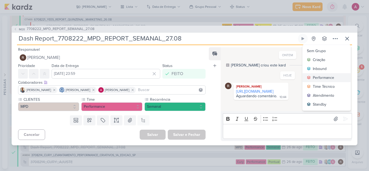
click at [317, 76] on div "Performance" at bounding box center [323, 78] width 21 height 6
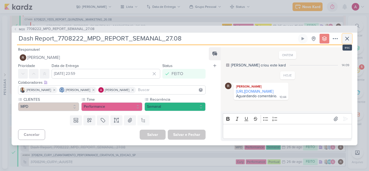
click at [349, 38] on icon at bounding box center [347, 38] width 6 height 6
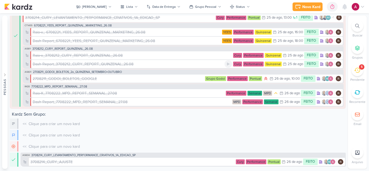
scroll to position [197, 0]
click at [93, 161] on div "3708214_CURY_AJUSTE" at bounding box center [129, 162] width 197 height 6
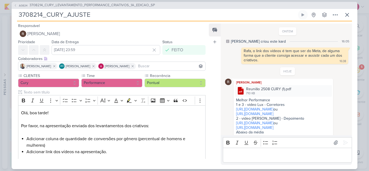
scroll to position [104, 0]
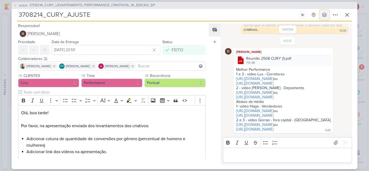
click at [326, 17] on icon at bounding box center [324, 14] width 5 height 5
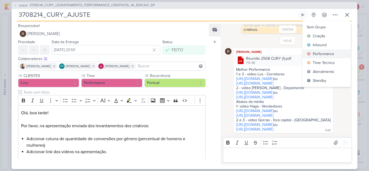
click at [327, 54] on div "Performance" at bounding box center [323, 54] width 21 height 6
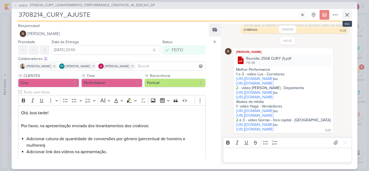
scroll to position [203, 0]
click at [347, 15] on icon at bounding box center [347, 14] width 3 height 3
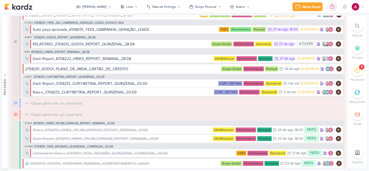
scroll to position [0, 0]
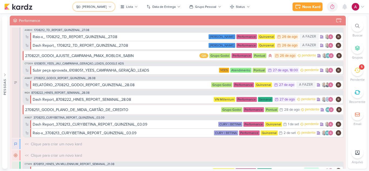
click at [98, 9] on div "[PERSON_NAME]" at bounding box center [94, 6] width 25 height 5
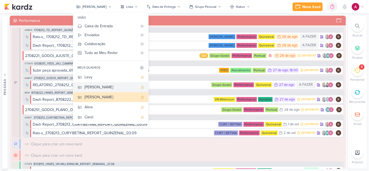
click at [99, 88] on div "[PERSON_NAME]" at bounding box center [112, 87] width 54 height 6
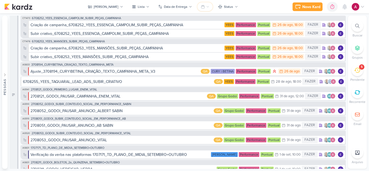
click at [206, 8] on icon at bounding box center [207, 6] width 3 height 3
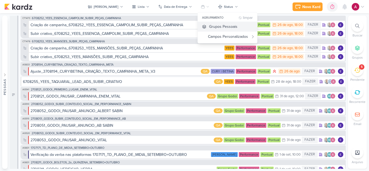
click at [209, 26] on div "Grupos Pessoais" at bounding box center [223, 27] width 28 height 6
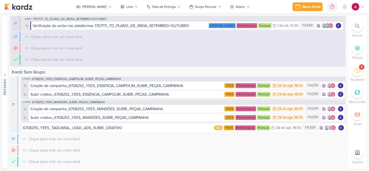
scroll to position [144, 0]
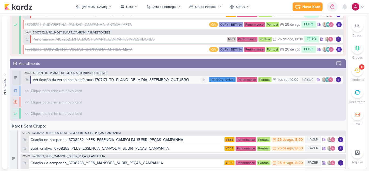
click at [91, 80] on div "Verificação da verba nas plataformas 1707171_TD_PLANO_DE_MIDIA_SETEMBRO+OUTUBRO" at bounding box center [111, 80] width 157 height 6
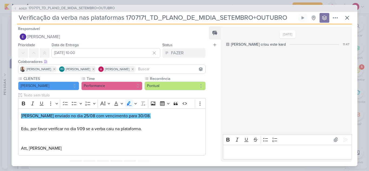
click at [320, 17] on div "Criado por Aline Sem Grupo Criação Inbound Performance" at bounding box center [319, 18] width 42 height 10
click at [322, 18] on button at bounding box center [325, 18] width 10 height 10
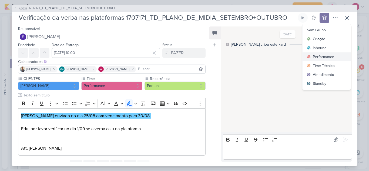
click at [321, 57] on div "Performance" at bounding box center [323, 57] width 21 height 6
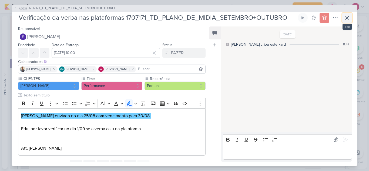
click at [350, 21] on icon at bounding box center [347, 18] width 6 height 6
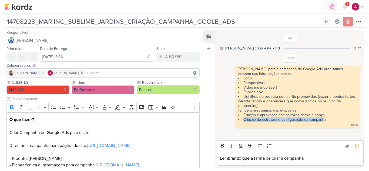
drag, startPoint x: 244, startPoint y: 120, endPoint x: 325, endPoint y: 121, distance: 80.6
click at [325, 121] on li "Criação da estrutura e configuração da campanha" at bounding box center [297, 119] width 119 height 5
click at [332, 120] on li "Criação da estrutura e configuração da campanha" at bounding box center [297, 119] width 119 height 5
drag, startPoint x: 330, startPoint y: 119, endPoint x: 244, endPoint y: 121, distance: 85.7
click at [244, 121] on li "Criação da estrutura e configuração da campanha" at bounding box center [297, 119] width 119 height 5
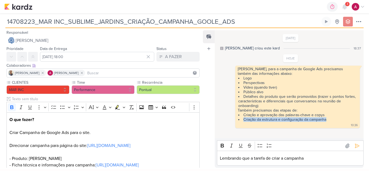
copy li "Criação da estrutura e configuração da campanha"
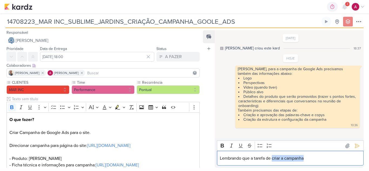
drag, startPoint x: 273, startPoint y: 159, endPoint x: 315, endPoint y: 157, distance: 41.4
click at [315, 157] on p "Lembrando que a tarefa de criar a campanha" at bounding box center [290, 158] width 141 height 6
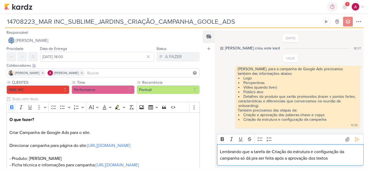
click at [256, 159] on p "Lembrando que a tarefa de Criação da estrutura e configuração da campanha só dá…" at bounding box center [290, 155] width 141 height 13
click at [255, 158] on p "Lembrando que a tarefa de Criação da estrutura e configuração da campanha só dá…" at bounding box center [290, 155] width 141 height 13
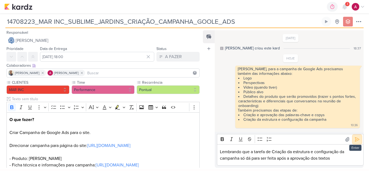
click at [356, 141] on icon at bounding box center [357, 139] width 5 height 5
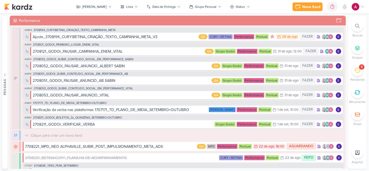
scroll to position [148, 0]
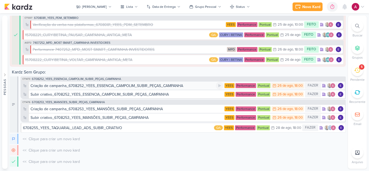
click at [92, 87] on div "Criação de campanha_6708252_YEES_ESSENCIA_CAMPOLIM_SUBIR_PEÇAS_CAMPANHA" at bounding box center [107, 86] width 153 height 6
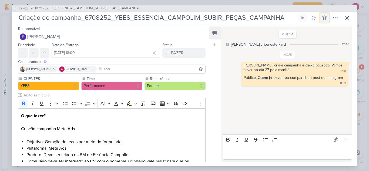
click at [322, 18] on icon at bounding box center [324, 17] width 5 height 5
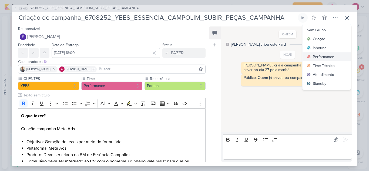
click at [315, 56] on div "Performance" at bounding box center [323, 57] width 21 height 6
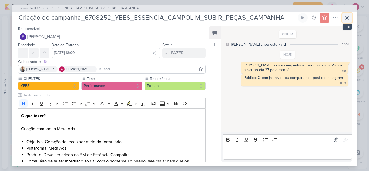
click at [352, 17] on button at bounding box center [348, 18] width 10 height 10
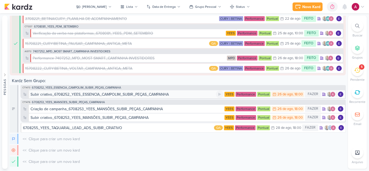
click at [129, 94] on div "Subir criativo_6708252_YEES_ESSENCIA_CAMPOLIM_SUBIR_PEÇAS_CAMPANHA" at bounding box center [100, 95] width 138 height 6
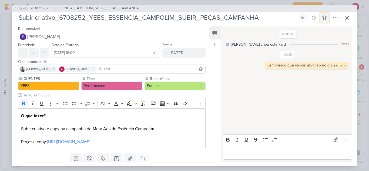
click at [325, 21] on button at bounding box center [325, 18] width 10 height 10
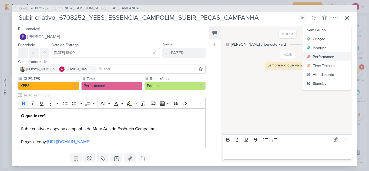
click at [316, 55] on div "Performance" at bounding box center [323, 57] width 21 height 6
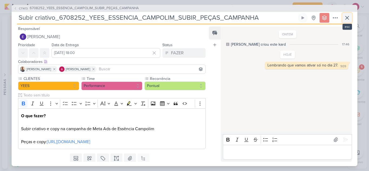
click at [349, 19] on icon at bounding box center [347, 18] width 6 height 6
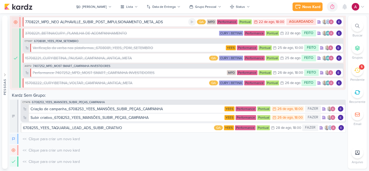
scroll to position [148, 0]
click at [119, 108] on div "Criação de campanha_6708253_YEES_MANSÕES_SUBIR_PEÇAS_CAMPANHA" at bounding box center [97, 109] width 132 height 6
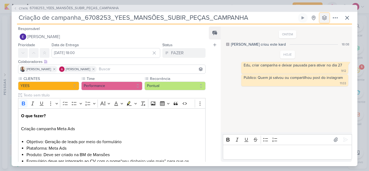
click at [324, 19] on icon at bounding box center [324, 17] width 5 height 5
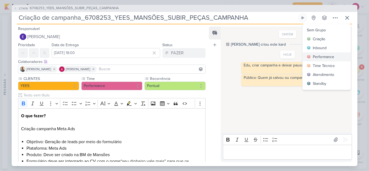
click at [324, 58] on div "Performance" at bounding box center [323, 57] width 21 height 6
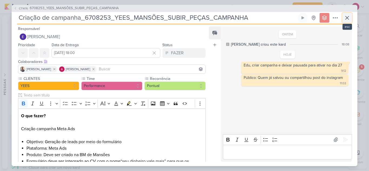
scroll to position [154, 0]
click at [348, 18] on icon at bounding box center [347, 17] width 3 height 3
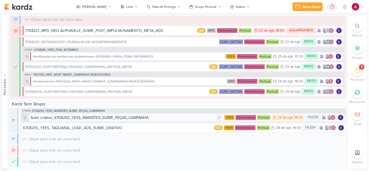
click at [136, 118] on div "Subir criativo_6708253_YEES_MANSÕES_SUBIR_PEÇAS_CAMPANHA" at bounding box center [90, 118] width 118 height 6
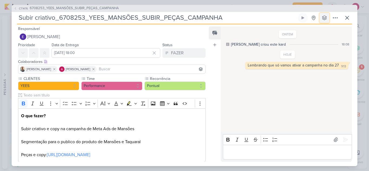
click at [326, 20] on icon at bounding box center [324, 17] width 5 height 5
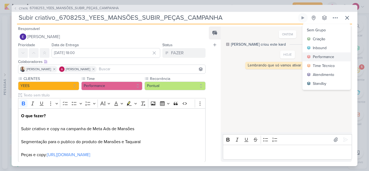
click at [324, 53] on button "Performance" at bounding box center [327, 56] width 48 height 9
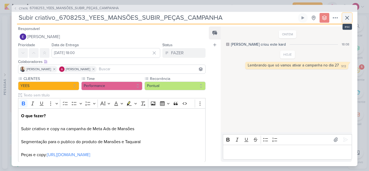
scroll to position [148, 0]
click at [349, 19] on icon at bounding box center [347, 18] width 6 height 6
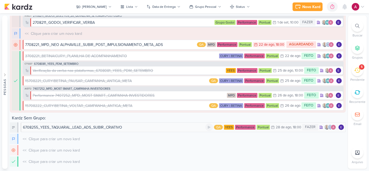
click at [98, 127] on div "6708255_YEES_TAQUARAL_LEAD_ADS_SUBIR_CRIATIVO" at bounding box center [72, 128] width 99 height 6
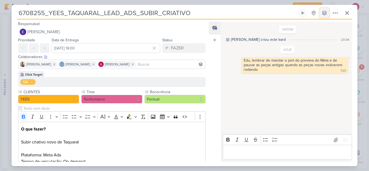
click at [325, 17] on button at bounding box center [325, 13] width 10 height 10
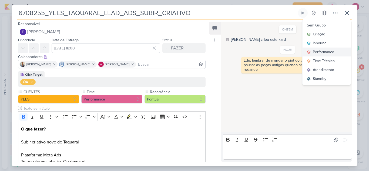
click at [322, 52] on div "Performance" at bounding box center [323, 52] width 21 height 6
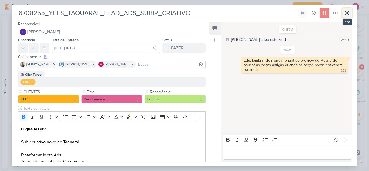
click at [347, 14] on icon at bounding box center [347, 13] width 6 height 6
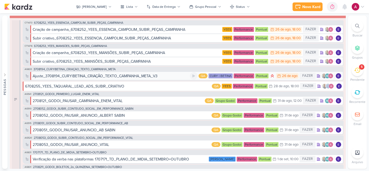
scroll to position [0, 0]
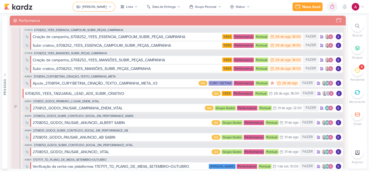
click at [102, 6] on button "[PERSON_NAME]" at bounding box center [94, 6] width 42 height 9
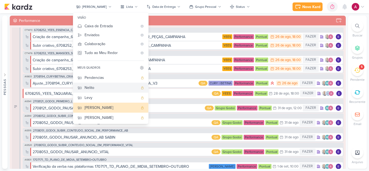
click at [103, 90] on div "Nelito" at bounding box center [112, 88] width 54 height 6
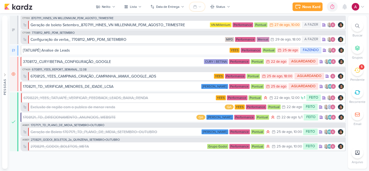
click at [196, 8] on icon at bounding box center [195, 7] width 4 height 4
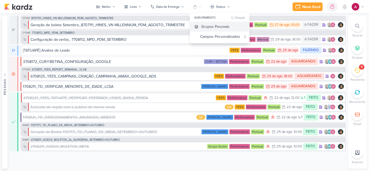
click at [204, 26] on div "Grupos Pessoais" at bounding box center [215, 27] width 28 height 6
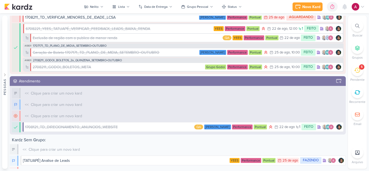
scroll to position [103, 0]
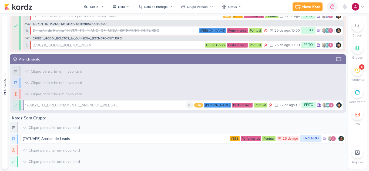
click at [122, 105] on div "1708121_TD_DIRECIONAMENTO_ANUNCIOS_WEBSITE" at bounding box center [105, 105] width 161 height 6
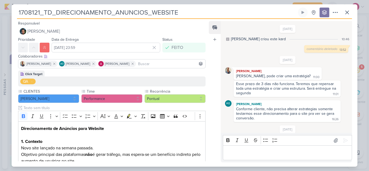
scroll to position [142, 0]
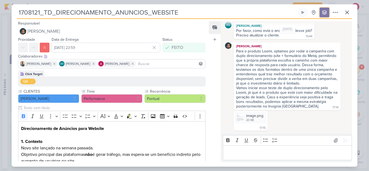
click at [324, 16] on button at bounding box center [325, 13] width 10 height 10
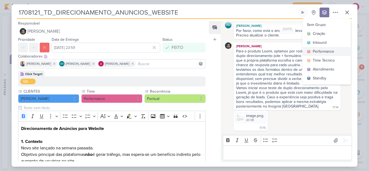
click at [320, 54] on div "Performance" at bounding box center [323, 52] width 21 height 6
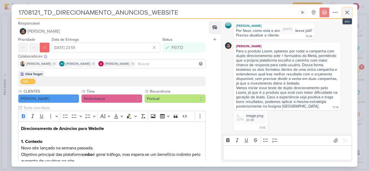
scroll to position [53, 0]
click at [348, 12] on icon at bounding box center [347, 12] width 6 height 6
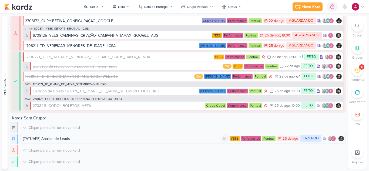
click at [99, 138] on div "[TATUAPÉ] Analise de Leads" at bounding box center [122, 139] width 198 height 6
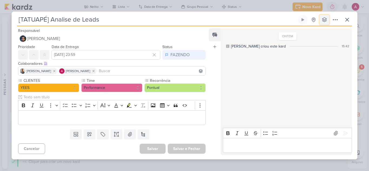
click at [328, 23] on button at bounding box center [325, 20] width 10 height 10
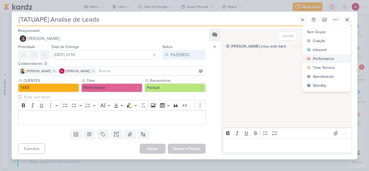
click at [325, 58] on div "Performance" at bounding box center [323, 59] width 21 height 6
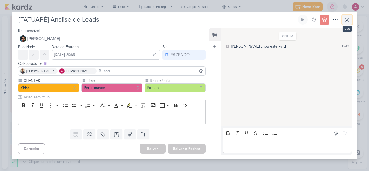
click at [347, 22] on icon at bounding box center [347, 19] width 6 height 6
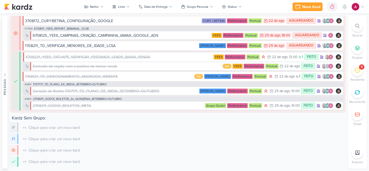
scroll to position [0, 0]
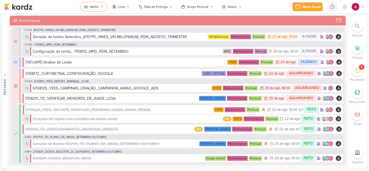
click at [101, 6] on icon at bounding box center [101, 6] width 3 height 3
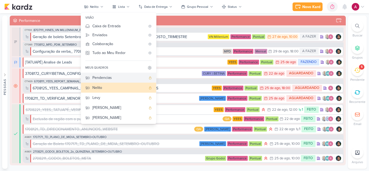
click at [112, 78] on div "Pendencias" at bounding box center [119, 78] width 54 height 6
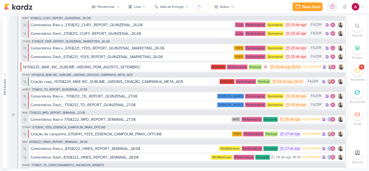
click at [195, 8] on button at bounding box center [201, 6] width 15 height 9
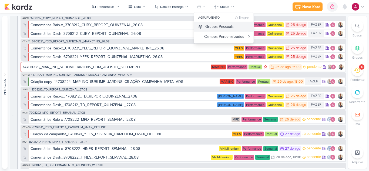
click at [212, 25] on div "Grupos Pessoais" at bounding box center [219, 27] width 28 height 6
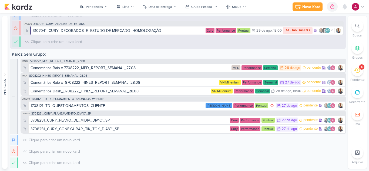
scroll to position [367, 0]
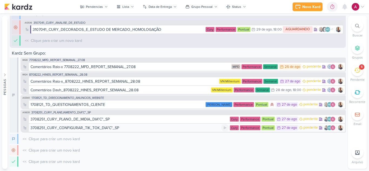
click at [105, 128] on div "3708251_CURY_CONFIGURAR_TIK_TOK_DIA"C"_SP" at bounding box center [75, 128] width 89 height 6
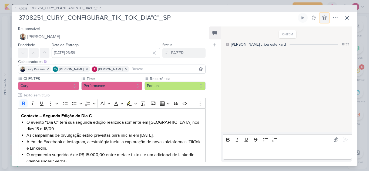
click at [323, 20] on icon at bounding box center [324, 17] width 5 height 5
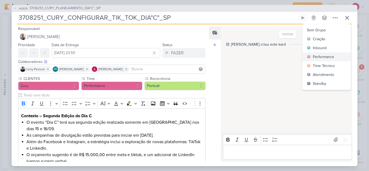
click at [320, 58] on div "Performance" at bounding box center [323, 57] width 21 height 6
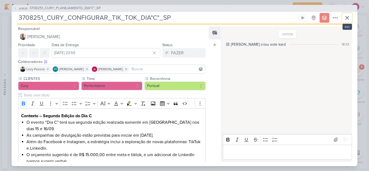
click at [347, 19] on icon at bounding box center [347, 18] width 6 height 6
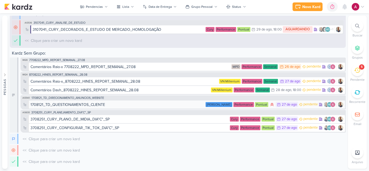
scroll to position [373, 0]
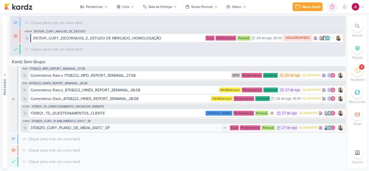
click at [89, 127] on div "3708251_CURY_PLANO_DE_MIDIA_DIA"C"_SP" at bounding box center [70, 128] width 79 height 6
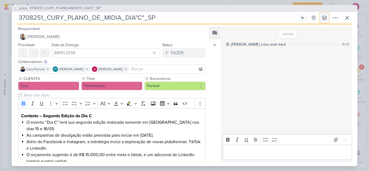
click at [324, 21] on button at bounding box center [325, 18] width 10 height 10
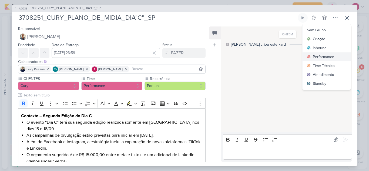
click at [330, 57] on div "Performance" at bounding box center [323, 57] width 21 height 6
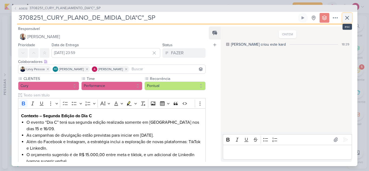
click at [344, 19] on icon at bounding box center [347, 18] width 6 height 6
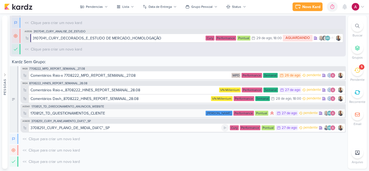
scroll to position [367, 0]
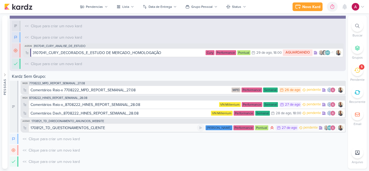
click at [82, 128] on div "1708121_TD_QUESTIONAMENTOS_CLIENTE" at bounding box center [68, 128] width 75 height 6
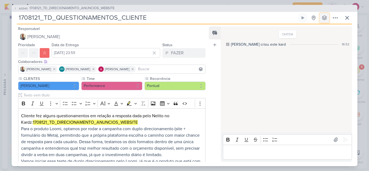
click at [325, 19] on icon at bounding box center [325, 18] width 4 height 4
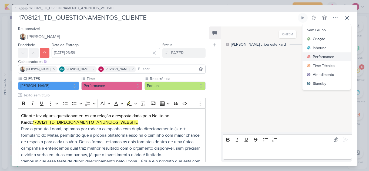
click at [321, 56] on div "Performance" at bounding box center [323, 57] width 21 height 6
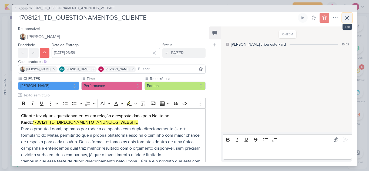
click at [345, 21] on icon at bounding box center [347, 18] width 6 height 6
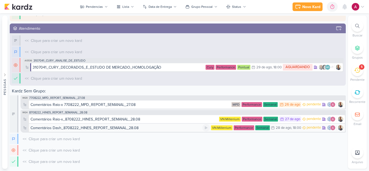
click at [86, 127] on div "Comentários Dash_8708222_HINES_REPORT_SEMANAL_28.08" at bounding box center [85, 128] width 108 height 6
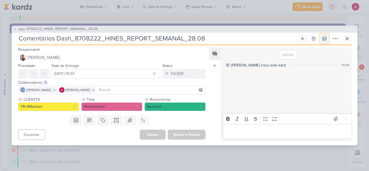
click at [324, 36] on icon at bounding box center [325, 38] width 4 height 4
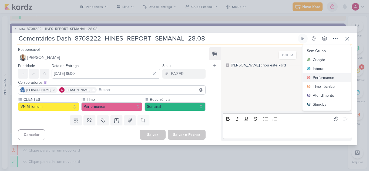
click at [323, 77] on div "Performance" at bounding box center [323, 78] width 21 height 6
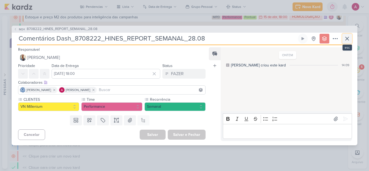
click at [350, 42] on button at bounding box center [348, 39] width 10 height 10
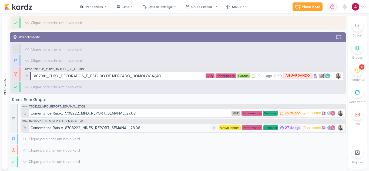
click at [115, 127] on div "Comentários Raio-x_8708222_HINES_REPORT_SEMANAL_28.08" at bounding box center [86, 128] width 110 height 6
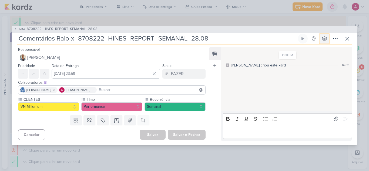
click at [325, 38] on icon at bounding box center [324, 38] width 5 height 5
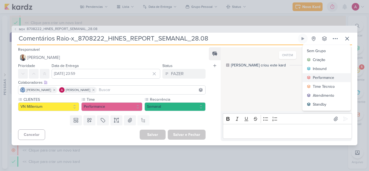
click at [315, 76] on div "Performance" at bounding box center [323, 78] width 21 height 6
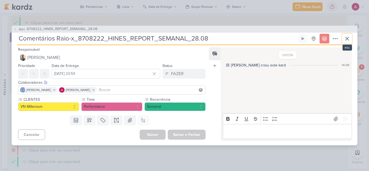
scroll to position [367, 0]
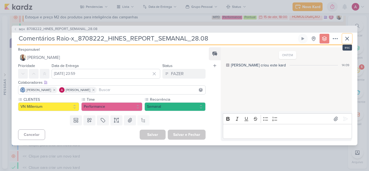
drag, startPoint x: 349, startPoint y: 39, endPoint x: 345, endPoint y: 41, distance: 3.8
click at [349, 39] on icon at bounding box center [347, 38] width 6 height 6
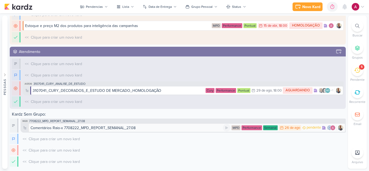
click at [120, 129] on div "Comentários Raio-x 7708222_MPD_REPORT_SEMANAL_27.08" at bounding box center [83, 128] width 105 height 6
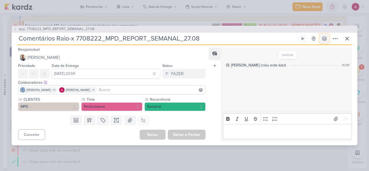
click at [327, 42] on button at bounding box center [325, 39] width 10 height 10
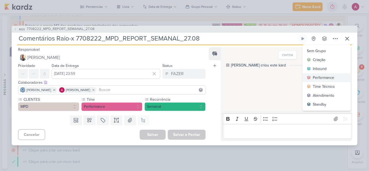
click at [325, 76] on div "Performance" at bounding box center [323, 78] width 21 height 6
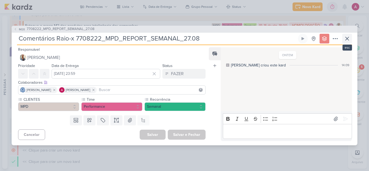
scroll to position [378, 0]
click at [350, 41] on icon at bounding box center [347, 38] width 6 height 6
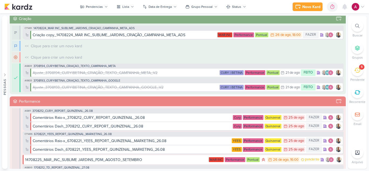
scroll to position [0, 0]
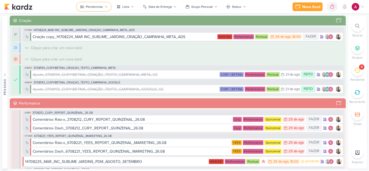
click at [90, 8] on div "Pendencias" at bounding box center [94, 6] width 17 height 5
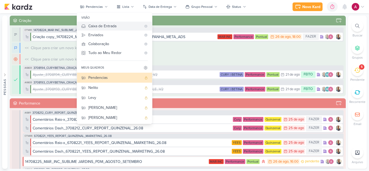
click at [114, 26] on div "Caixa de Entrada" at bounding box center [114, 26] width 53 height 6
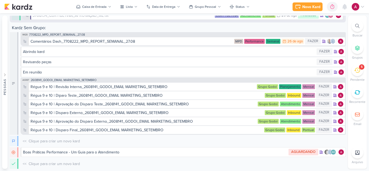
scroll to position [222, 0]
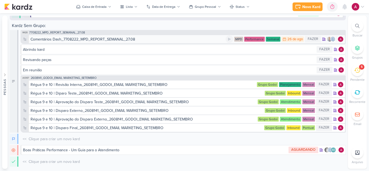
click at [98, 40] on div "Comentários Dash_7708222_MPD_REPORT_SEMANAL_27.08" at bounding box center [83, 39] width 105 height 6
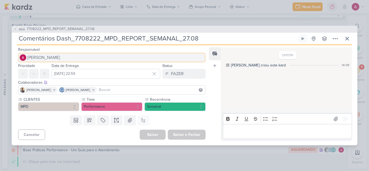
click at [74, 55] on button "[PERSON_NAME]" at bounding box center [112, 58] width 188 height 10
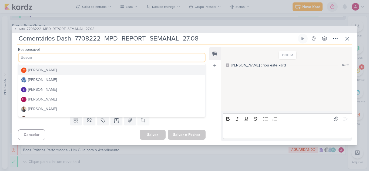
scroll to position [27, 0]
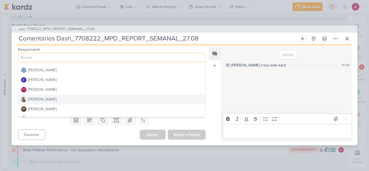
click at [47, 97] on button "[PERSON_NAME]" at bounding box center [111, 100] width 187 height 10
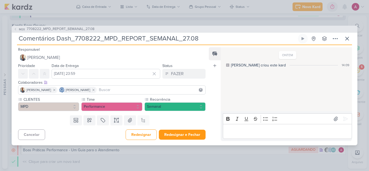
click at [115, 91] on input at bounding box center [151, 90] width 107 height 6
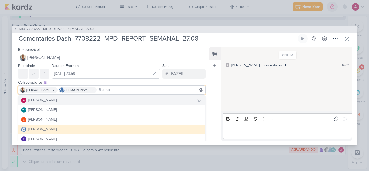
click at [57, 103] on div "[PERSON_NAME]" at bounding box center [42, 100] width 29 height 6
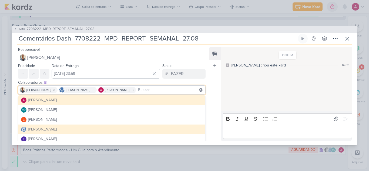
click at [216, 116] on div "Feed Atrelar email Solte o email para atrelar ao kard" at bounding box center [215, 94] width 12 height 94
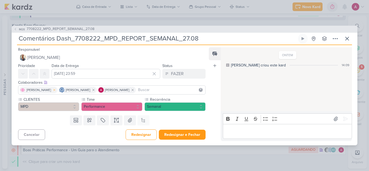
click at [52, 89] on icon at bounding box center [54, 90] width 4 height 4
click at [323, 42] on button at bounding box center [325, 39] width 10 height 10
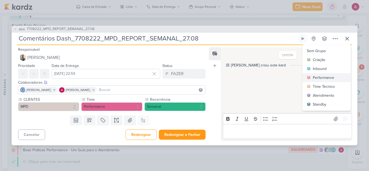
click at [315, 79] on div "Performance" at bounding box center [323, 78] width 21 height 6
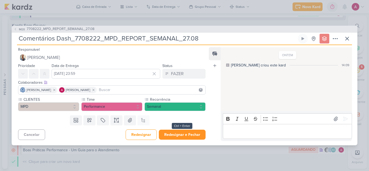
scroll to position [211, 0]
click at [182, 137] on button "Redesignar e Fechar" at bounding box center [182, 135] width 47 height 10
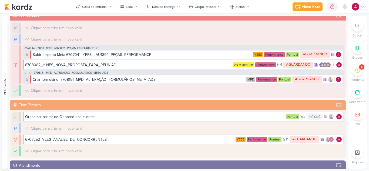
scroll to position [0, 0]
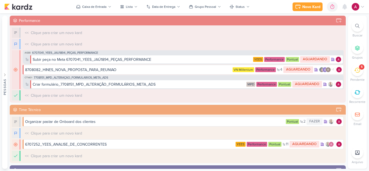
click at [357, 74] on div "5" at bounding box center [358, 70] width 12 height 12
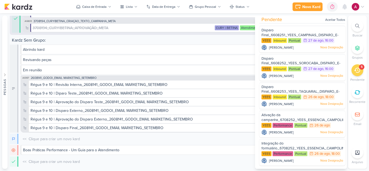
scroll to position [2, 0]
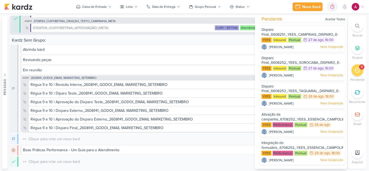
click at [360, 71] on icon at bounding box center [357, 70] width 6 height 5
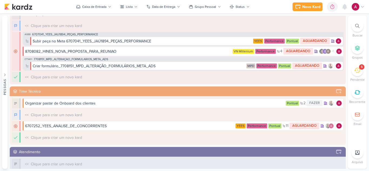
scroll to position [0, 0]
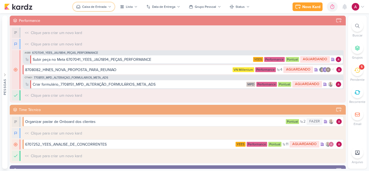
click at [88, 8] on div "Caixa de Entrada" at bounding box center [94, 6] width 24 height 5
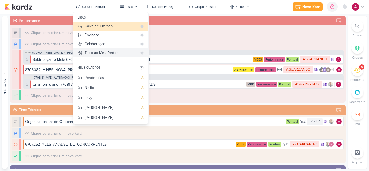
click at [96, 53] on div "Tudo ao Meu Redor" at bounding box center [111, 53] width 53 height 6
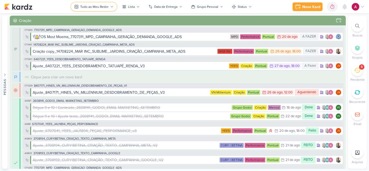
click at [98, 6] on div "Tudo ao Meu Redor" at bounding box center [94, 6] width 28 height 5
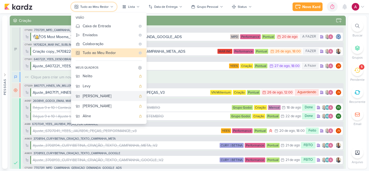
scroll to position [21, 0]
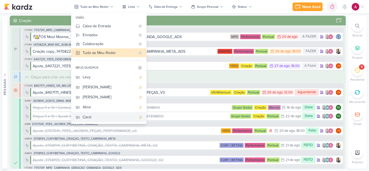
click at [94, 119] on div "Carol" at bounding box center [110, 117] width 54 height 6
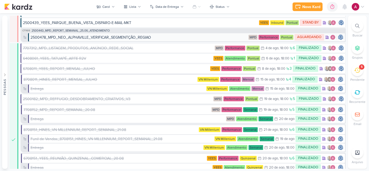
scroll to position [433, 0]
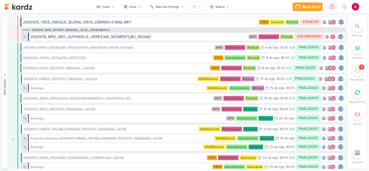
click at [194, 7] on icon at bounding box center [194, 7] width 4 height 4
click at [200, 26] on button "Grupos Pessoais" at bounding box center [219, 27] width 59 height 10
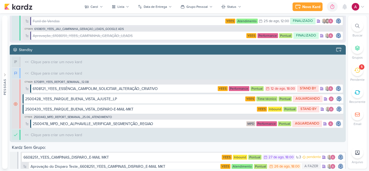
scroll to position [806, 0]
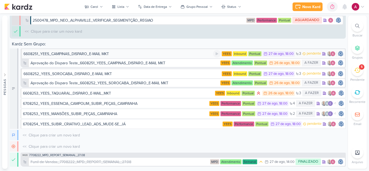
click at [82, 55] on div "6608251_YEES_CAMPINAS_DISPARO_E-MAIL MKT" at bounding box center [66, 54] width 85 height 6
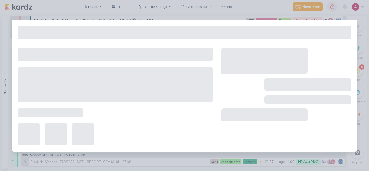
type input "6608251_YEES_CAMPINAS_DISPARO_E-MAIL MKT"
type input "[DATE] 18:00"
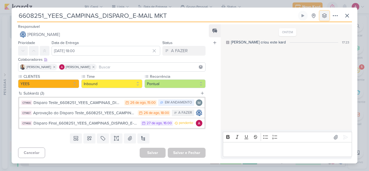
click at [323, 19] on button at bounding box center [325, 16] width 10 height 10
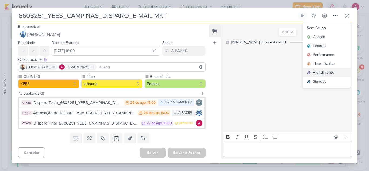
click at [326, 72] on div "Atendimento" at bounding box center [323, 73] width 21 height 6
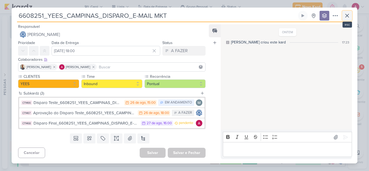
click at [345, 16] on icon at bounding box center [347, 15] width 6 height 6
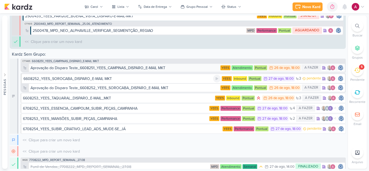
scroll to position [811, 0]
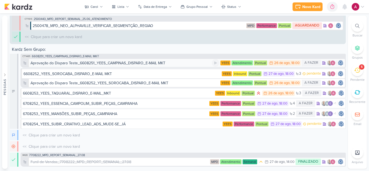
click at [89, 64] on div "Aprovação do Disparo Teste_6608251_YEES_CAMPINAS_DISPARO_E-MAIL MKT" at bounding box center [98, 63] width 135 height 6
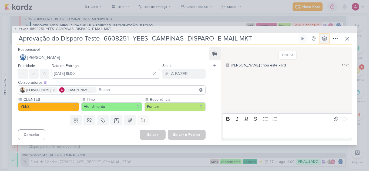
click at [324, 40] on icon at bounding box center [324, 38] width 5 height 5
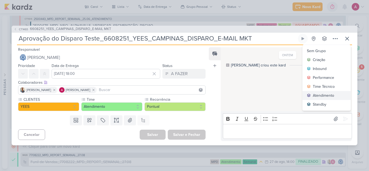
click at [319, 95] on div "Atendimento" at bounding box center [323, 96] width 21 height 6
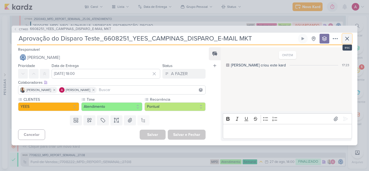
click at [346, 38] on icon at bounding box center [347, 38] width 6 height 6
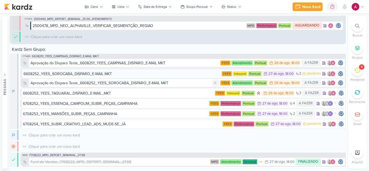
scroll to position [806, 0]
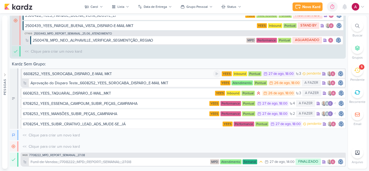
click at [65, 74] on div "6608252_YEES_SOROCABA_DISPARO_E-MAIL MKT" at bounding box center [68, 74] width 88 height 6
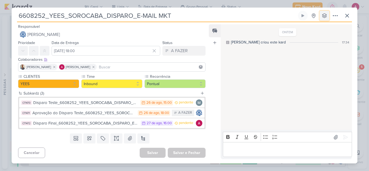
click at [323, 18] on button at bounding box center [325, 16] width 10 height 10
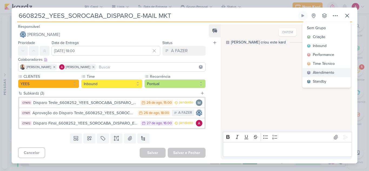
click at [330, 72] on div "Atendimento" at bounding box center [323, 73] width 21 height 6
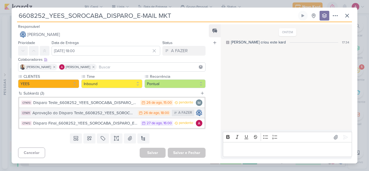
click at [109, 114] on div "Aprovação do Disparo Teste_6608252_YEES_SOROCABA_DISPARO_E-MAIL MKT" at bounding box center [83, 113] width 103 height 6
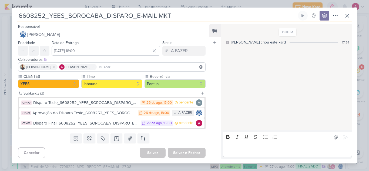
scroll to position [811, 0]
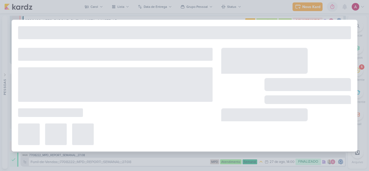
type input "Aprovação do Disparo Teste_6608252_YEES_SOROCABA_DISPARO_E-MAIL MKT"
type input "[DATE] 18:00"
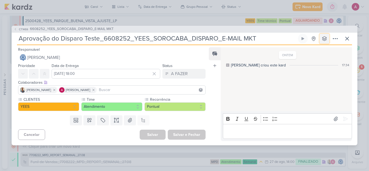
click at [327, 39] on icon at bounding box center [325, 38] width 4 height 4
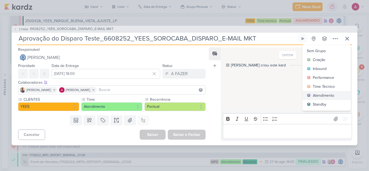
click at [328, 95] on div "Atendimento" at bounding box center [323, 96] width 21 height 6
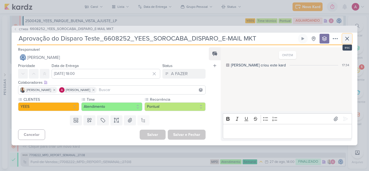
click at [345, 42] on button at bounding box center [348, 39] width 10 height 10
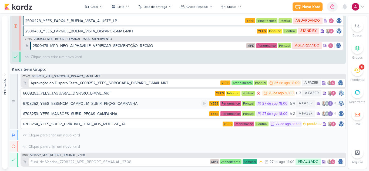
scroll to position [806, 0]
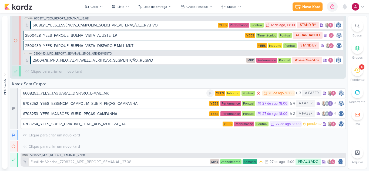
click at [87, 93] on div "6608253_YEES_TAQUARAL_DISPARO_E-MAIL_MKT" at bounding box center [67, 94] width 88 height 6
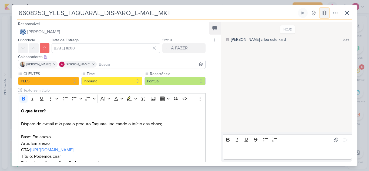
click at [324, 15] on icon at bounding box center [325, 13] width 4 height 4
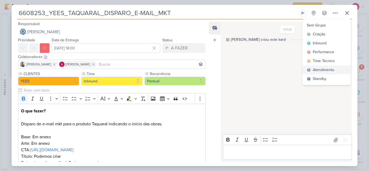
click at [326, 67] on button "Atendimento" at bounding box center [327, 69] width 48 height 9
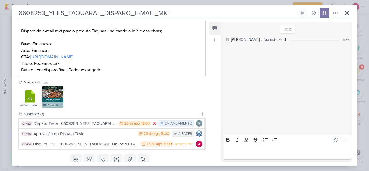
scroll to position [111, 0]
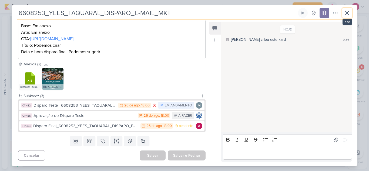
drag, startPoint x: 351, startPoint y: 14, endPoint x: 341, endPoint y: 20, distance: 11.3
click at [351, 14] on button at bounding box center [348, 13] width 10 height 10
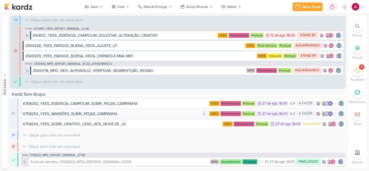
click at [89, 114] on div "6708253_YEES_MANSÕES_SUBIR_PEÇAS_CAMPANHA" at bounding box center [70, 114] width 94 height 6
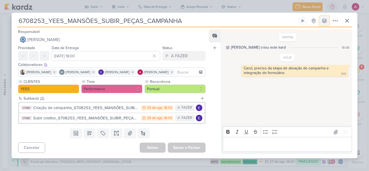
click at [327, 21] on button at bounding box center [325, 21] width 10 height 10
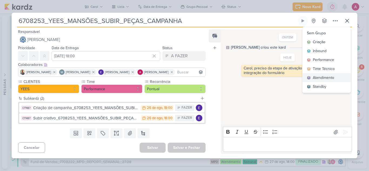
click at [323, 75] on div "Atendimento" at bounding box center [323, 78] width 21 height 6
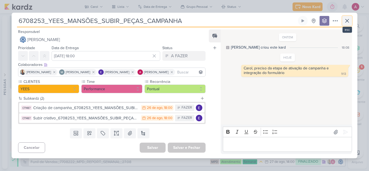
click at [344, 20] on button at bounding box center [348, 21] width 10 height 10
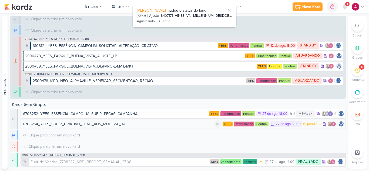
click at [86, 124] on div "6708254_YEES_SUBIR_CRIATIVO_LEAD_ADS_MUDE-SE_JÁ" at bounding box center [74, 124] width 103 height 6
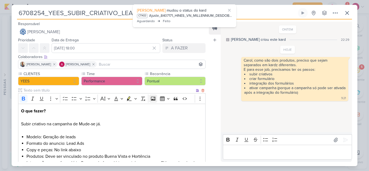
scroll to position [77, 0]
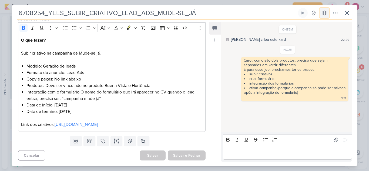
click at [328, 15] on button at bounding box center [325, 13] width 10 height 10
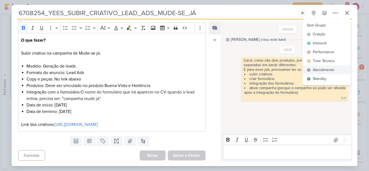
click at [320, 70] on div "Atendimento" at bounding box center [323, 70] width 21 height 6
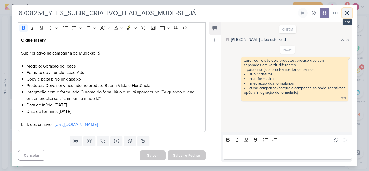
click at [346, 14] on icon at bounding box center [347, 13] width 6 height 6
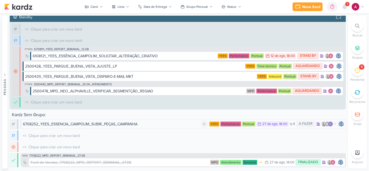
scroll to position [807, 0]
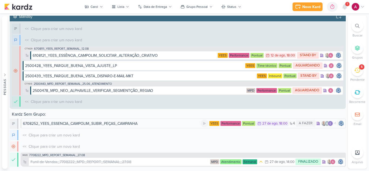
click at [107, 124] on div "6708252_YEES_ESSENCIA_CAMPOLIM_SUBIR_PEÇAS_CAMPANHA" at bounding box center [80, 124] width 115 height 6
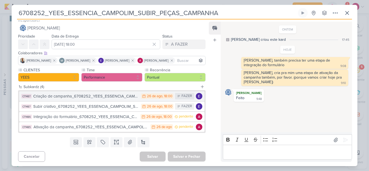
scroll to position [5, 0]
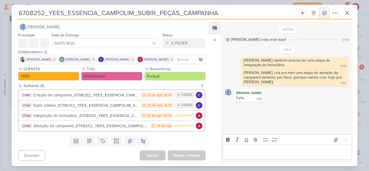
click at [323, 14] on icon at bounding box center [325, 13] width 4 height 4
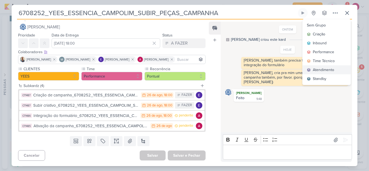
click at [320, 70] on div "Atendimento" at bounding box center [323, 70] width 21 height 6
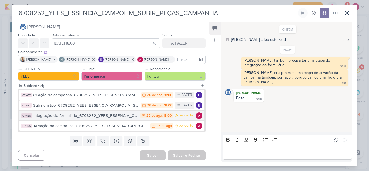
scroll to position [817, 0]
click at [87, 117] on div "Integração do formulário_6708252_YEES_ESSENCIA_CAMPOLIM_SUBIR_PEÇAS_CAMPANHA" at bounding box center [86, 116] width 104 height 6
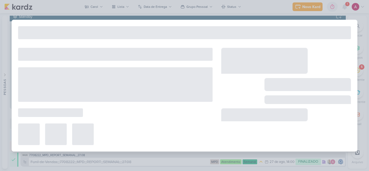
type input "Integração do formulário_6708252_YEES_ESSENCIA_CAMPOLIM_SUBIR_PEÇAS_CAMPANHA"
type input "[DATE] 18:00"
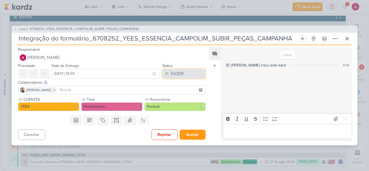
click at [175, 76] on div "FAZER" at bounding box center [177, 74] width 13 height 6
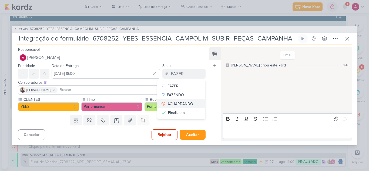
click at [178, 103] on div "AGUARDANDO" at bounding box center [181, 104] width 26 height 6
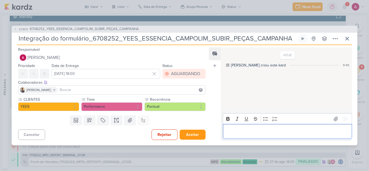
click at [236, 130] on p "Editor editing area: main" at bounding box center [288, 131] width 124 height 6
click at [345, 118] on icon at bounding box center [345, 118] width 5 height 5
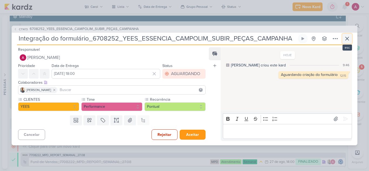
click at [345, 41] on icon at bounding box center [347, 38] width 6 height 6
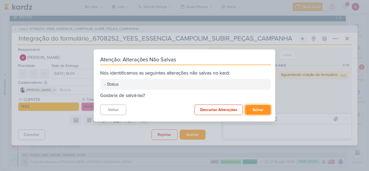
click at [254, 109] on button "Salvar" at bounding box center [258, 110] width 26 height 10
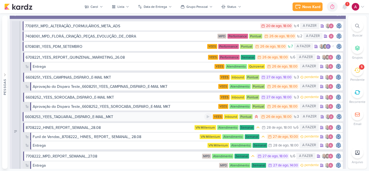
scroll to position [270, 0]
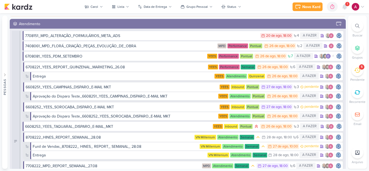
click at [359, 72] on icon at bounding box center [357, 70] width 6 height 6
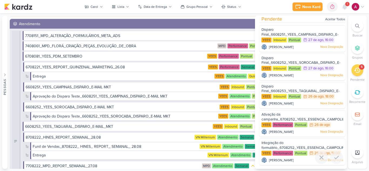
click at [286, 142] on div "Integração do formulário_6708252_YEES_ESSENCIA_CAMPOLIM_SUBIR_PEÇAS_CAMPANHA" at bounding box center [303, 146] width 82 height 10
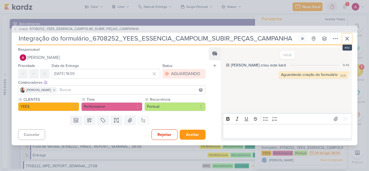
click at [345, 40] on icon at bounding box center [347, 38] width 6 height 6
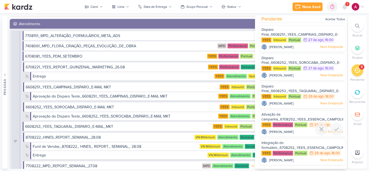
click at [284, 116] on div "Ativação da campanha_6708252_YEES_ESSENCIA_CAMPOLIM_SUBIR_PEÇAS_CAMPANHA" at bounding box center [303, 117] width 82 height 10
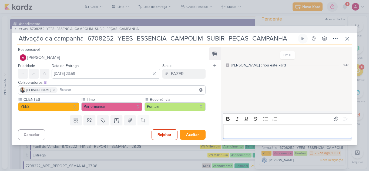
click at [236, 134] on p "Editor editing area: main" at bounding box center [288, 131] width 124 height 6
click at [343, 118] on icon at bounding box center [345, 118] width 5 height 5
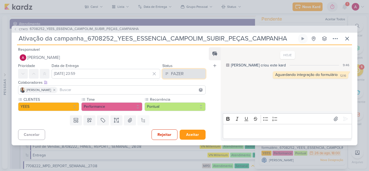
click at [188, 77] on button "FAZER" at bounding box center [183, 74] width 43 height 10
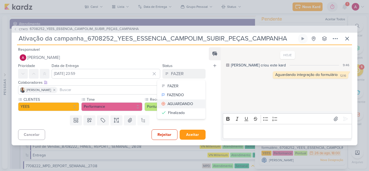
click at [180, 104] on div "AGUARDANDO" at bounding box center [181, 104] width 26 height 6
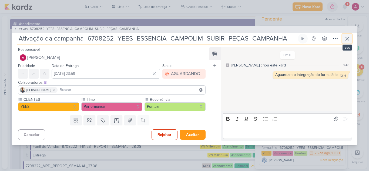
click at [346, 38] on icon at bounding box center [347, 38] width 6 height 6
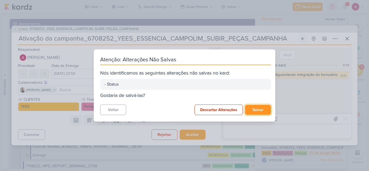
click at [257, 111] on button "Salvar" at bounding box center [258, 110] width 26 height 10
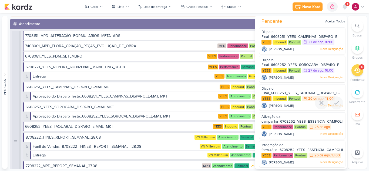
scroll to position [0, 0]
click at [271, 88] on span "Disparo Final_6608253_YEES_TAQUARAL_DISPARO_E-MAIL_MKT" at bounding box center [301, 94] width 78 height 14
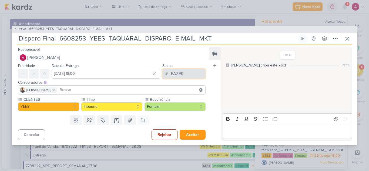
click at [172, 75] on div "FAZER" at bounding box center [177, 74] width 13 height 6
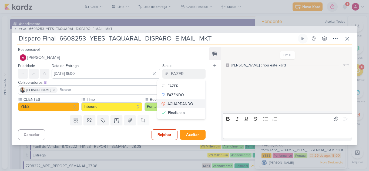
click at [175, 100] on button "AGUARDANDO" at bounding box center [181, 103] width 48 height 9
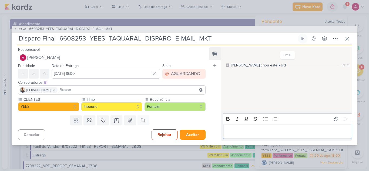
click at [236, 127] on div "Editor editing area: main" at bounding box center [287, 131] width 129 height 15
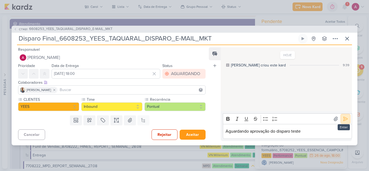
click at [344, 119] on icon at bounding box center [346, 119] width 4 height 4
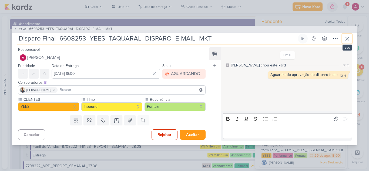
click at [345, 40] on icon at bounding box center [347, 38] width 6 height 6
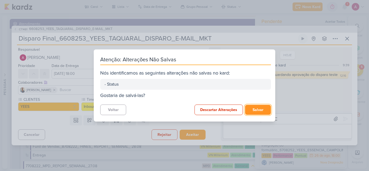
click at [258, 108] on button "Salvar" at bounding box center [258, 110] width 26 height 10
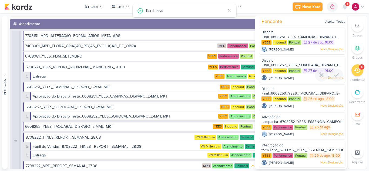
click at [282, 64] on span "Disparo Final_6608252_YEES_SOROCABA_DISPARO_E-MAIL MKT" at bounding box center [301, 65] width 79 height 14
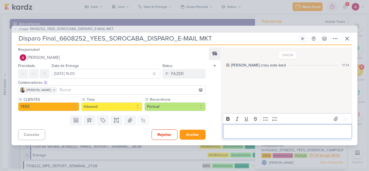
click at [255, 130] on p "Editor editing area: main" at bounding box center [288, 131] width 124 height 6
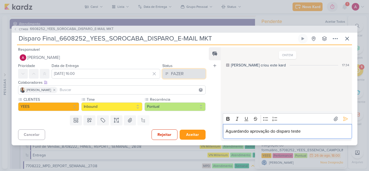
click at [187, 76] on button "FAZER" at bounding box center [183, 74] width 43 height 10
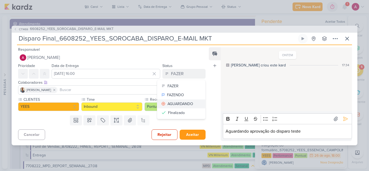
click at [184, 105] on div "AGUARDANDO" at bounding box center [181, 104] width 26 height 6
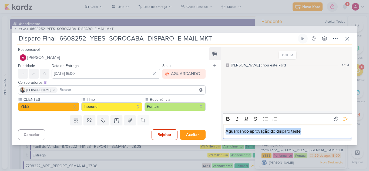
drag, startPoint x: 304, startPoint y: 132, endPoint x: 234, endPoint y: 133, distance: 69.5
click at [211, 135] on div "Feed Atrelar email Solte o email para atrelar ao kard ONTEM [PERSON_NAME] criou…" at bounding box center [280, 94] width 143 height 94
copy p "Aguardando aprovação do disparo teste"
click at [343, 119] on icon at bounding box center [345, 118] width 5 height 5
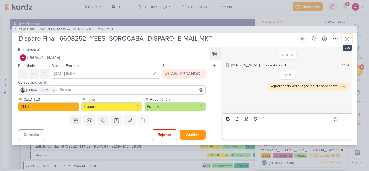
click at [348, 39] on icon at bounding box center [347, 38] width 3 height 3
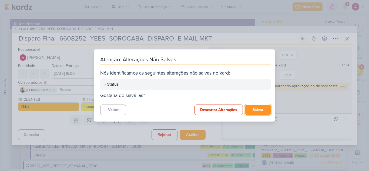
click at [263, 110] on button "Salvar" at bounding box center [258, 110] width 26 height 10
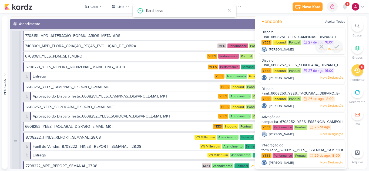
click at [285, 36] on span "Disparo Final_6608251_YEES_CAMPINAS_DISPARO_E-MAIL MKT" at bounding box center [300, 37] width 77 height 14
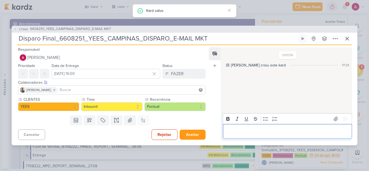
click at [247, 133] on p "Editor editing area: main" at bounding box center [288, 131] width 124 height 6
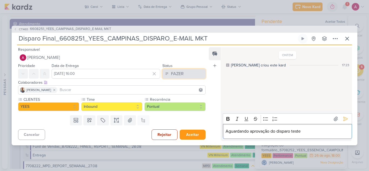
click at [182, 74] on button "FAZER" at bounding box center [183, 74] width 43 height 10
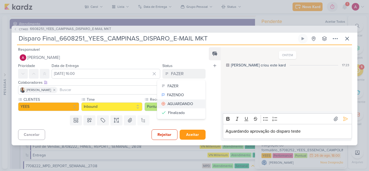
click at [184, 105] on div "AGUARDANDO" at bounding box center [181, 104] width 26 height 6
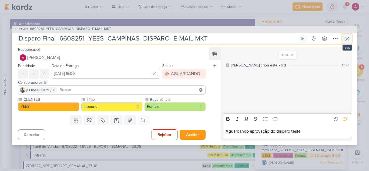
click at [347, 42] on button at bounding box center [348, 39] width 10 height 10
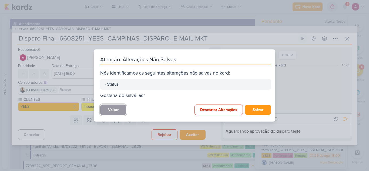
click at [124, 112] on button "Voltar" at bounding box center [113, 110] width 26 height 11
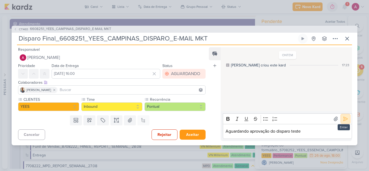
click at [343, 117] on icon at bounding box center [345, 118] width 5 height 5
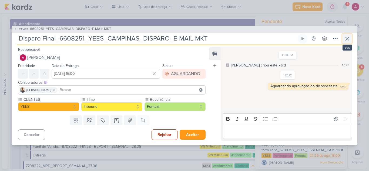
click at [348, 39] on icon at bounding box center [347, 38] width 6 height 6
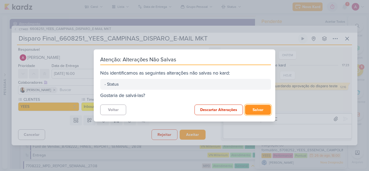
click at [253, 108] on button "Salvar" at bounding box center [258, 110] width 26 height 10
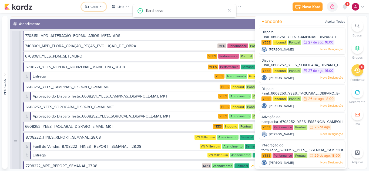
click at [96, 5] on div "Carol" at bounding box center [95, 6] width 8 height 5
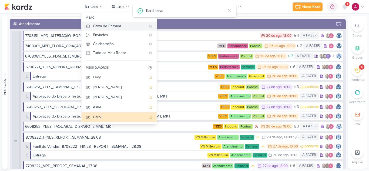
click at [100, 23] on button "Caixa de Entrada" at bounding box center [119, 26] width 75 height 9
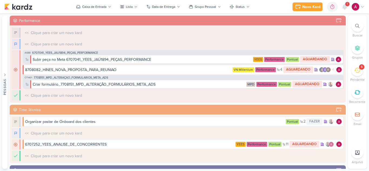
click at [353, 71] on div "5" at bounding box center [358, 70] width 12 height 12
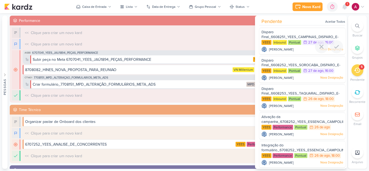
click at [276, 35] on span "Disparo Final_6608251_YEES_CAMPINAS_DISPARO_E-MAIL MKT" at bounding box center [300, 37] width 77 height 14
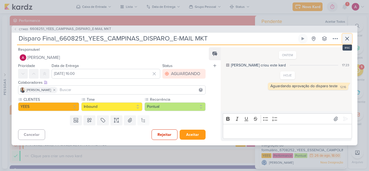
click at [347, 39] on icon at bounding box center [347, 38] width 6 height 6
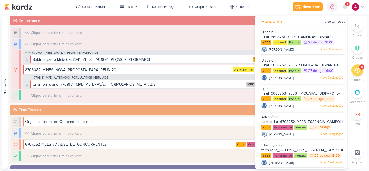
click at [358, 73] on div "5" at bounding box center [358, 70] width 12 height 12
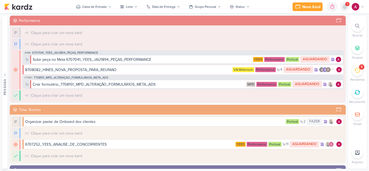
click at [346, 8] on icon at bounding box center [345, 6] width 4 height 5
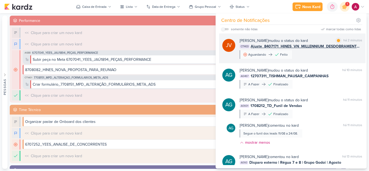
click at [323, 55] on div "[PERSON_NAME] mudou o status do kard marcar como lida há 2 minutos CT1433 Ajust…" at bounding box center [301, 48] width 123 height 21
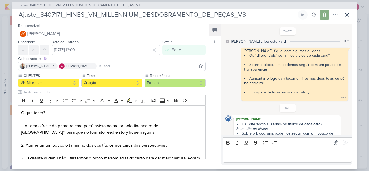
scroll to position [219, 0]
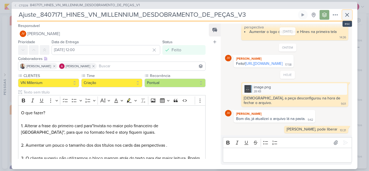
click at [351, 19] on button at bounding box center [348, 15] width 10 height 10
